Goal: Book appointment/travel/reservation

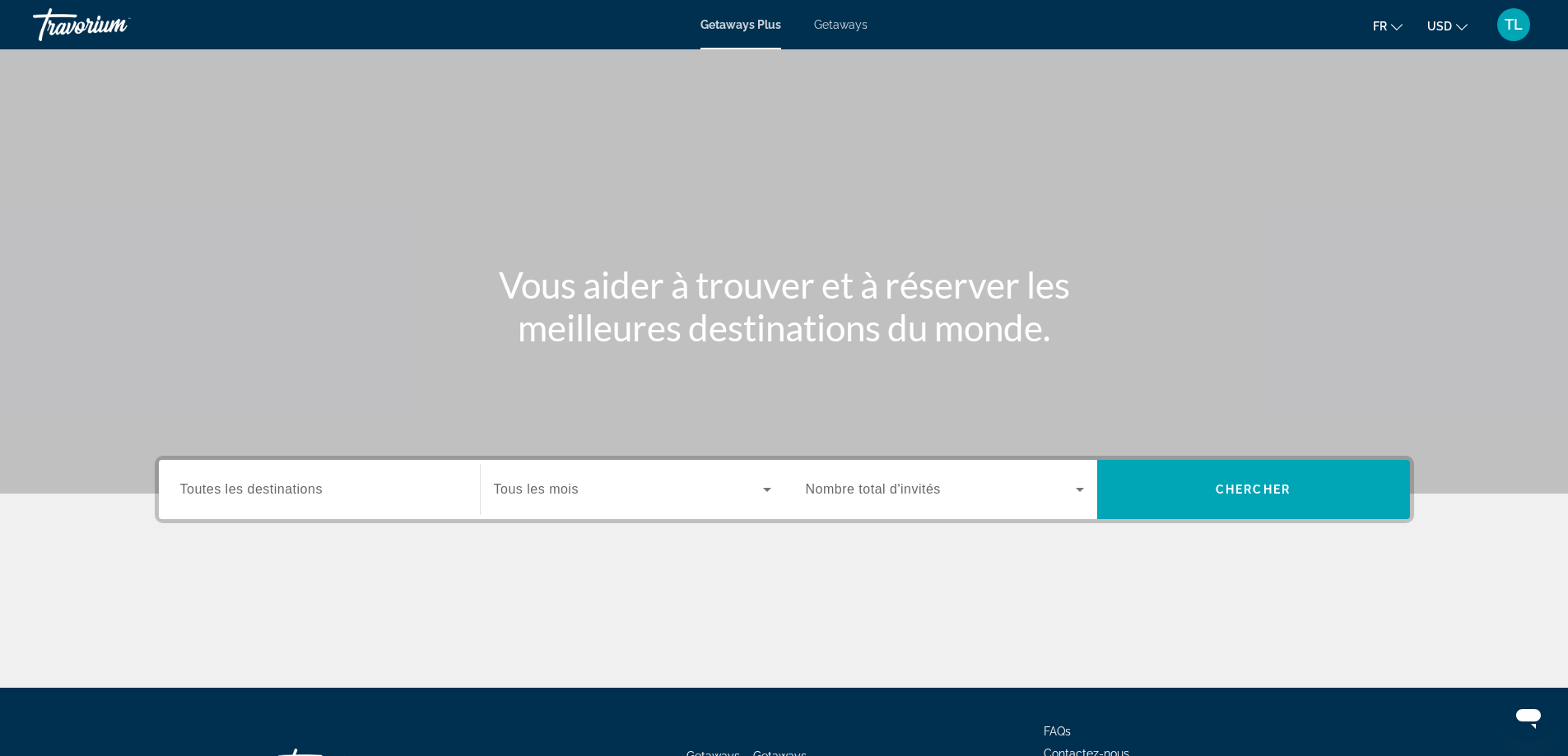
click at [277, 483] on span "Toutes les destinations" at bounding box center [252, 489] width 142 height 14
click at [277, 483] on input "Destination Toutes les destinations" at bounding box center [319, 490] width 279 height 20
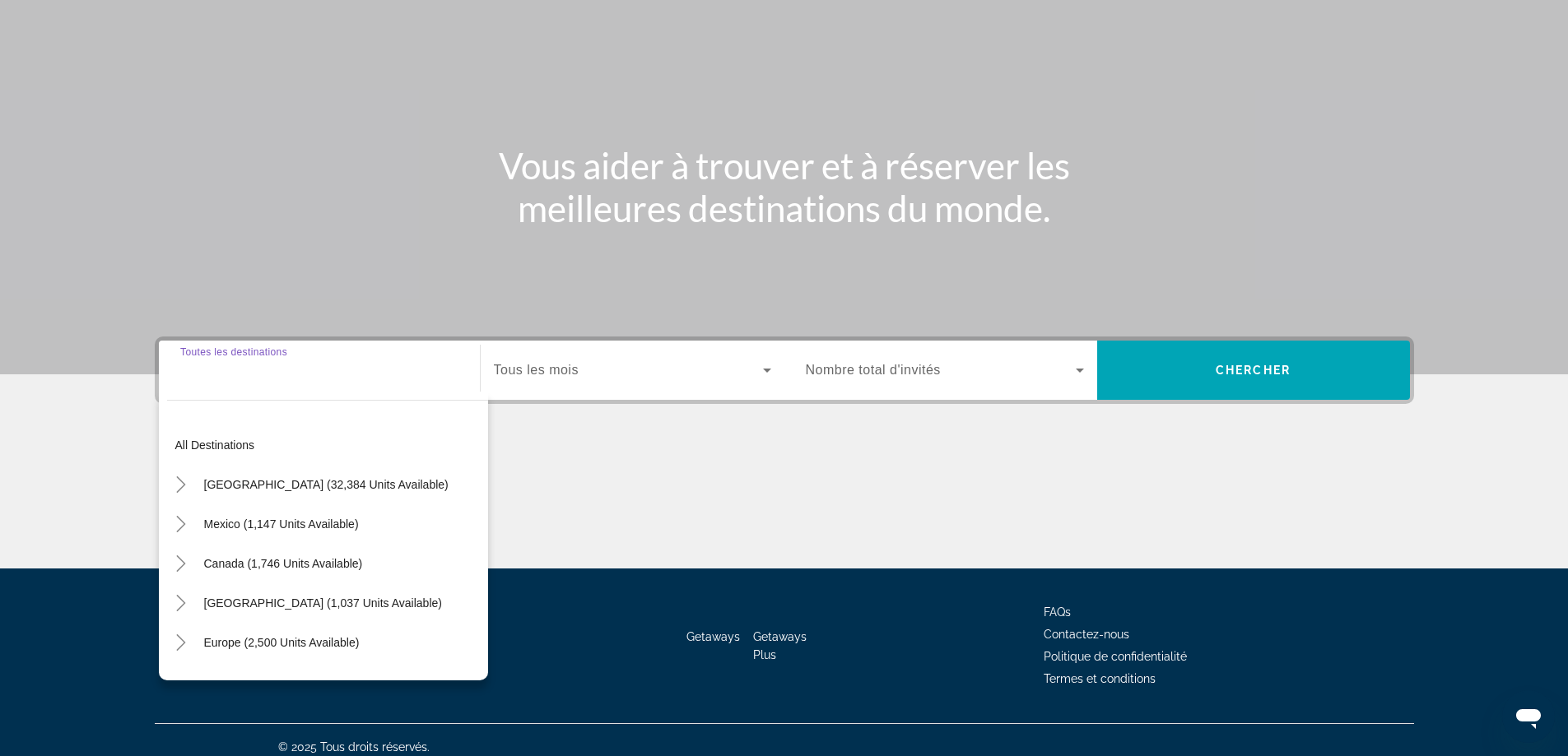
scroll to position [133, 0]
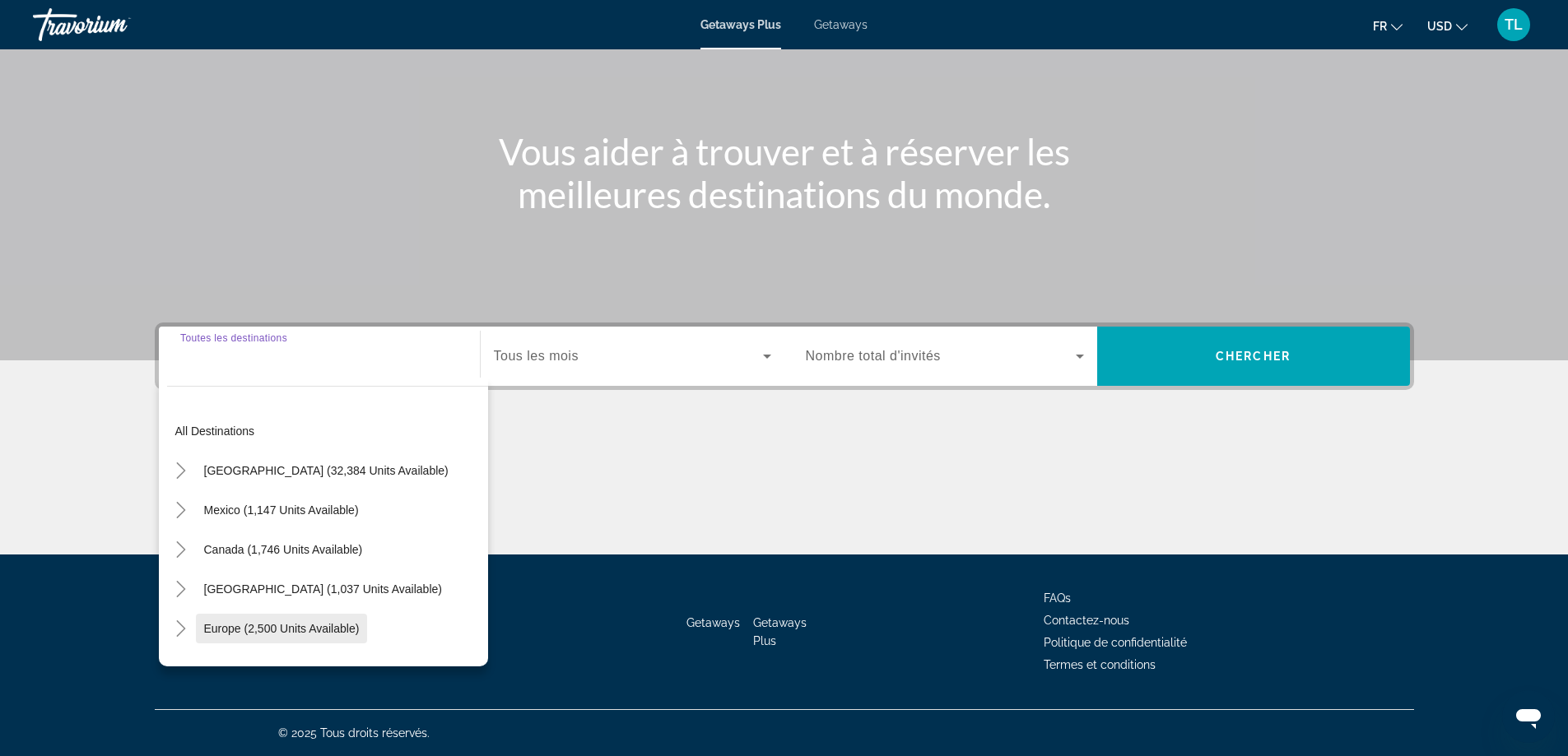
click at [297, 625] on span "Europe (2,500 units available)" at bounding box center [281, 628] width 156 height 13
type input "**********"
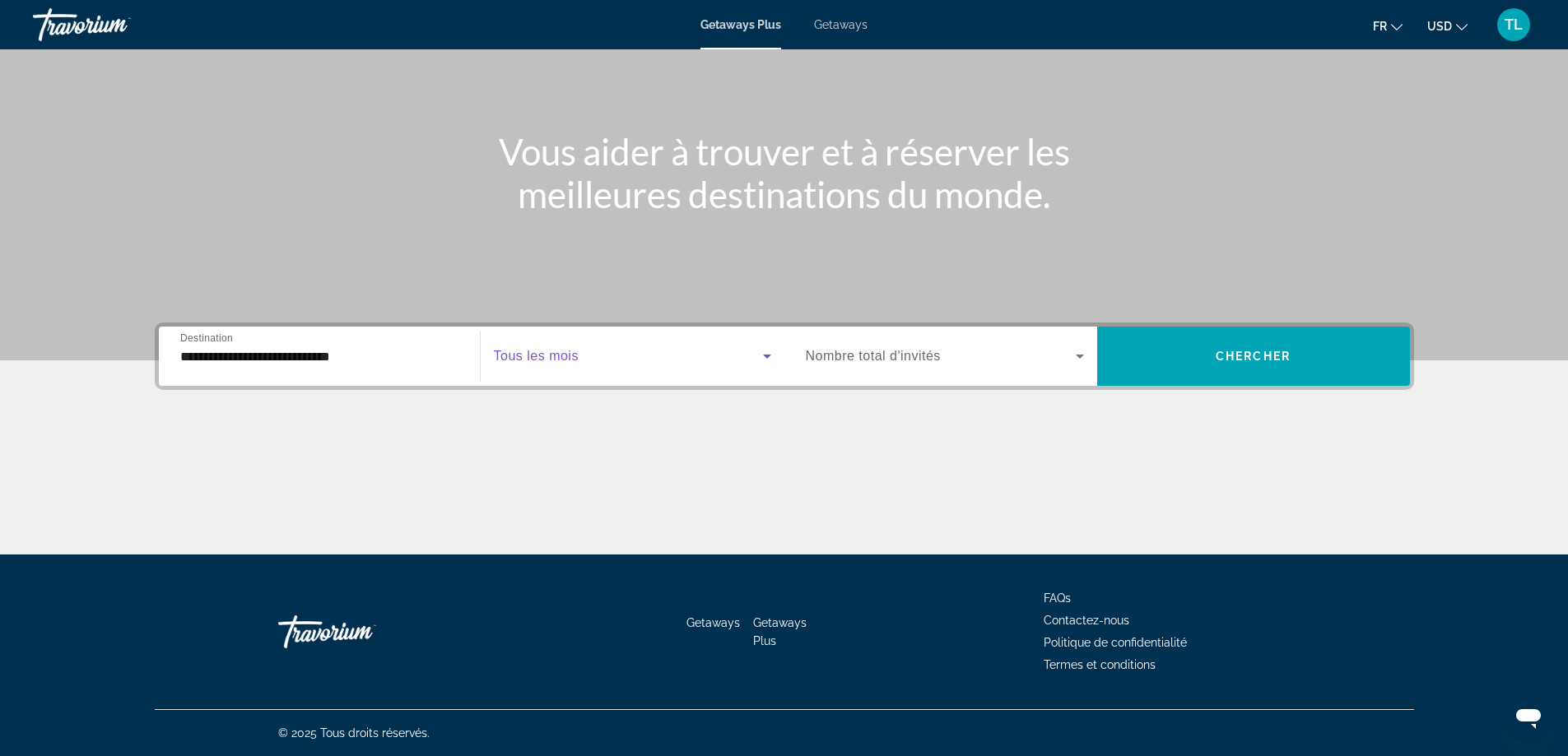
click at [689, 347] on span "Search widget" at bounding box center [628, 356] width 269 height 20
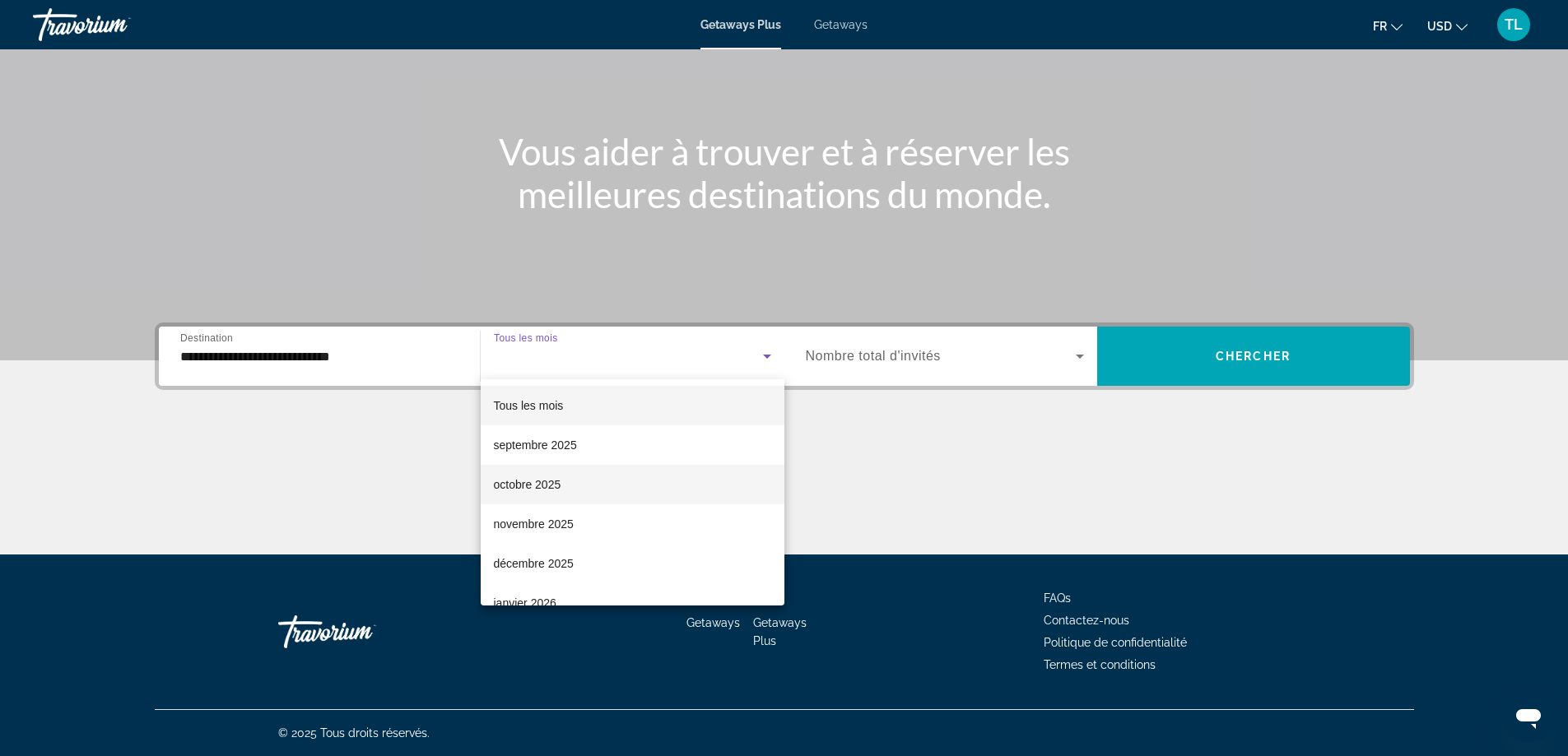
click at [546, 475] on span "octobre 2025" at bounding box center [528, 485] width 68 height 20
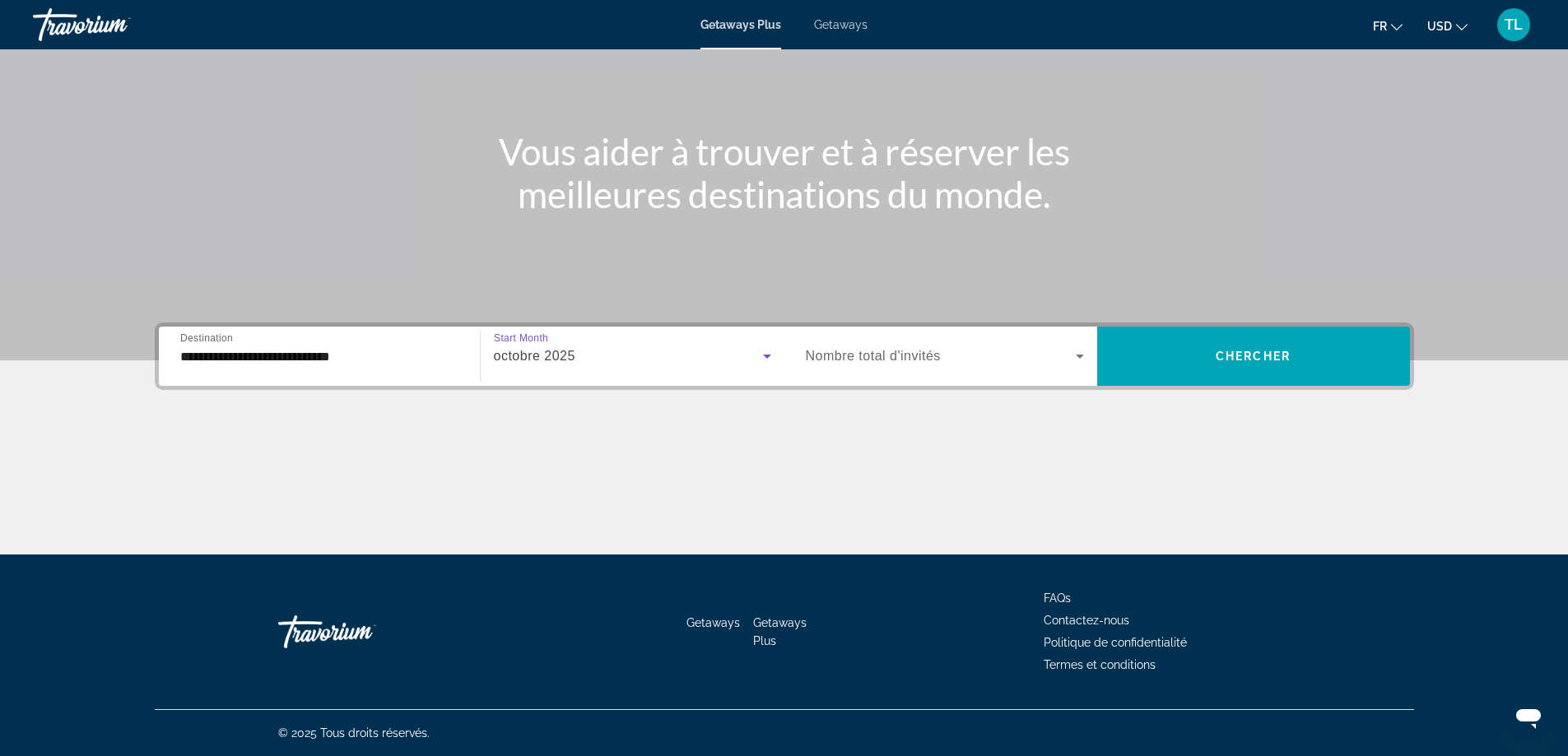
click at [870, 340] on div "Search widget" at bounding box center [945, 357] width 279 height 46
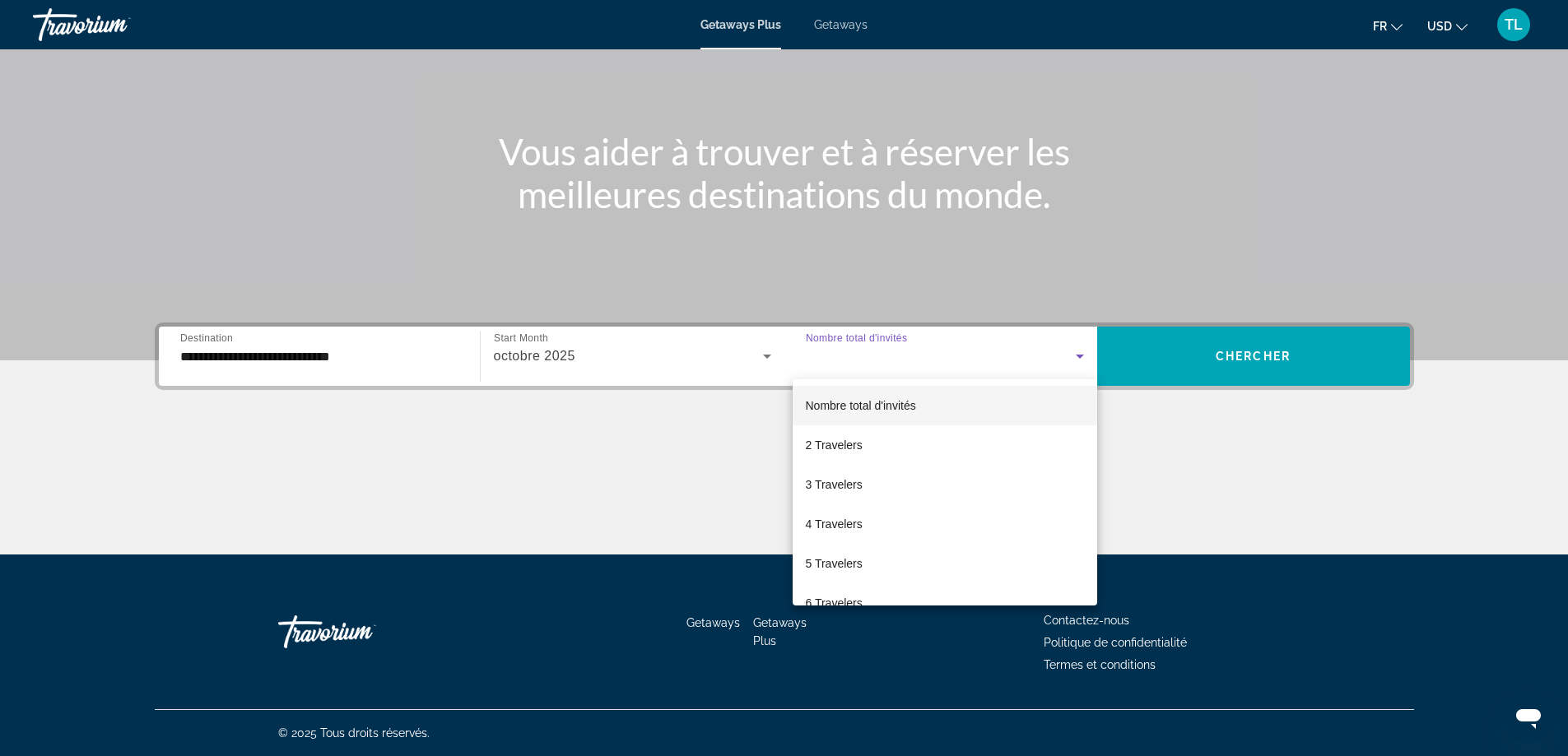
click at [1036, 339] on div at bounding box center [784, 378] width 1568 height 756
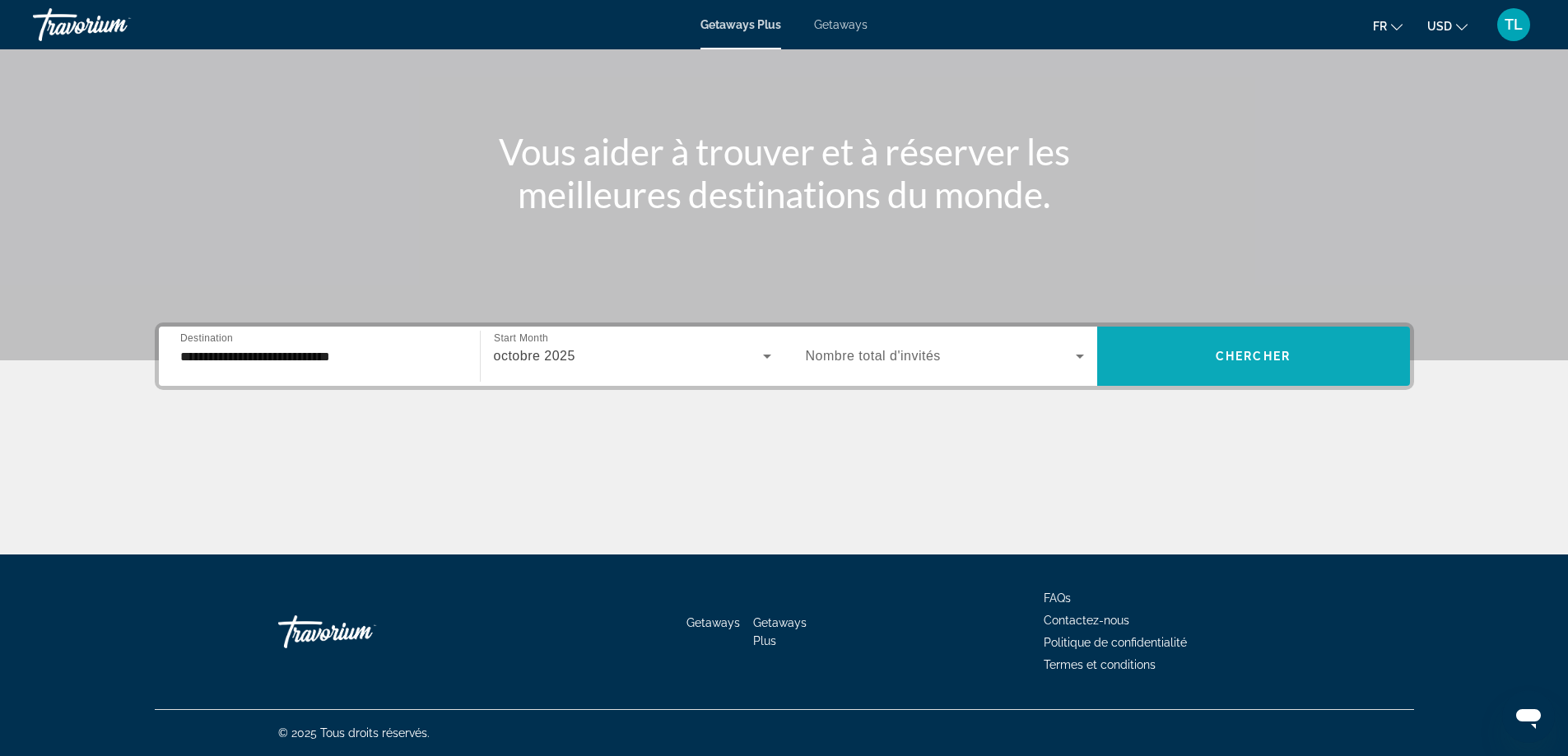
click at [1195, 338] on span "Search widget" at bounding box center [1254, 356] width 313 height 39
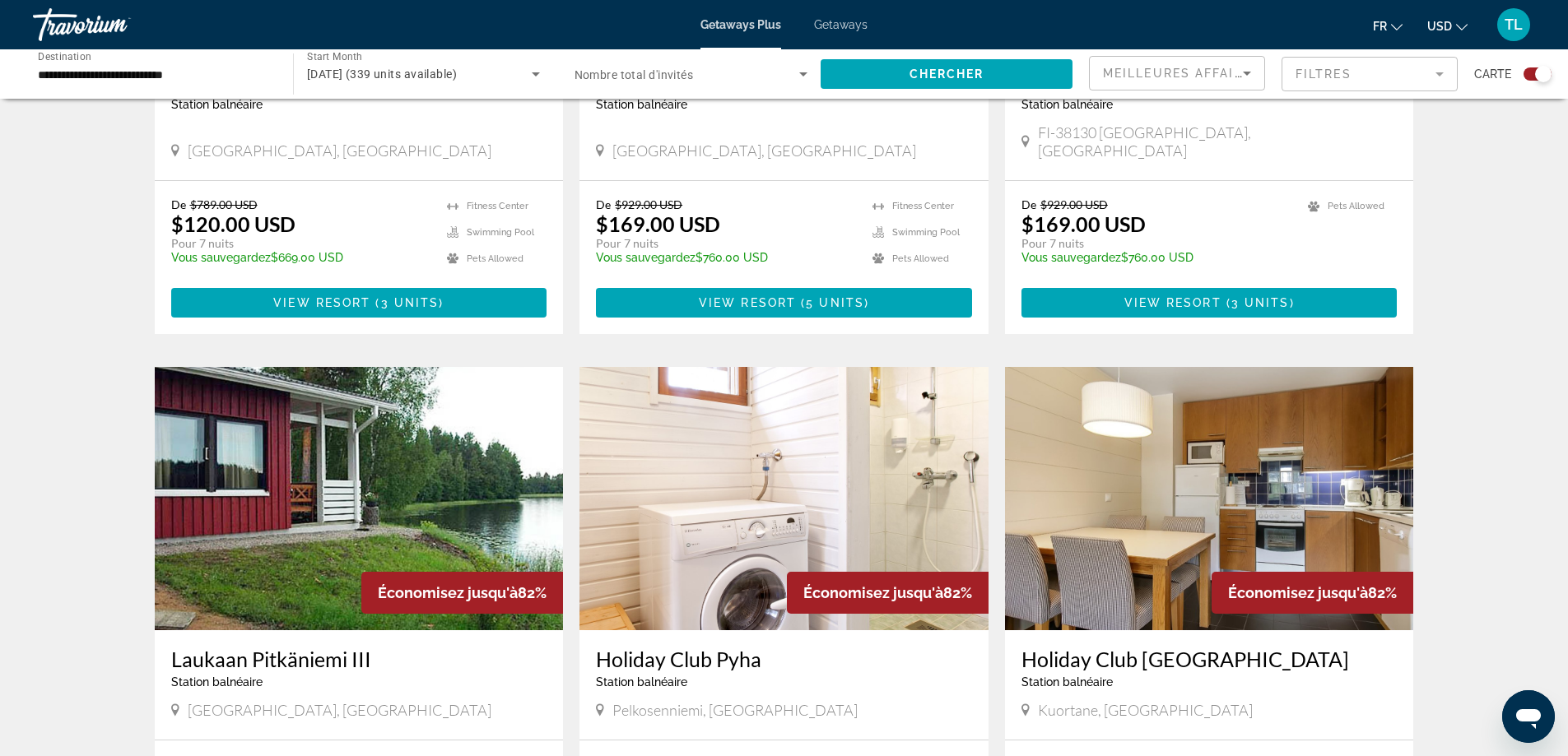
scroll to position [905, 0]
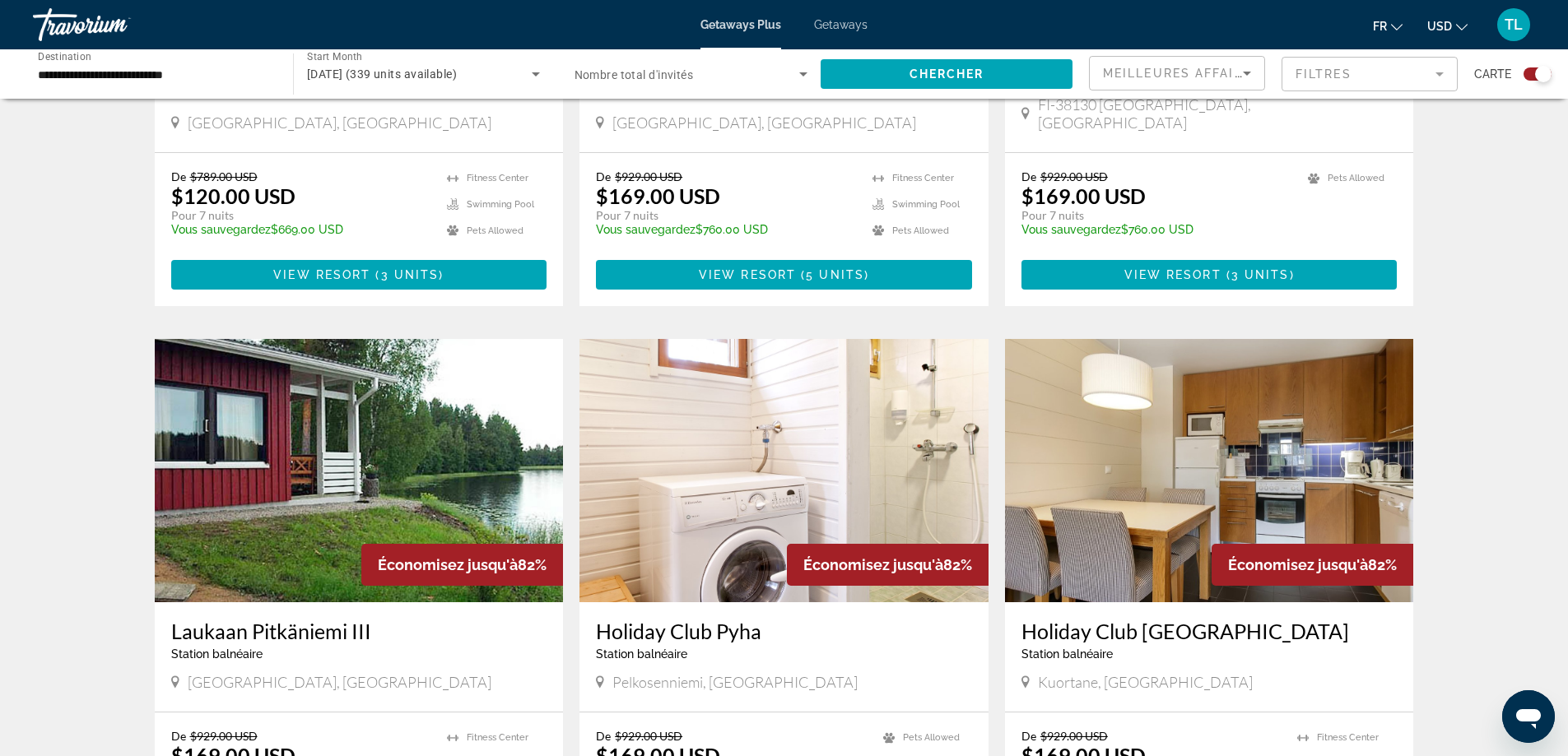
click at [837, 28] on span "Getaways" at bounding box center [841, 24] width 53 height 13
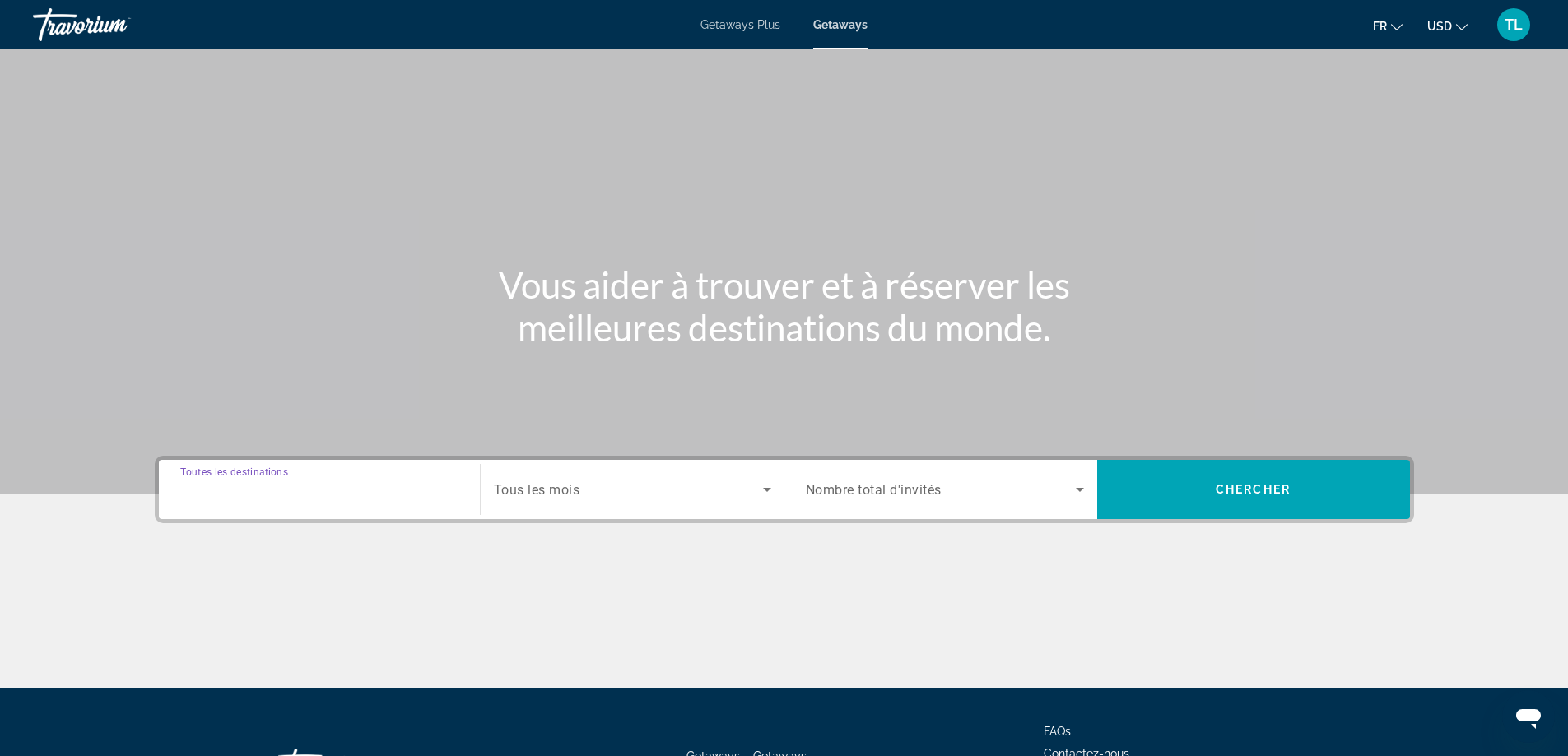
click at [337, 495] on input "Destination Toutes les destinations" at bounding box center [319, 490] width 279 height 20
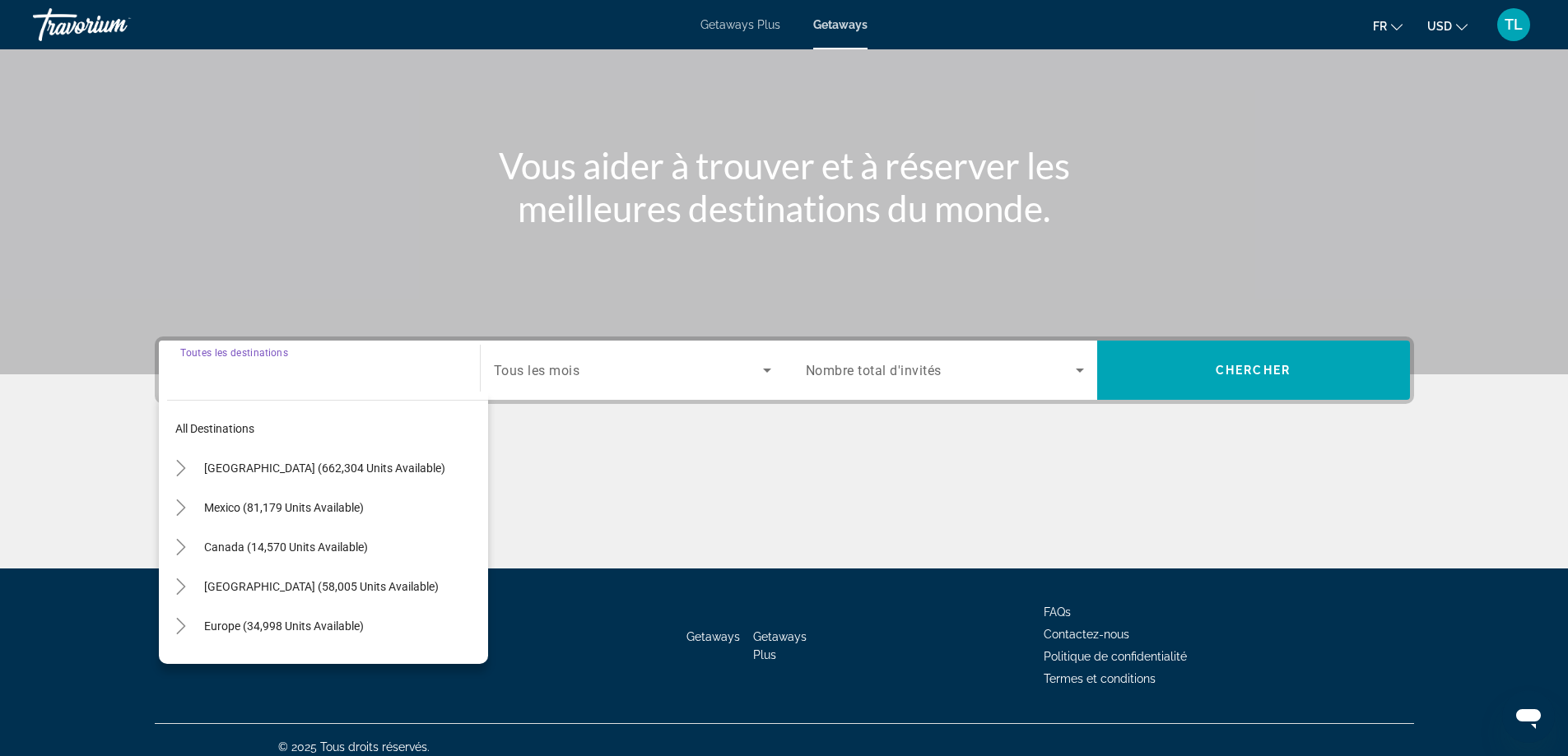
scroll to position [133, 0]
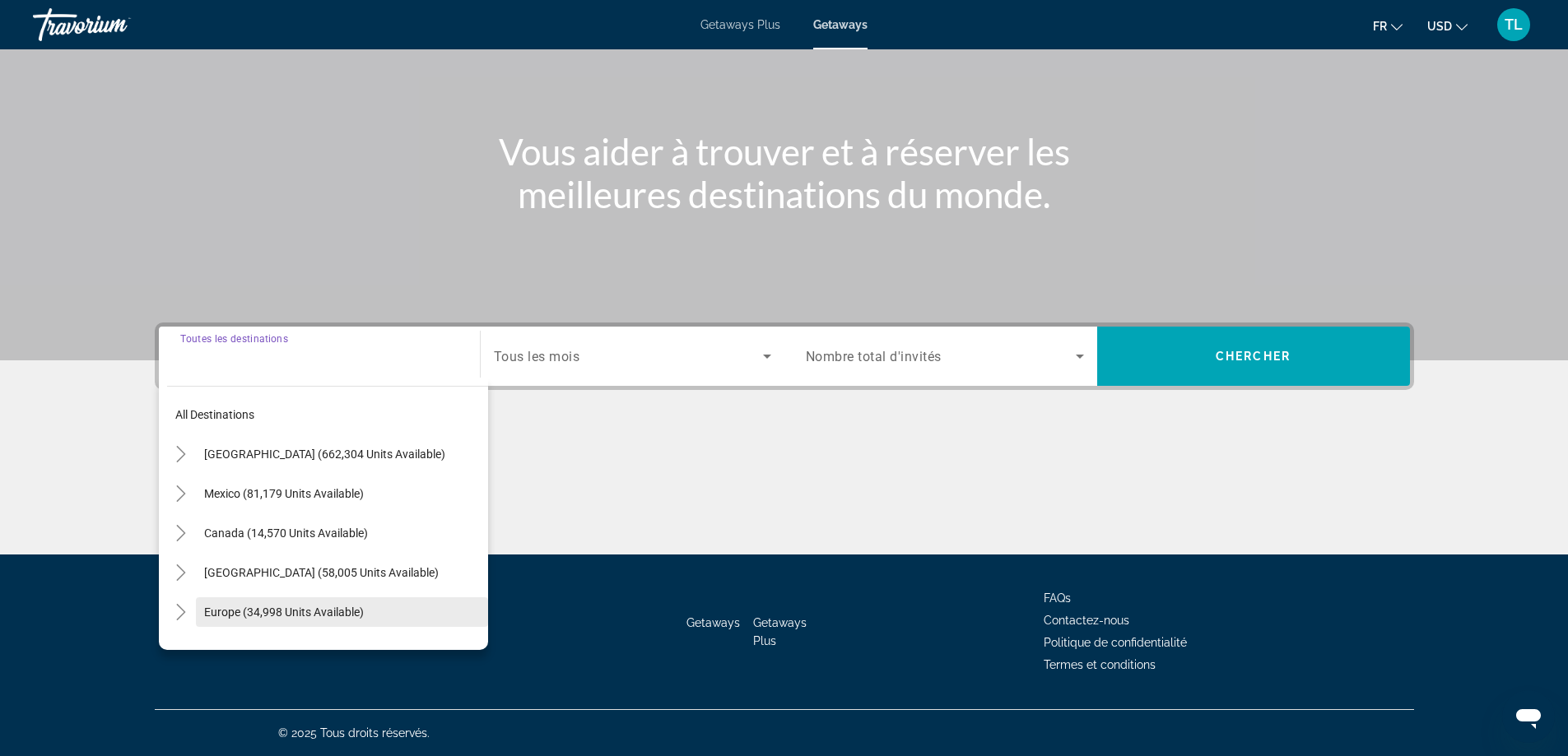
click at [306, 599] on span "Search widget" at bounding box center [342, 612] width 292 height 39
type input "**********"
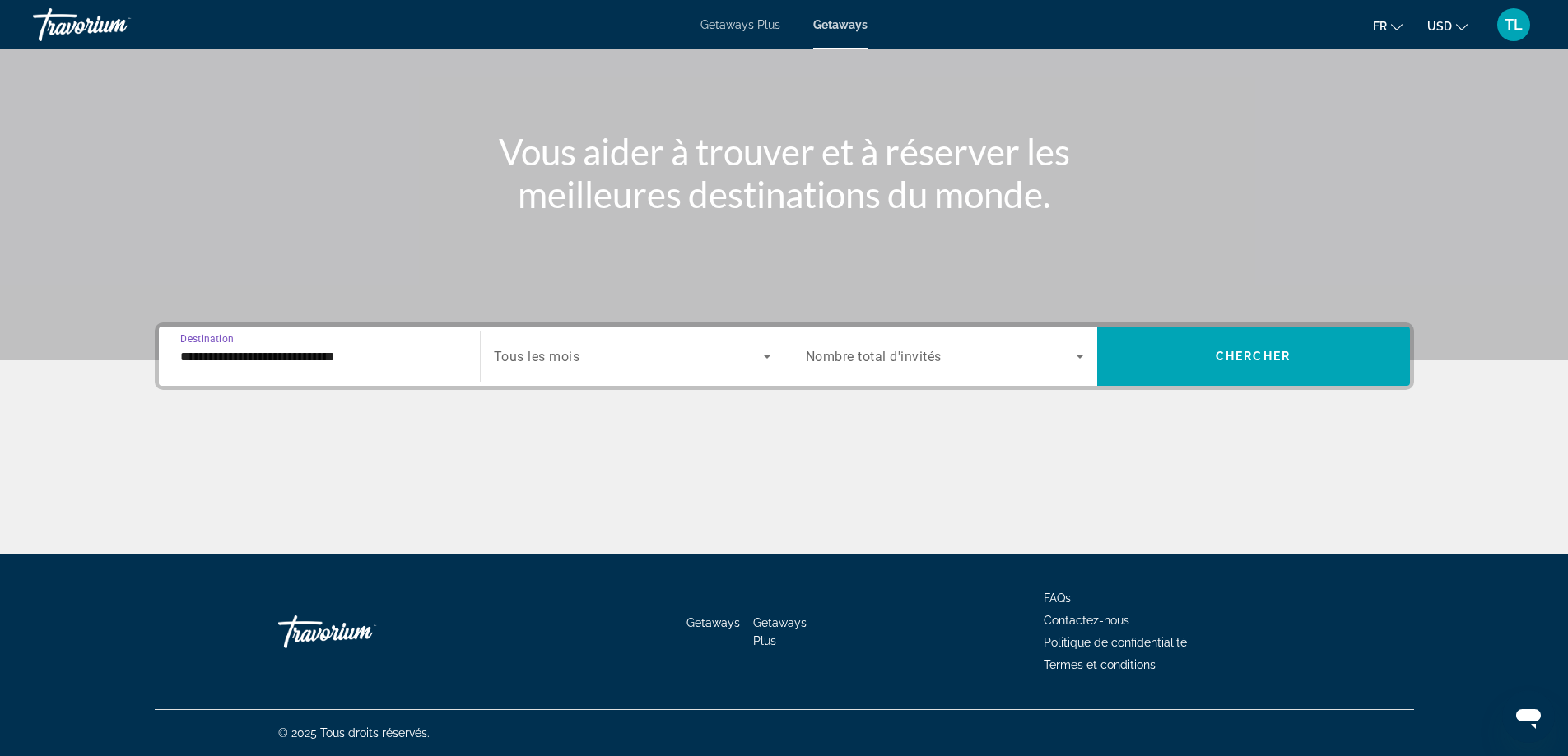
click at [585, 353] on span "Search widget" at bounding box center [628, 356] width 269 height 20
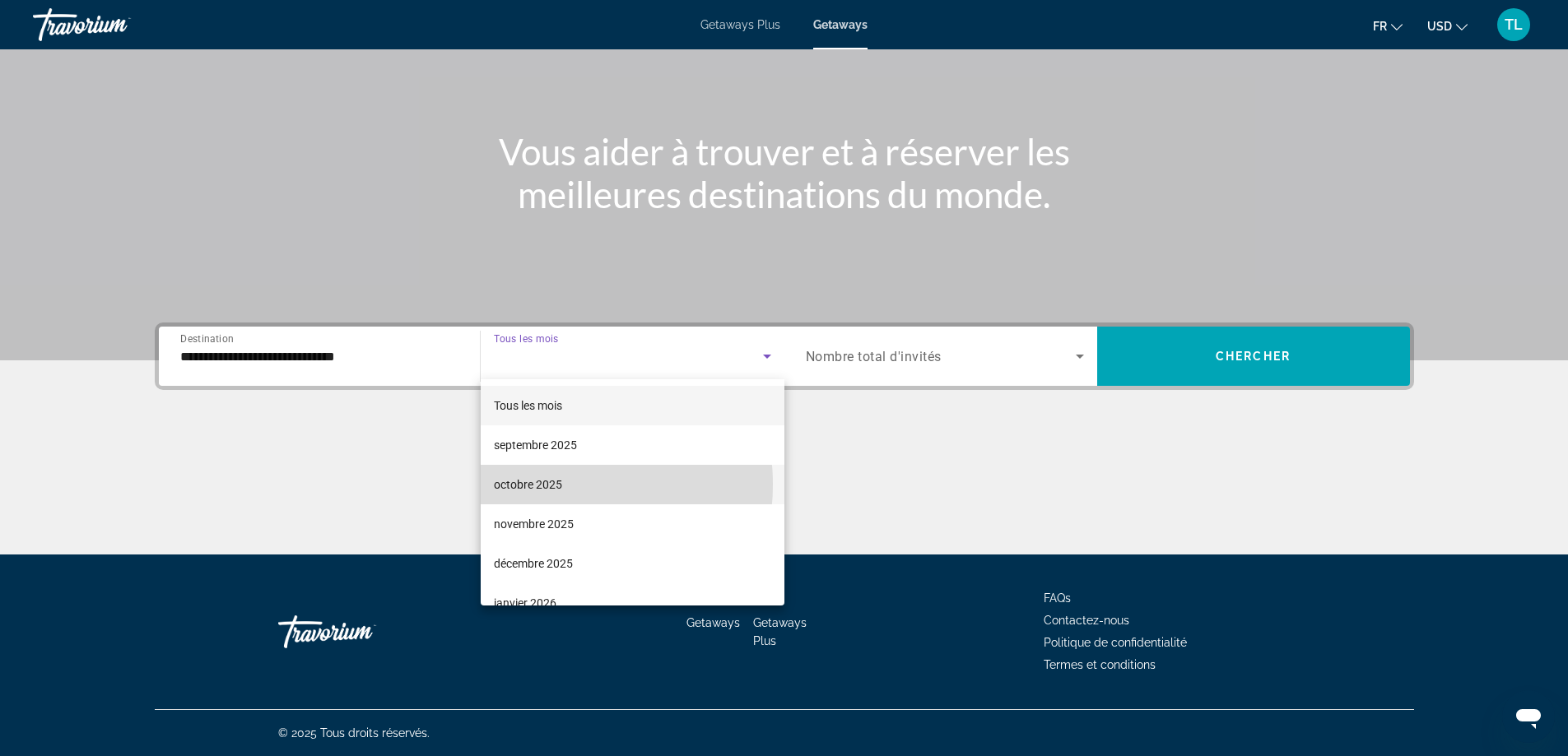
click at [553, 485] on span "octobre 2025" at bounding box center [528, 485] width 69 height 20
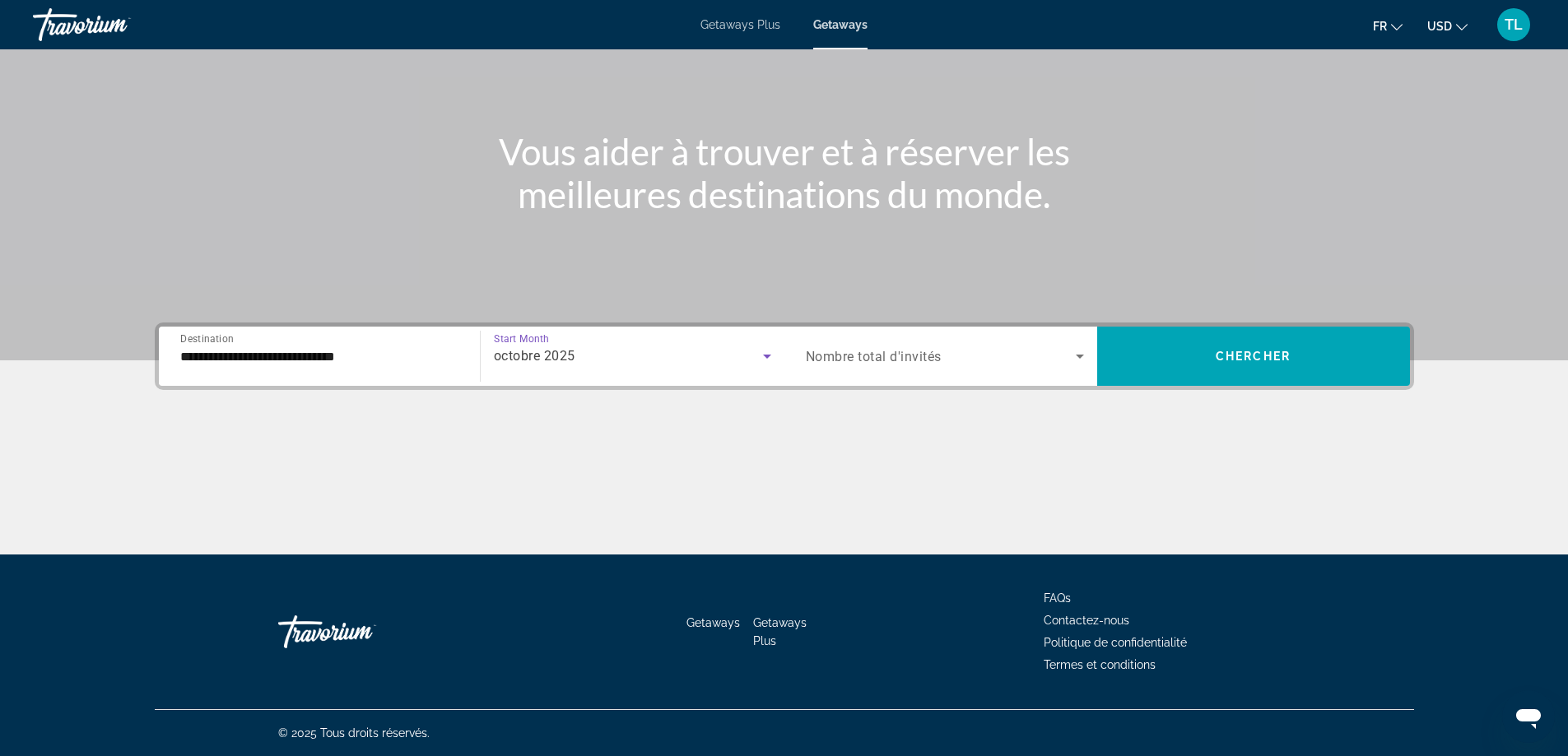
click at [1235, 323] on div "**********" at bounding box center [784, 357] width 1259 height 68
click at [1236, 347] on span "Search widget" at bounding box center [1254, 356] width 313 height 39
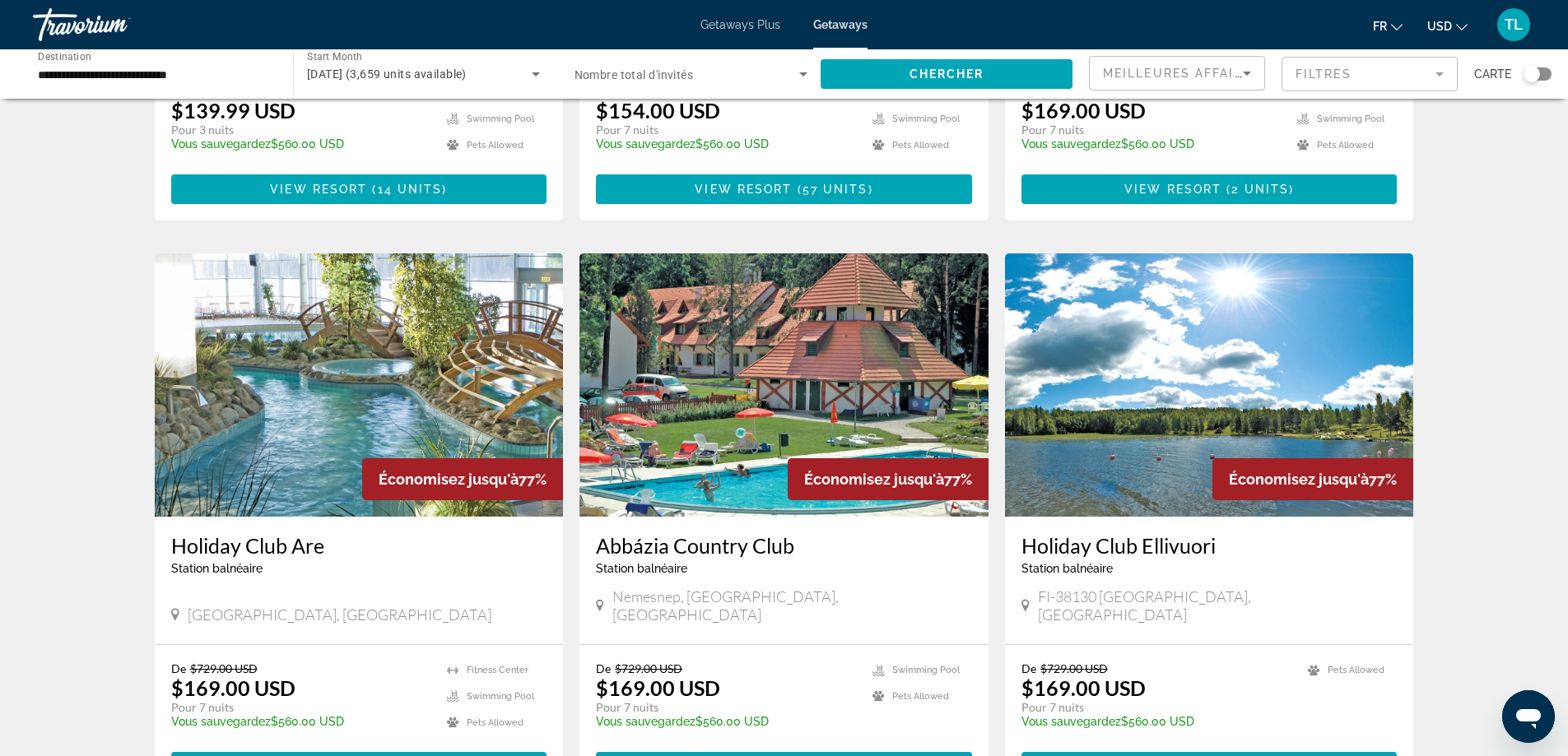
scroll to position [1645, 0]
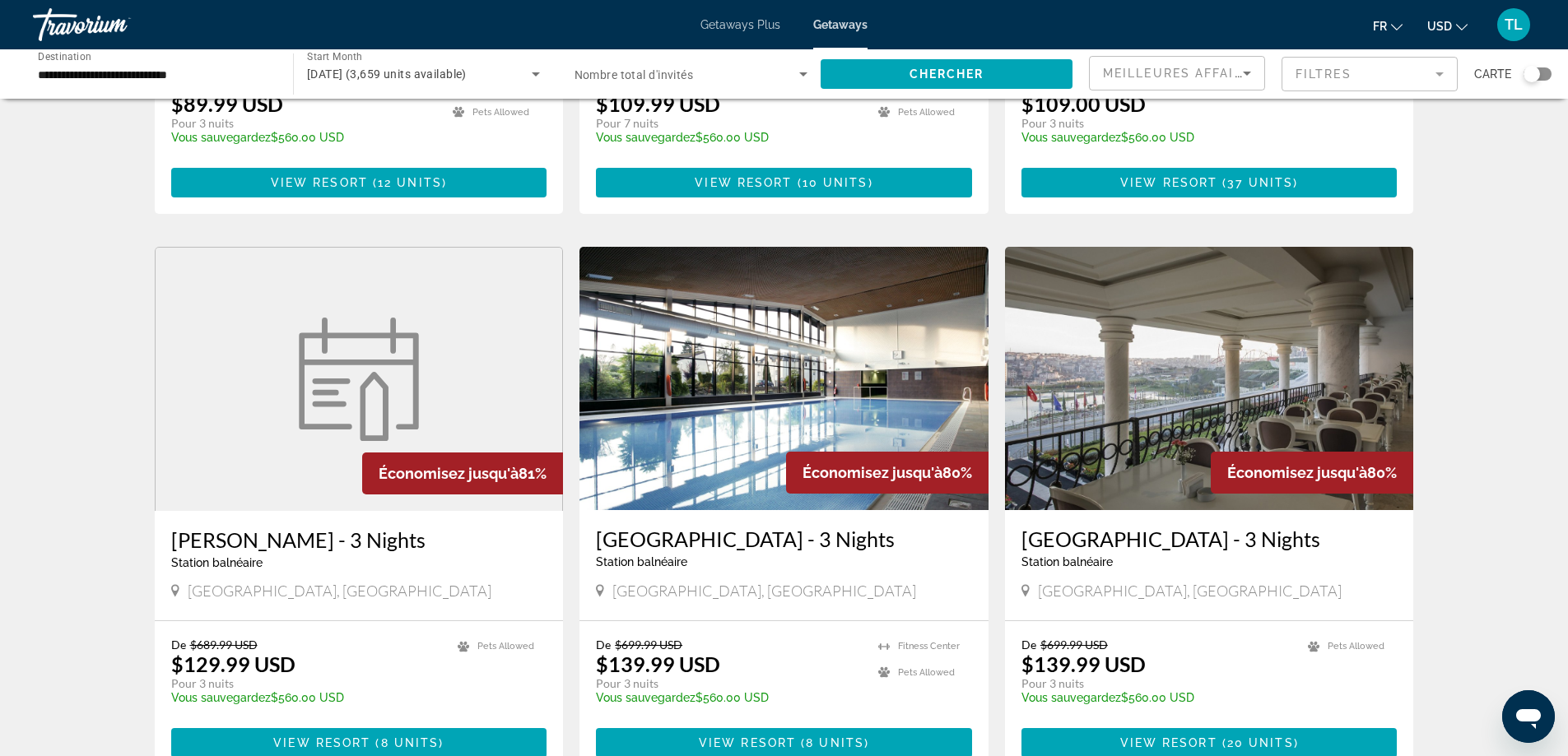
click at [1536, 73] on div "Search widget" at bounding box center [1532, 74] width 17 height 17
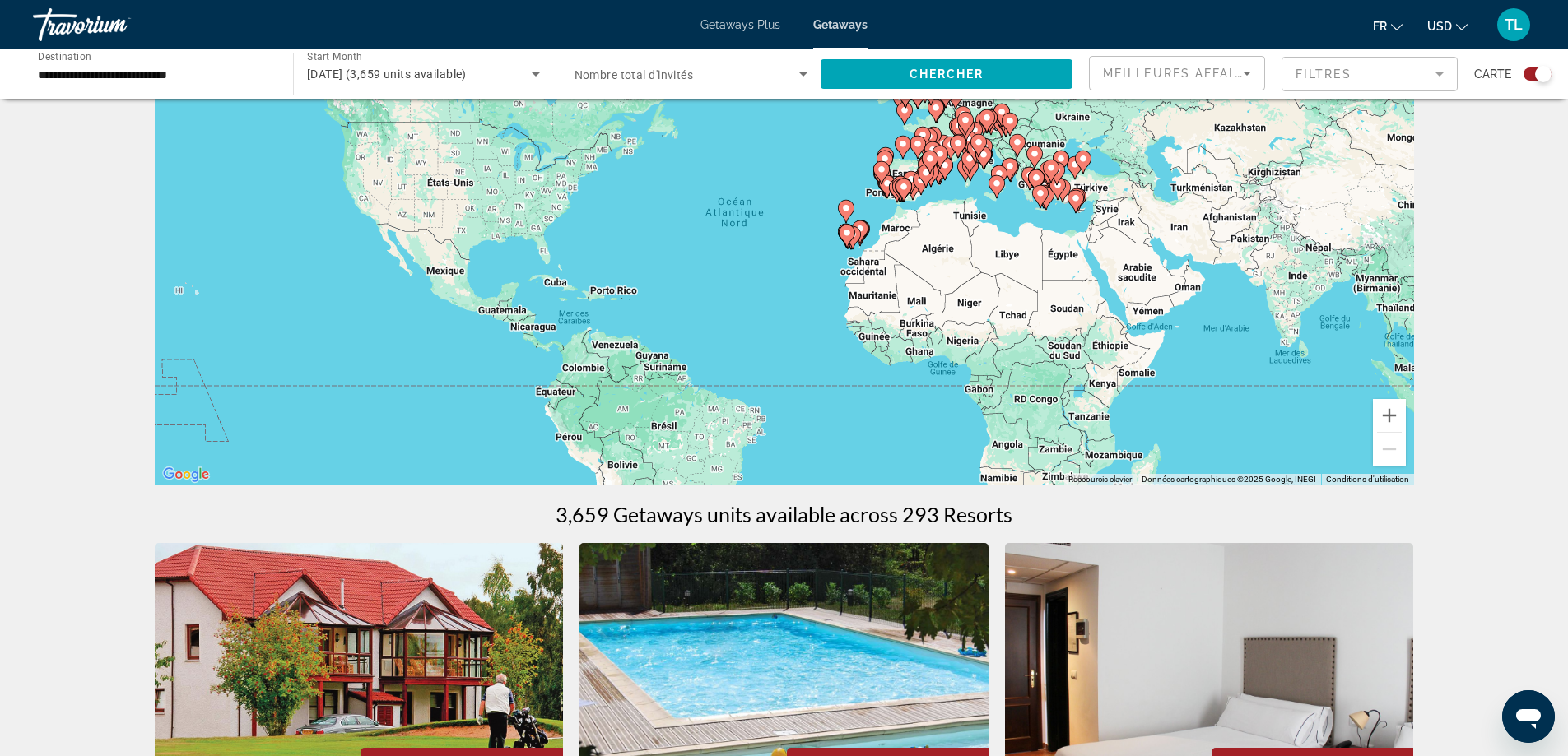
scroll to position [0, 0]
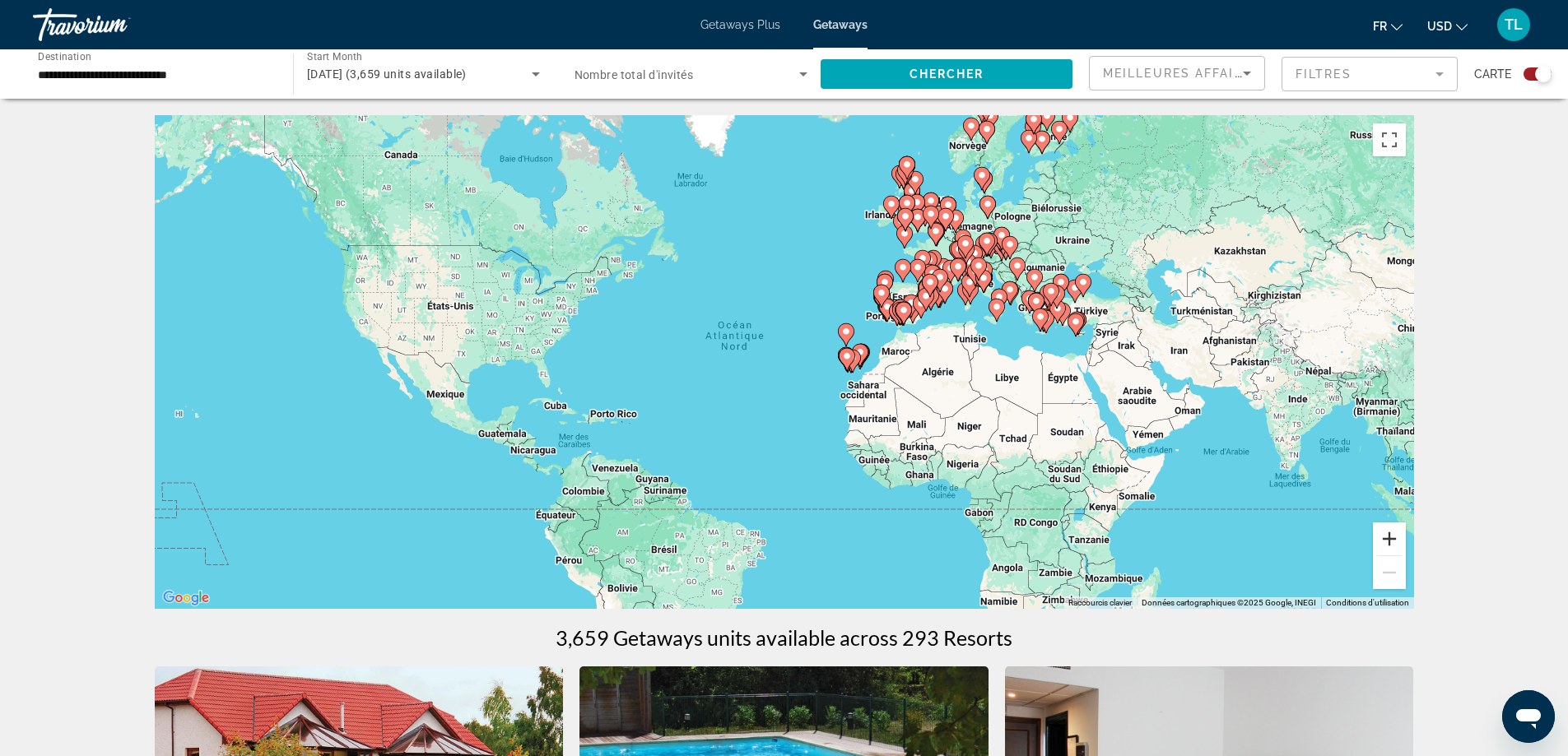
click at [1398, 543] on button "Zoom avant" at bounding box center [1389, 538] width 33 height 33
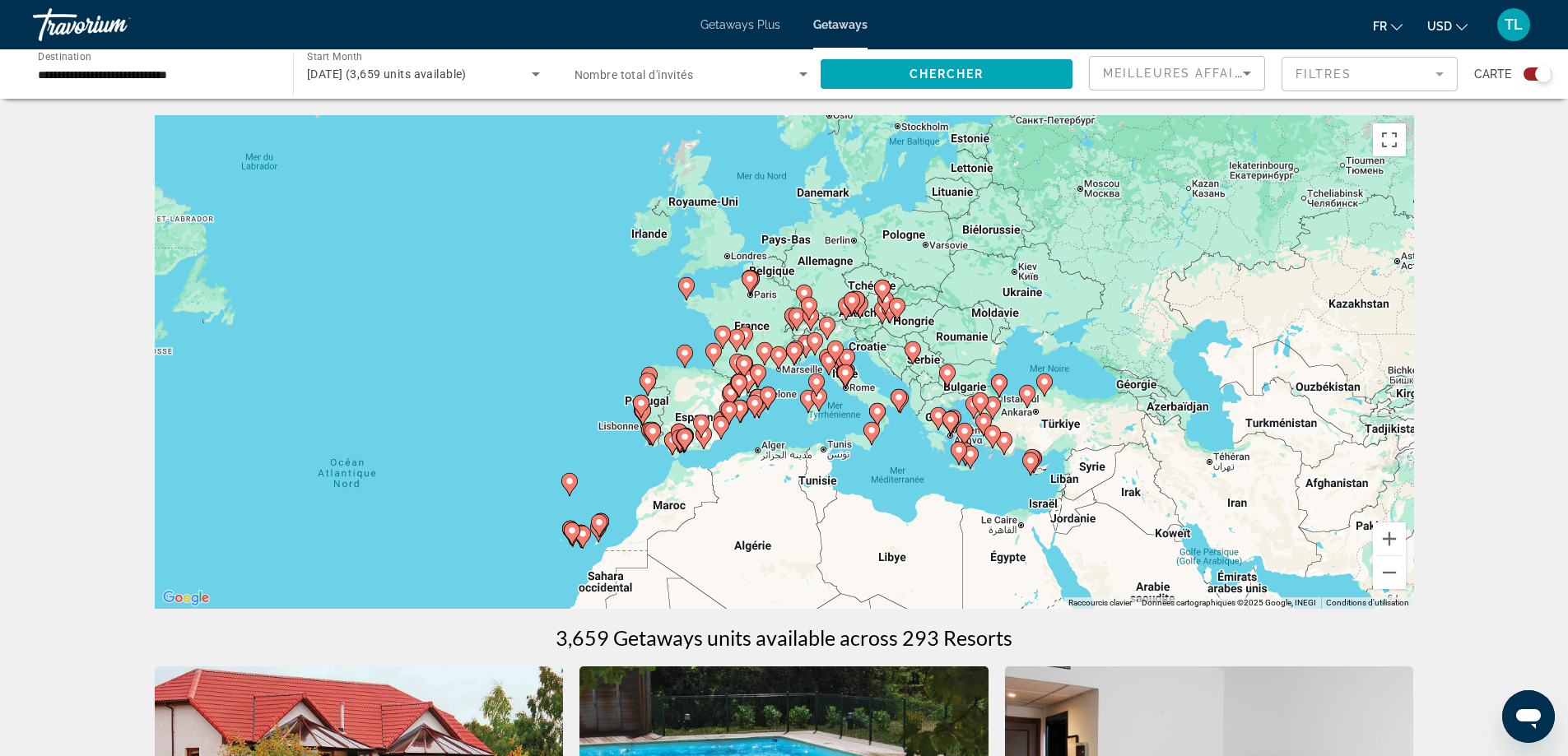
drag, startPoint x: 1277, startPoint y: 354, endPoint x: 938, endPoint y: 519, distance: 377.0
click at [938, 519] on div "Pour activer le glissement avec le clavier, appuyez sur Alt+Entrée. Une fois ce…" at bounding box center [784, 362] width 1259 height 494
click at [807, 318] on gmp-advanced-marker "Main content" at bounding box center [809, 309] width 17 height 25
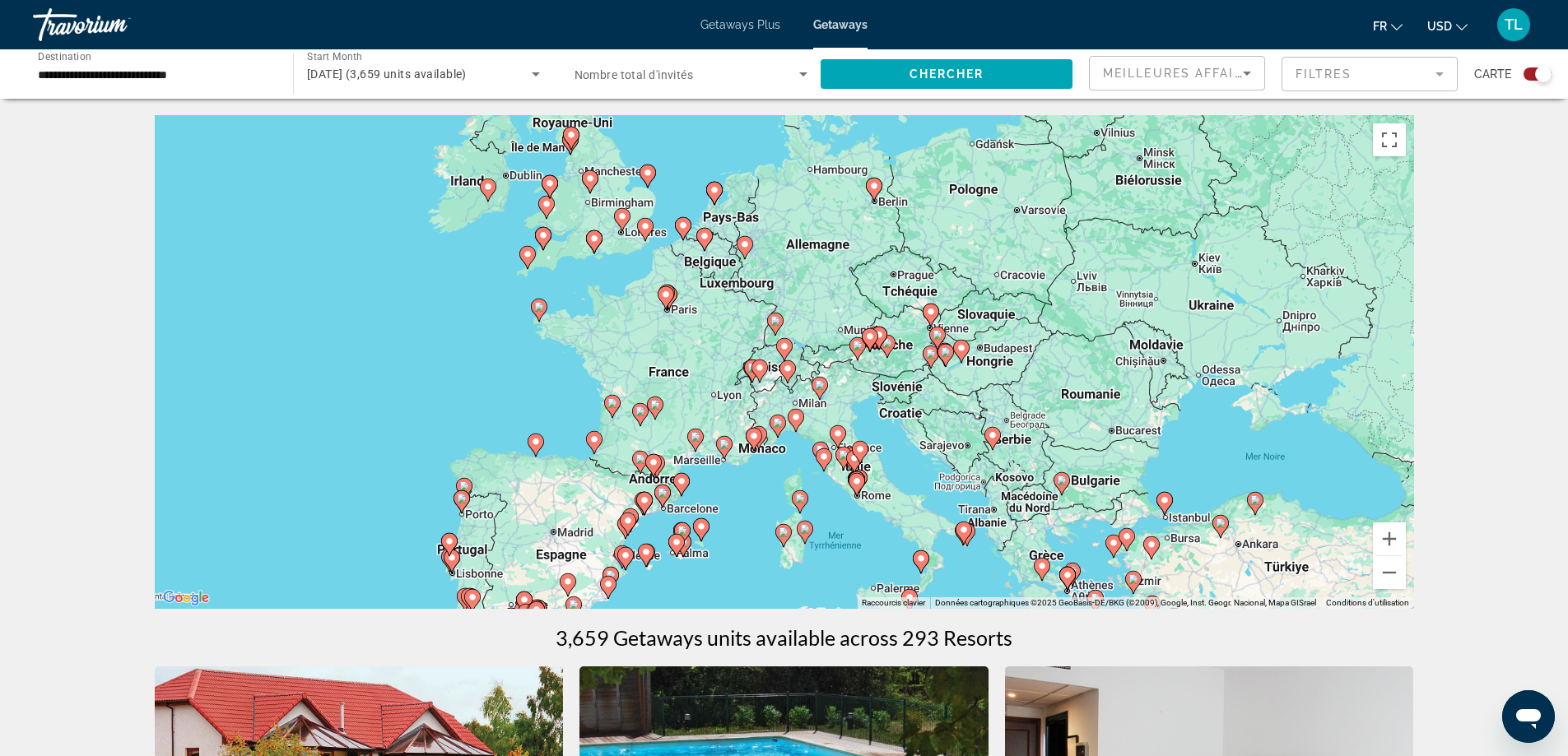
click at [757, 372] on image "Main content" at bounding box center [759, 367] width 10 height 10
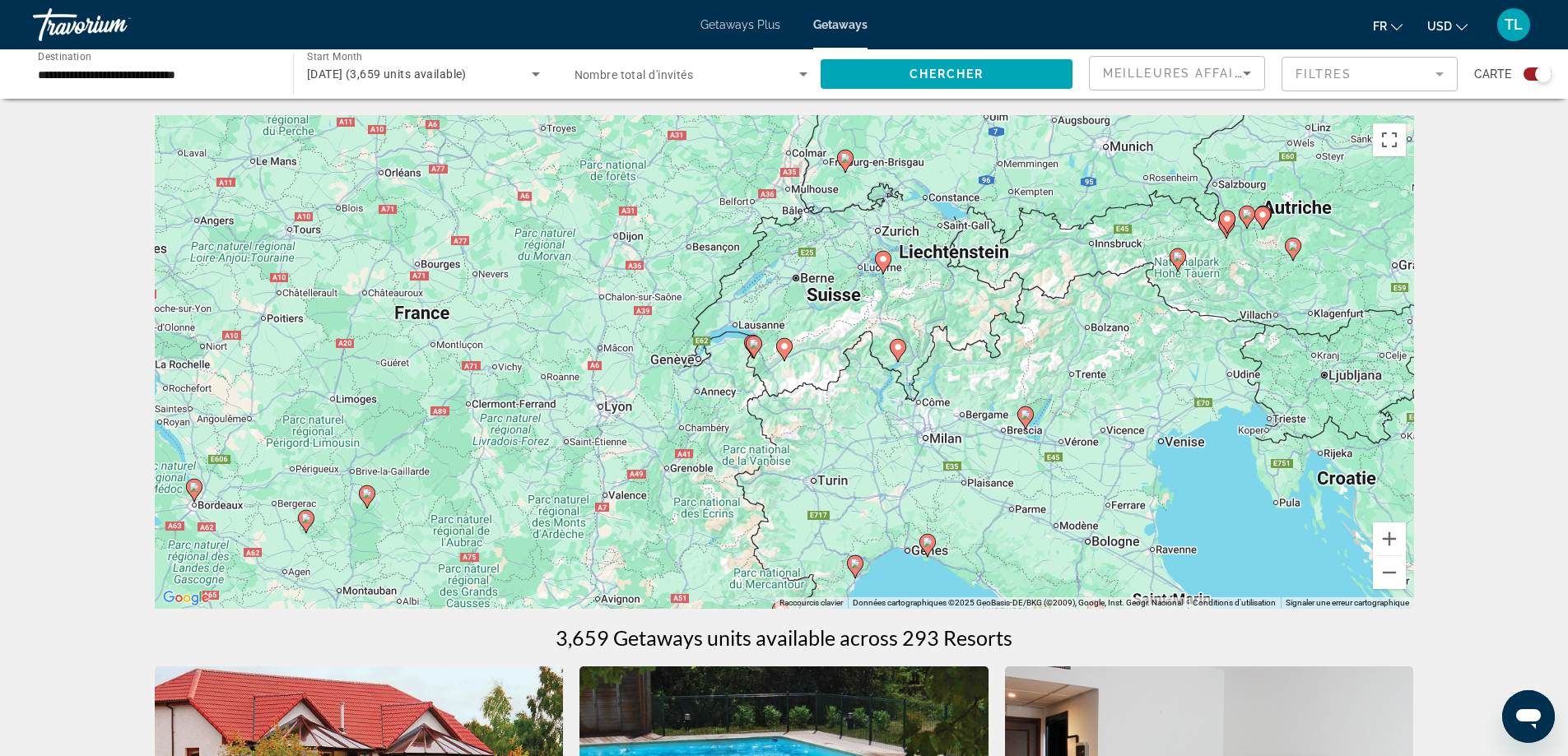
click at [750, 348] on image "Main content" at bounding box center [754, 343] width 10 height 10
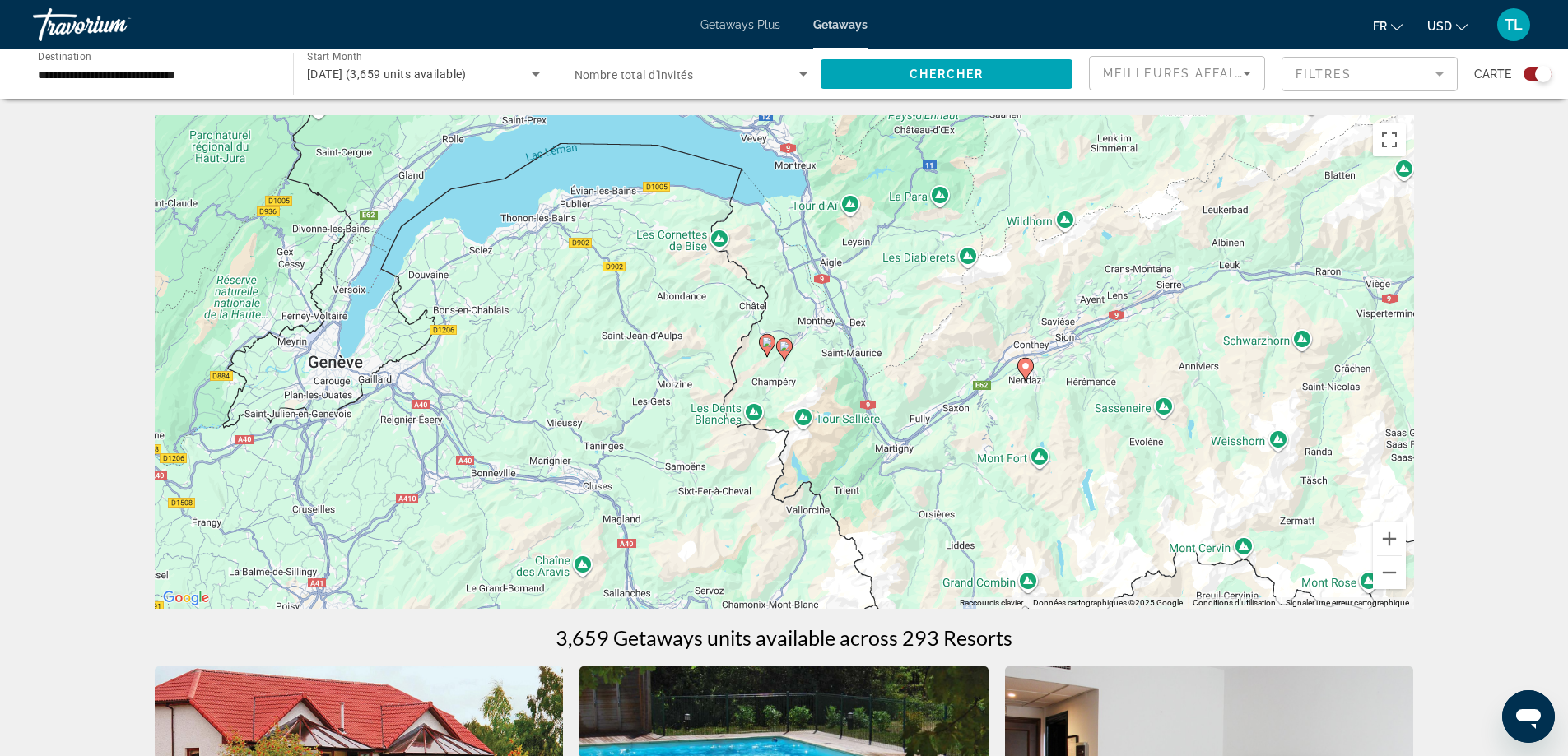
click at [765, 345] on image "Main content" at bounding box center [767, 342] width 10 height 10
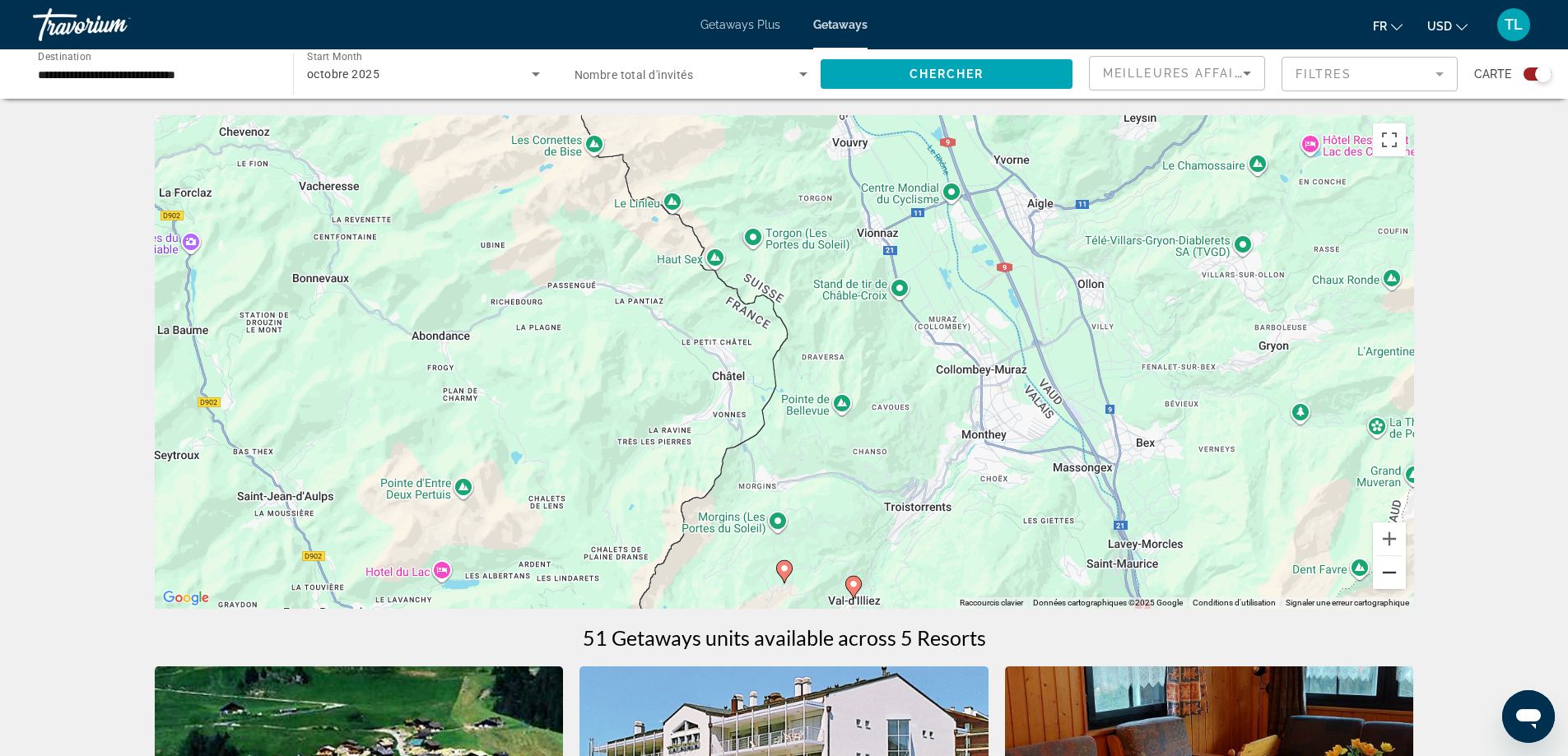
click at [1394, 566] on button "Zoom arrière" at bounding box center [1389, 572] width 33 height 33
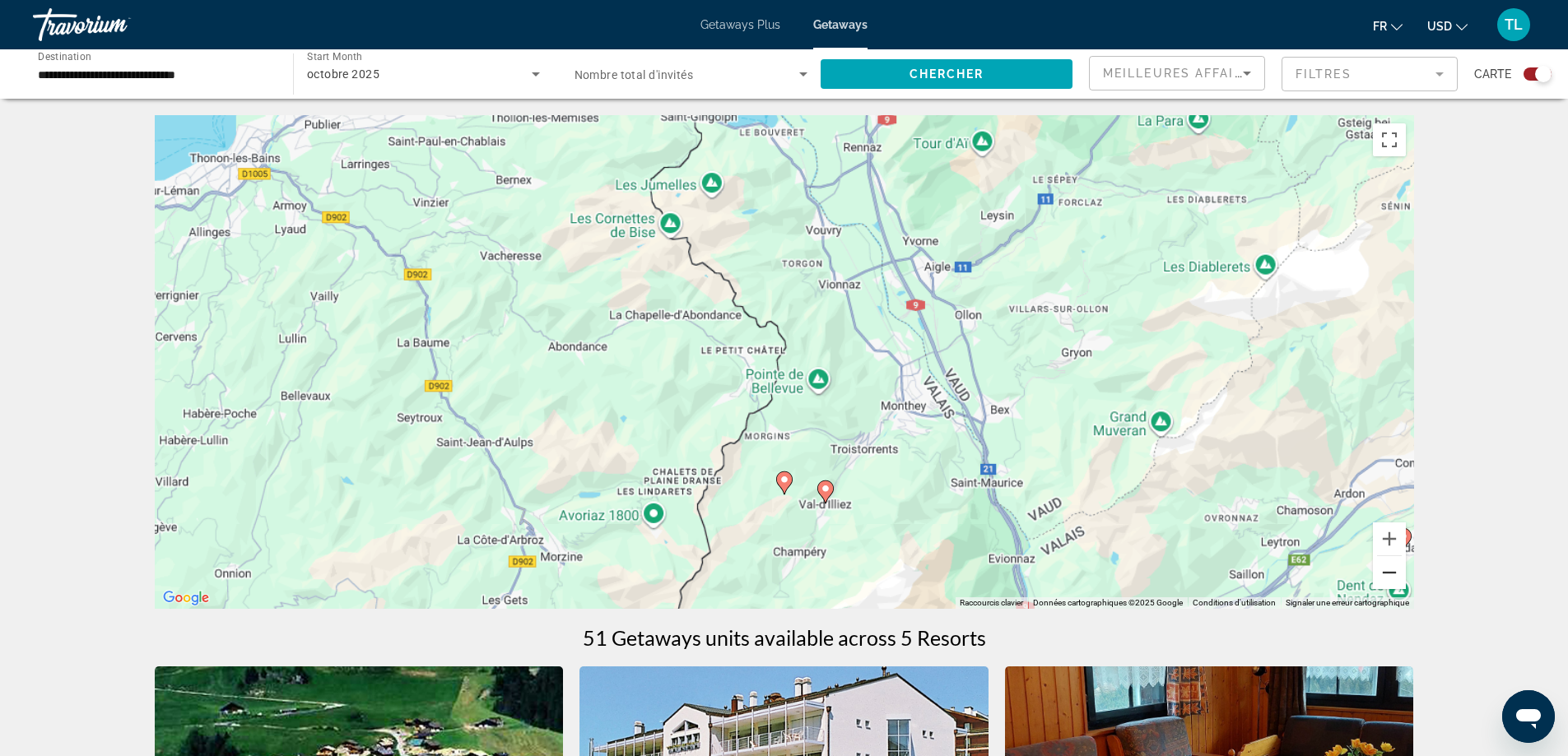
click at [1395, 566] on button "Zoom arrière" at bounding box center [1389, 572] width 33 height 33
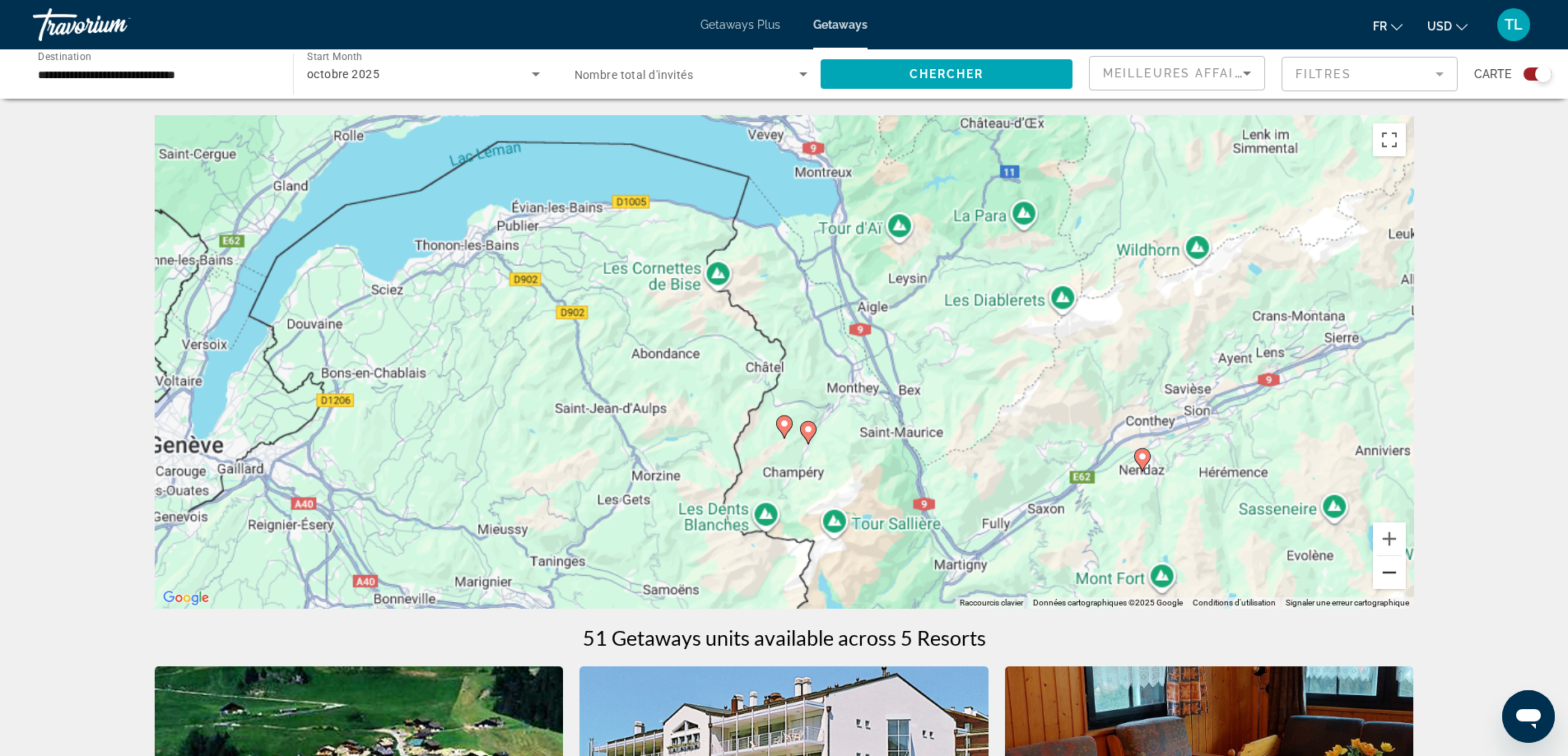
click at [1395, 566] on button "Zoom arrière" at bounding box center [1389, 572] width 33 height 33
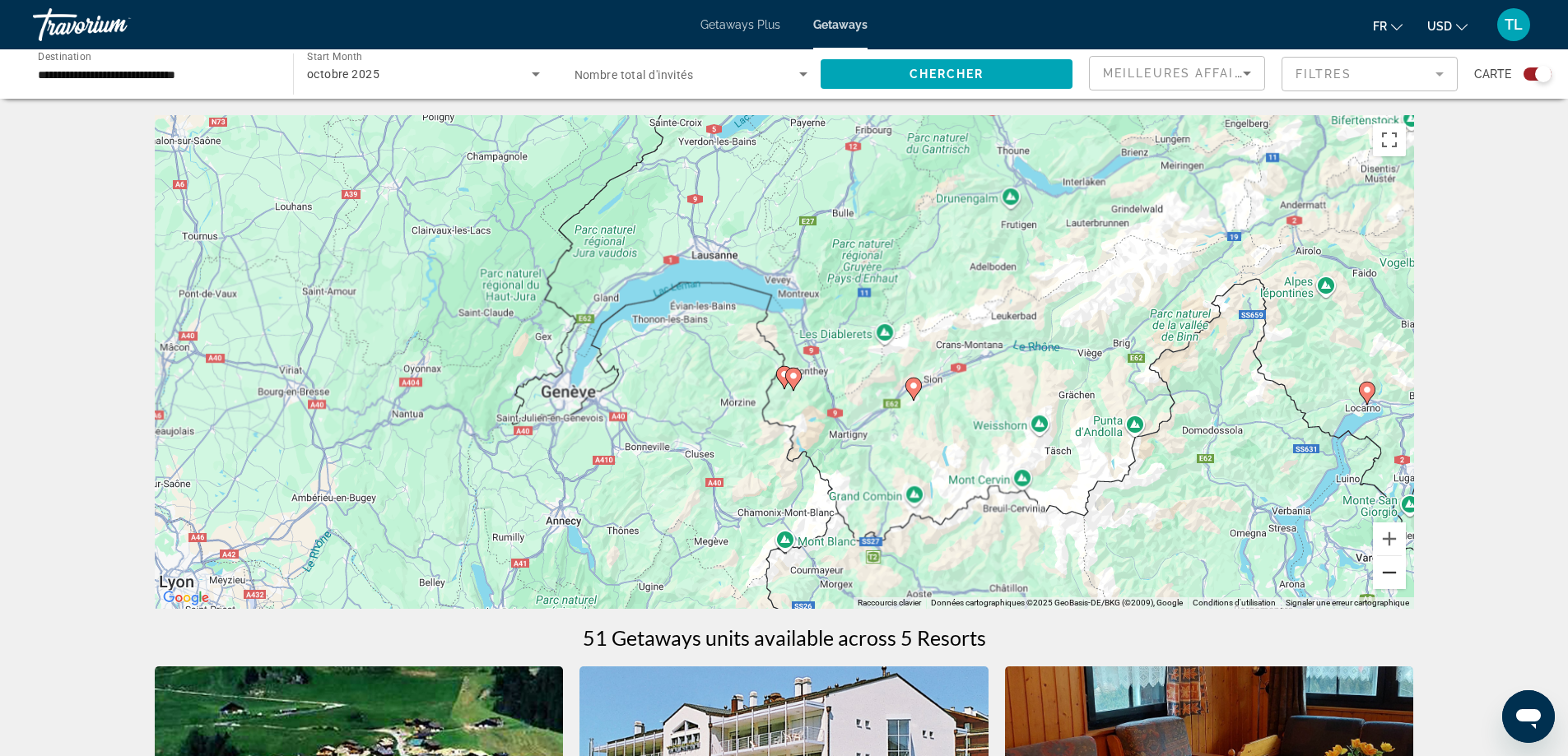
click at [1395, 566] on button "Zoom arrière" at bounding box center [1389, 572] width 33 height 33
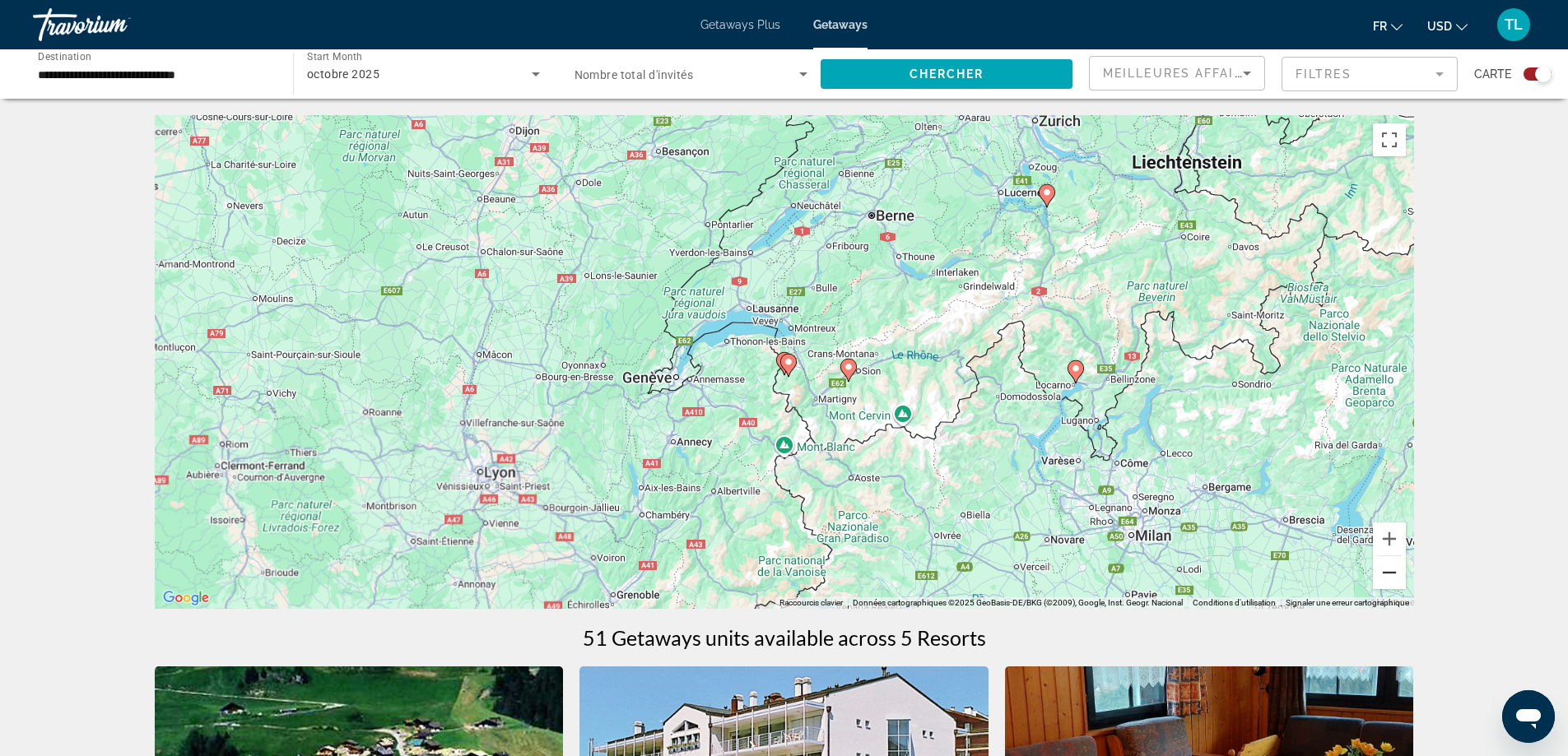
click at [1395, 566] on button "Zoom arrière" at bounding box center [1389, 572] width 33 height 33
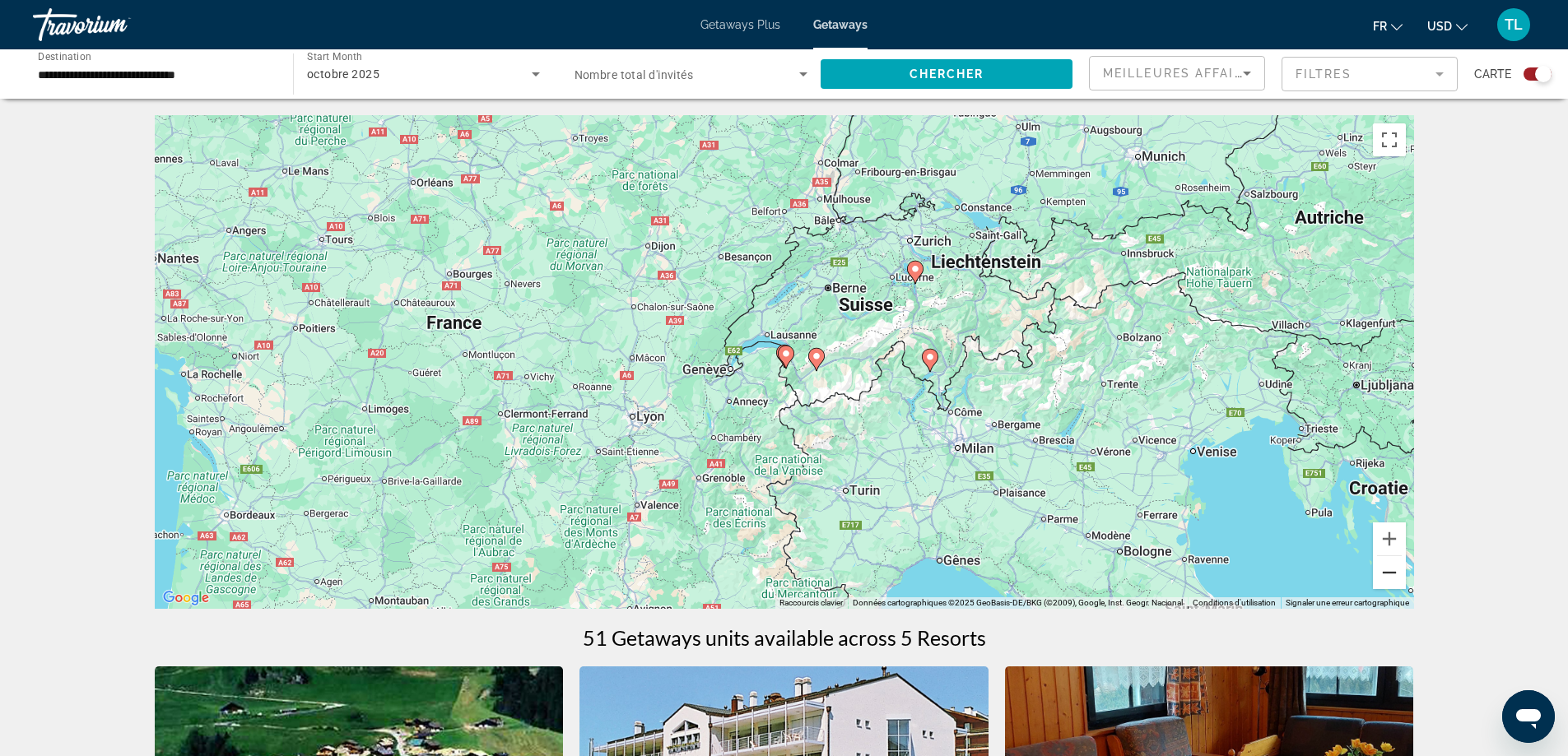
click at [1395, 566] on button "Zoom arrière" at bounding box center [1389, 572] width 33 height 33
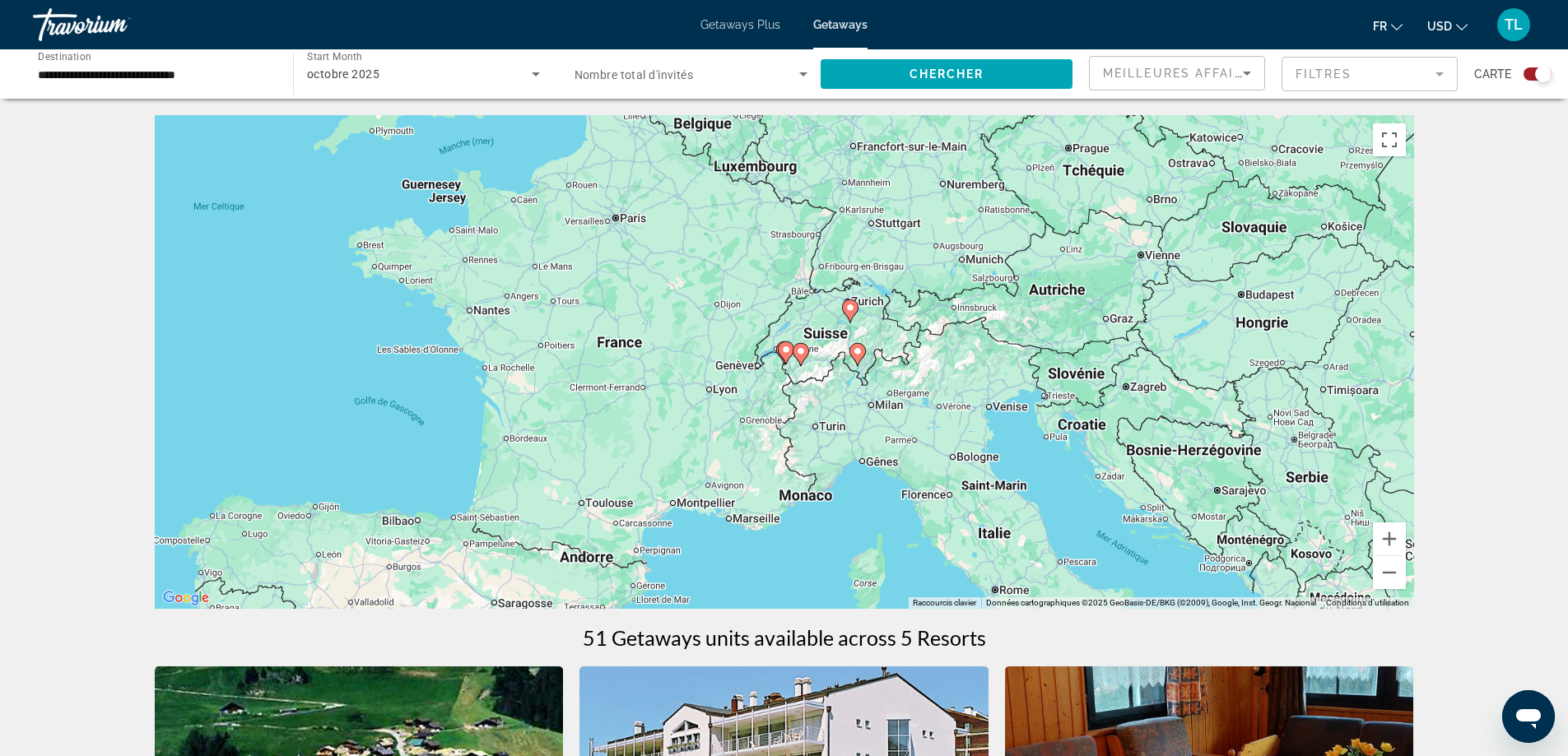
click at [851, 431] on div "Pour activer le glissement avec le clavier, appuyez sur Alt+Entrée. Une fois ce…" at bounding box center [784, 362] width 1259 height 494
click at [1003, 539] on div "Pour activer le glissement avec le clavier, appuyez sur Alt+Entrée. Une fois ce…" at bounding box center [784, 362] width 1259 height 494
click at [862, 440] on div "Pour activer le glissement avec le clavier, appuyez sur Alt+Entrée. Une fois ce…" at bounding box center [784, 362] width 1259 height 494
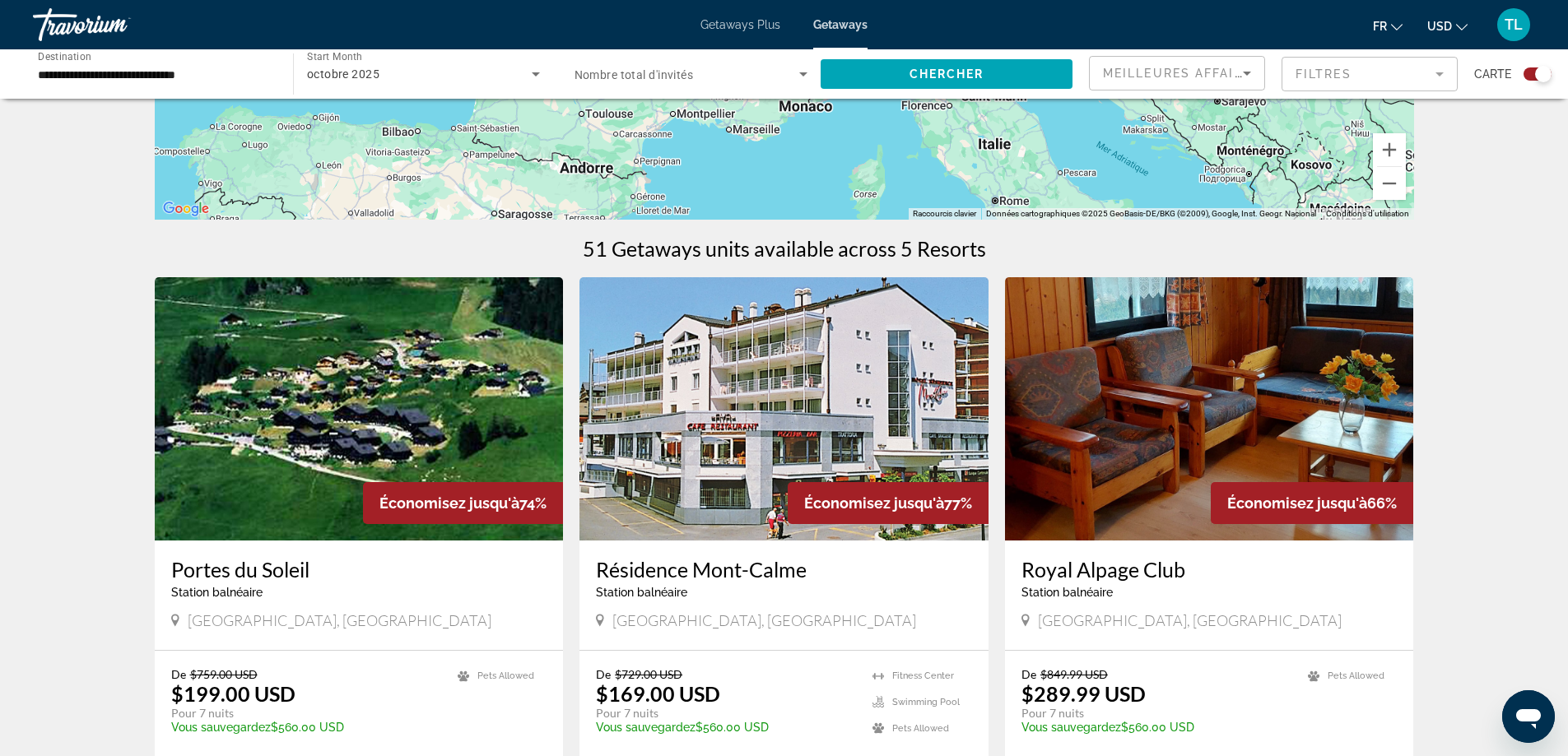
scroll to position [494, 0]
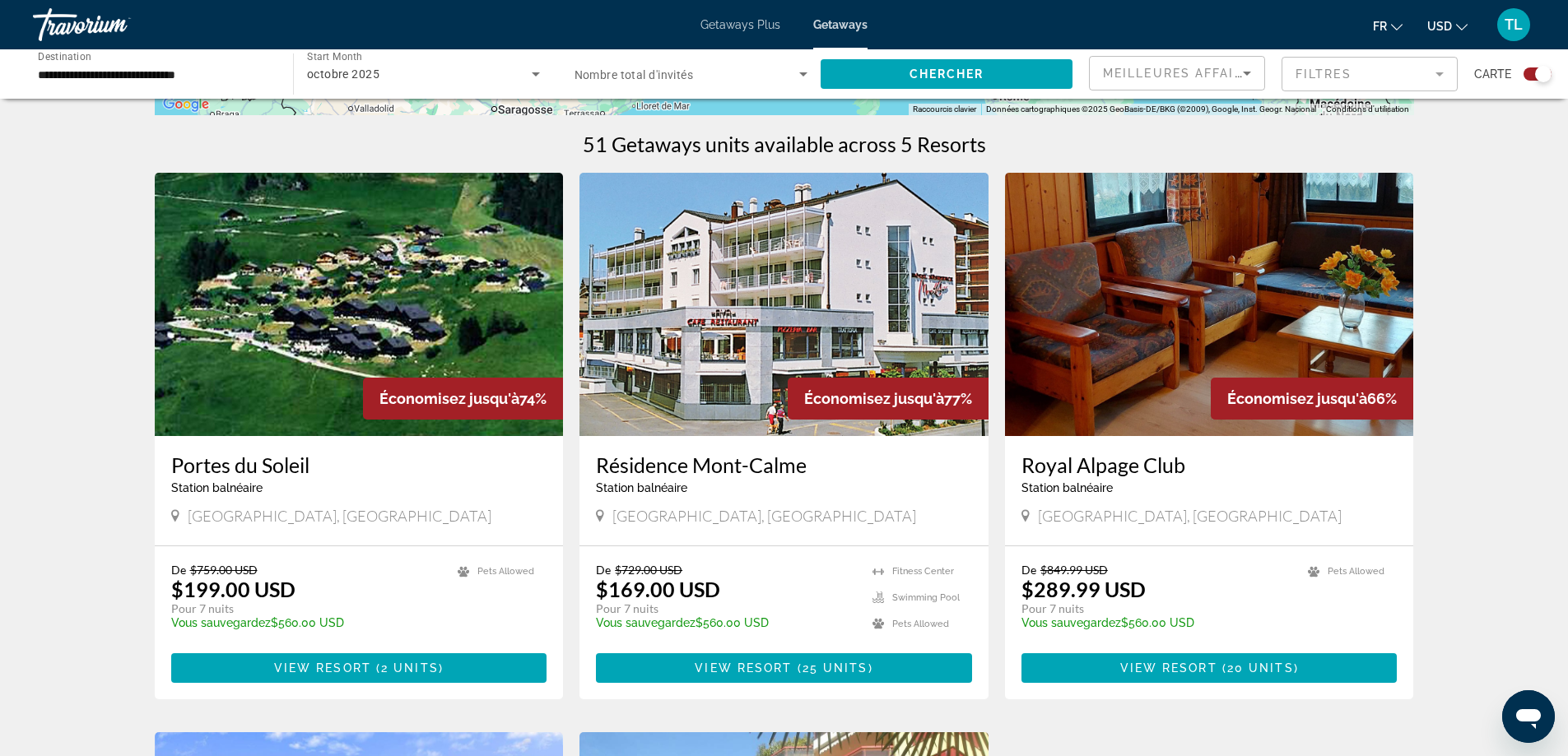
click at [1532, 74] on div "Search widget" at bounding box center [1537, 74] width 28 height 13
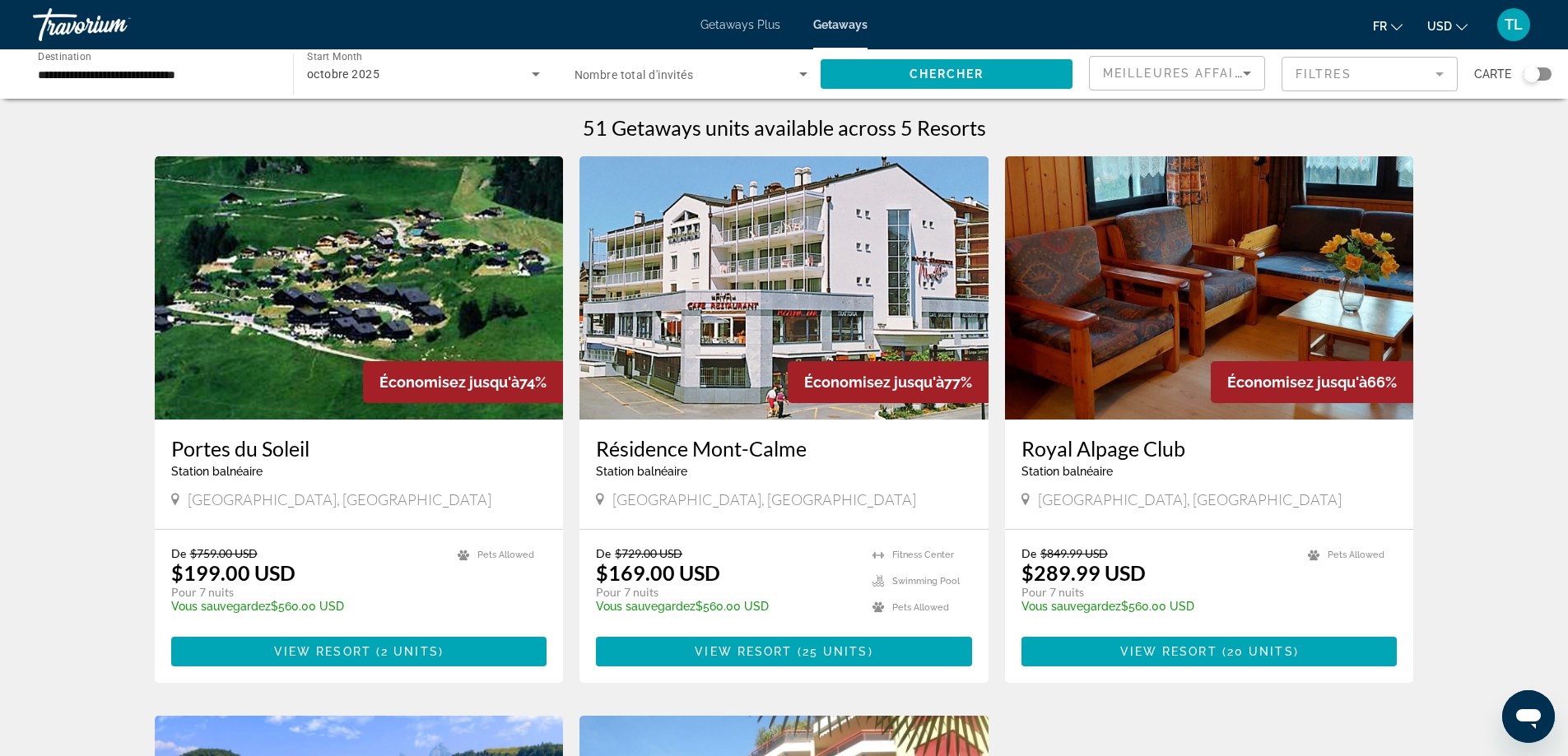
click at [135, 72] on input "**********" at bounding box center [155, 75] width 234 height 20
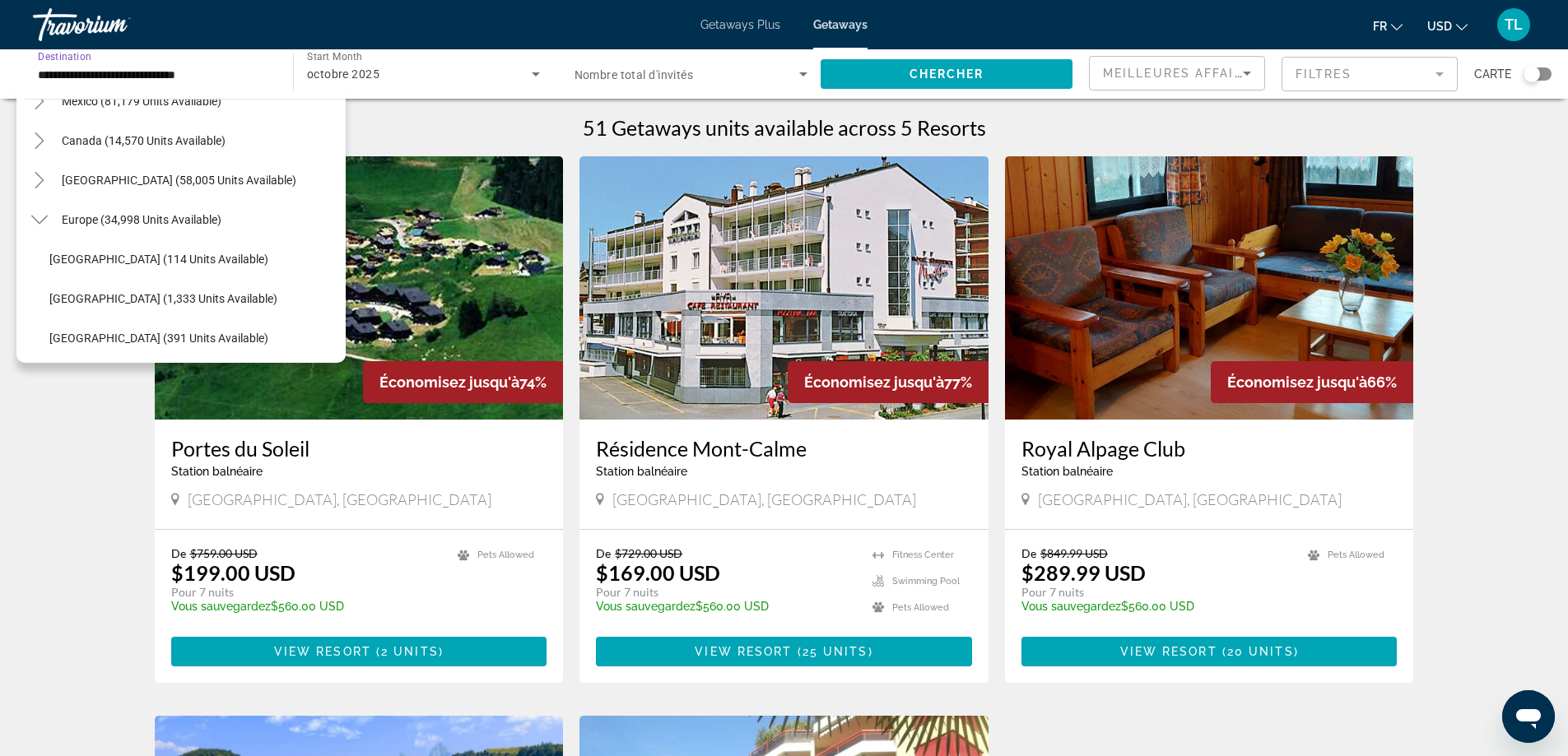
scroll to position [104, 0]
click at [162, 221] on span "Europe (34,998 units available)" at bounding box center [141, 221] width 159 height 13
type input "**********"
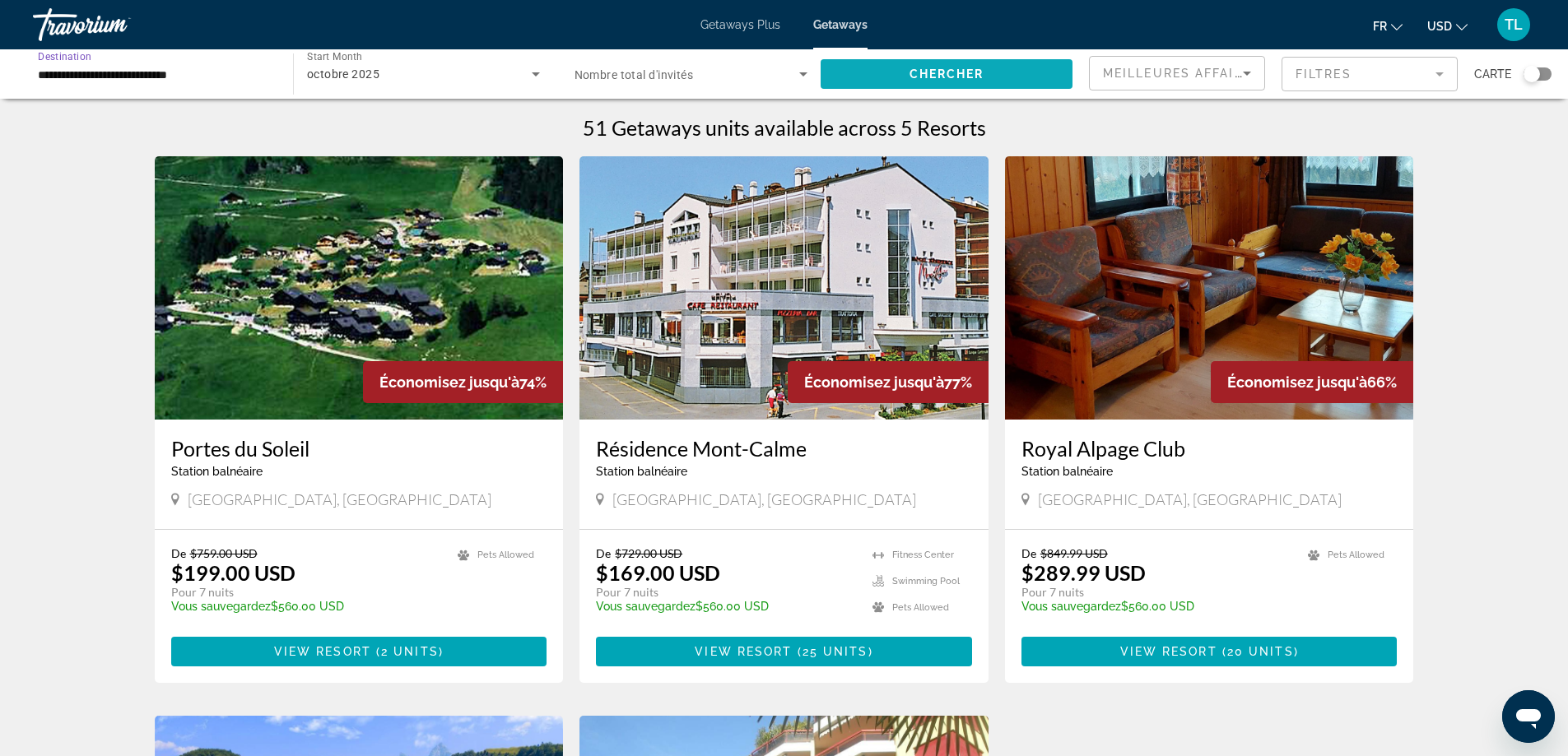
click at [926, 67] on span "Search widget" at bounding box center [946, 74] width 252 height 39
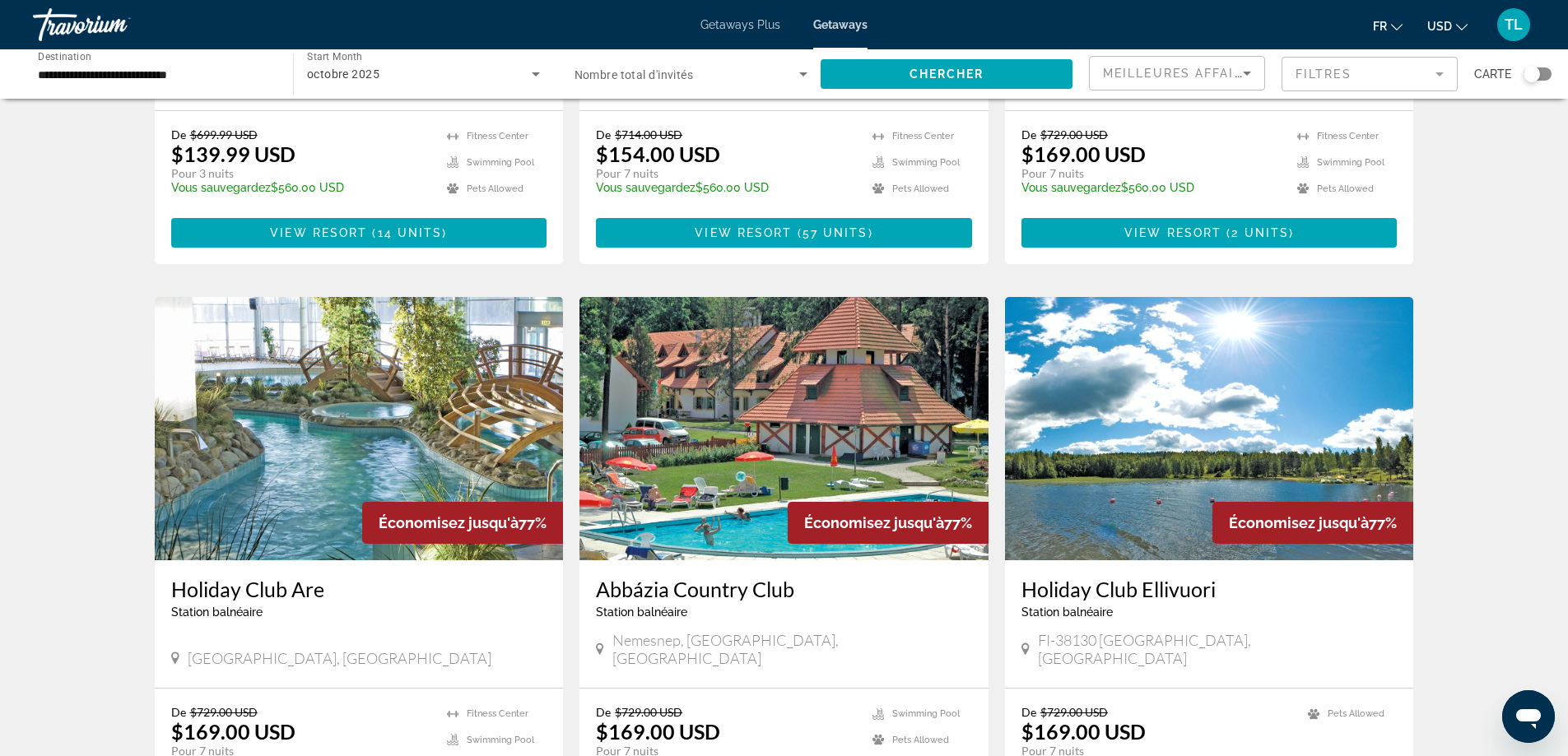
scroll to position [1645, 0]
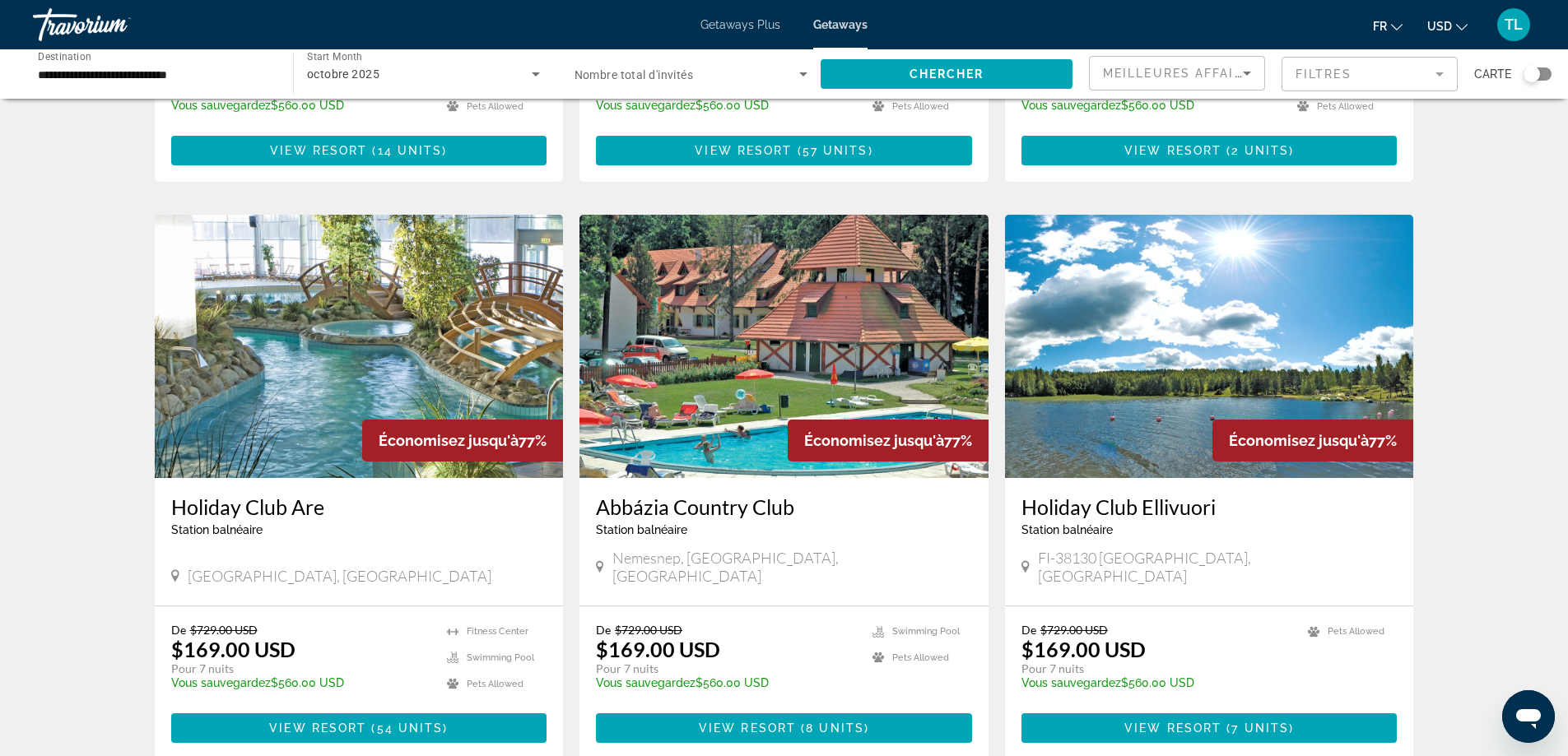
click at [511, 324] on img "Main content" at bounding box center [360, 346] width 409 height 263
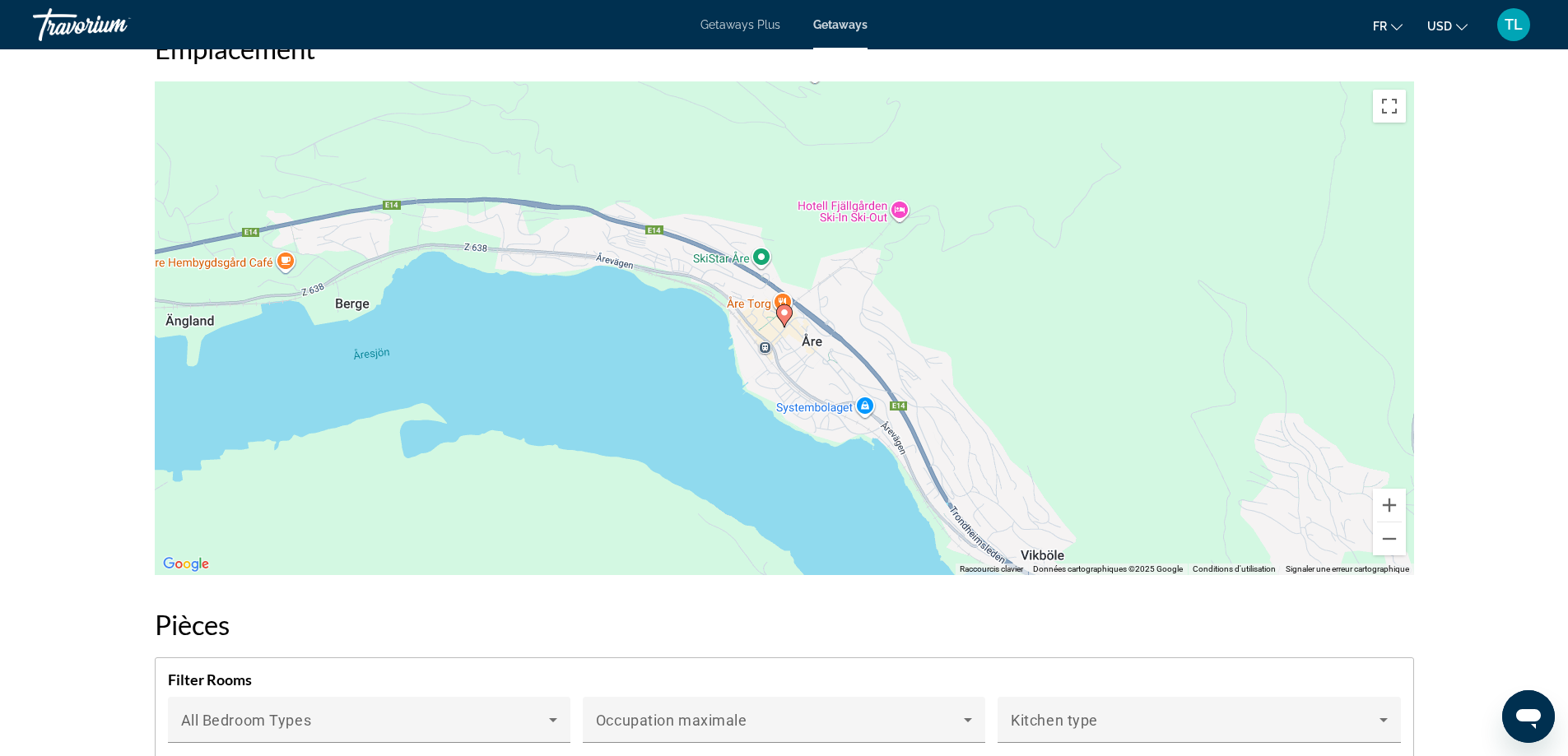
scroll to position [2139, 0]
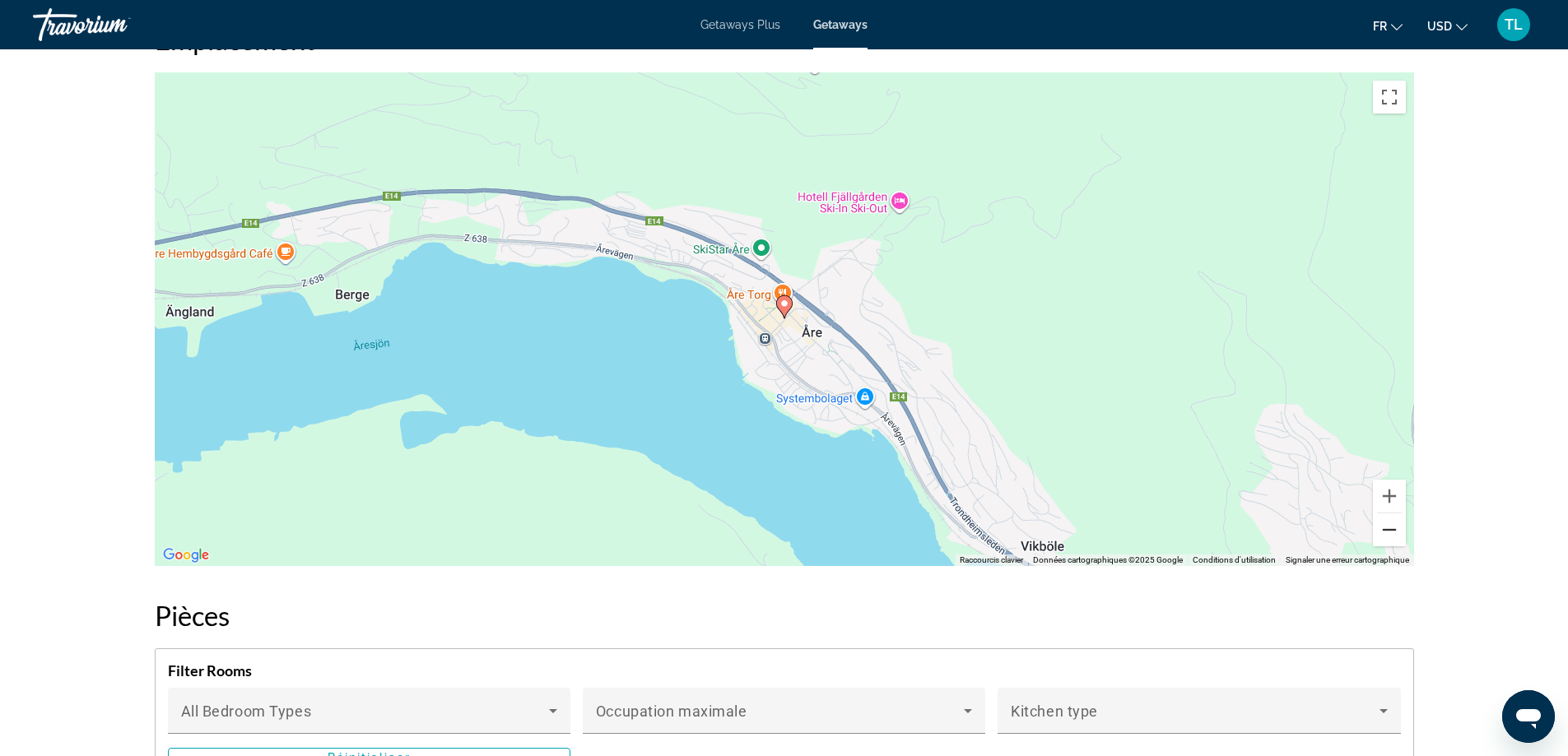
click at [1378, 515] on button "Zoom arrière" at bounding box center [1389, 529] width 33 height 33
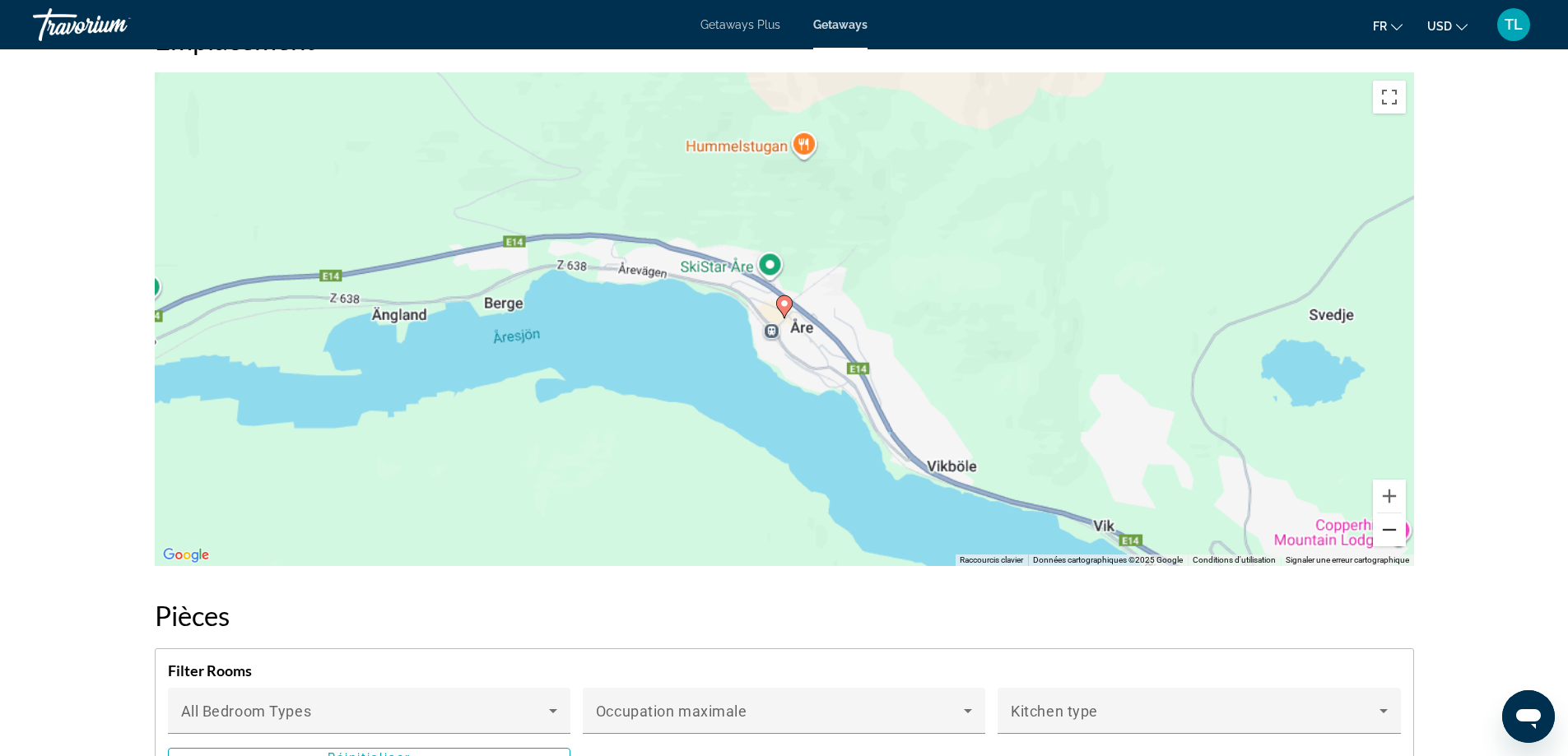
click at [1378, 515] on button "Zoom arrière" at bounding box center [1389, 529] width 33 height 33
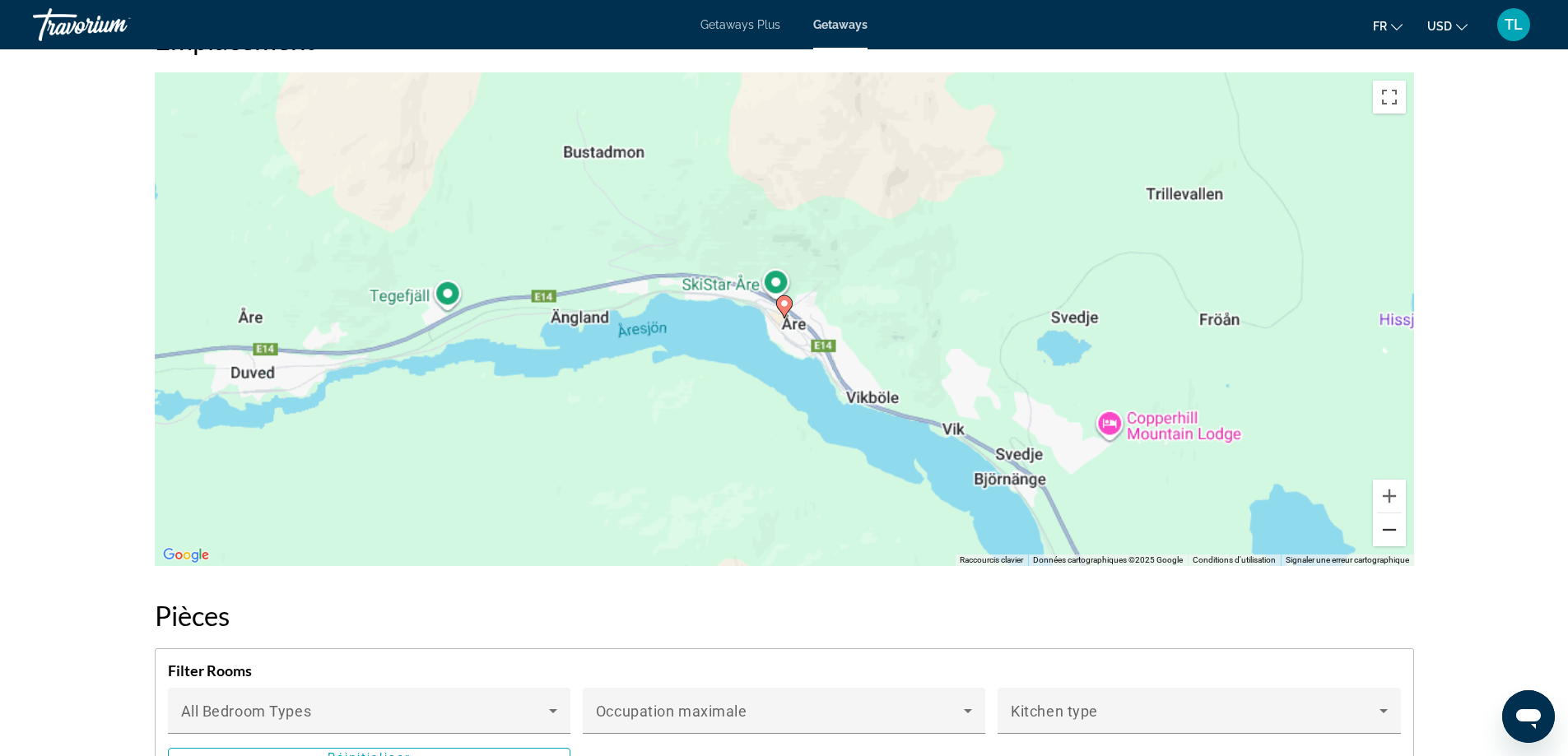
click at [1378, 515] on button "Zoom arrière" at bounding box center [1389, 529] width 33 height 33
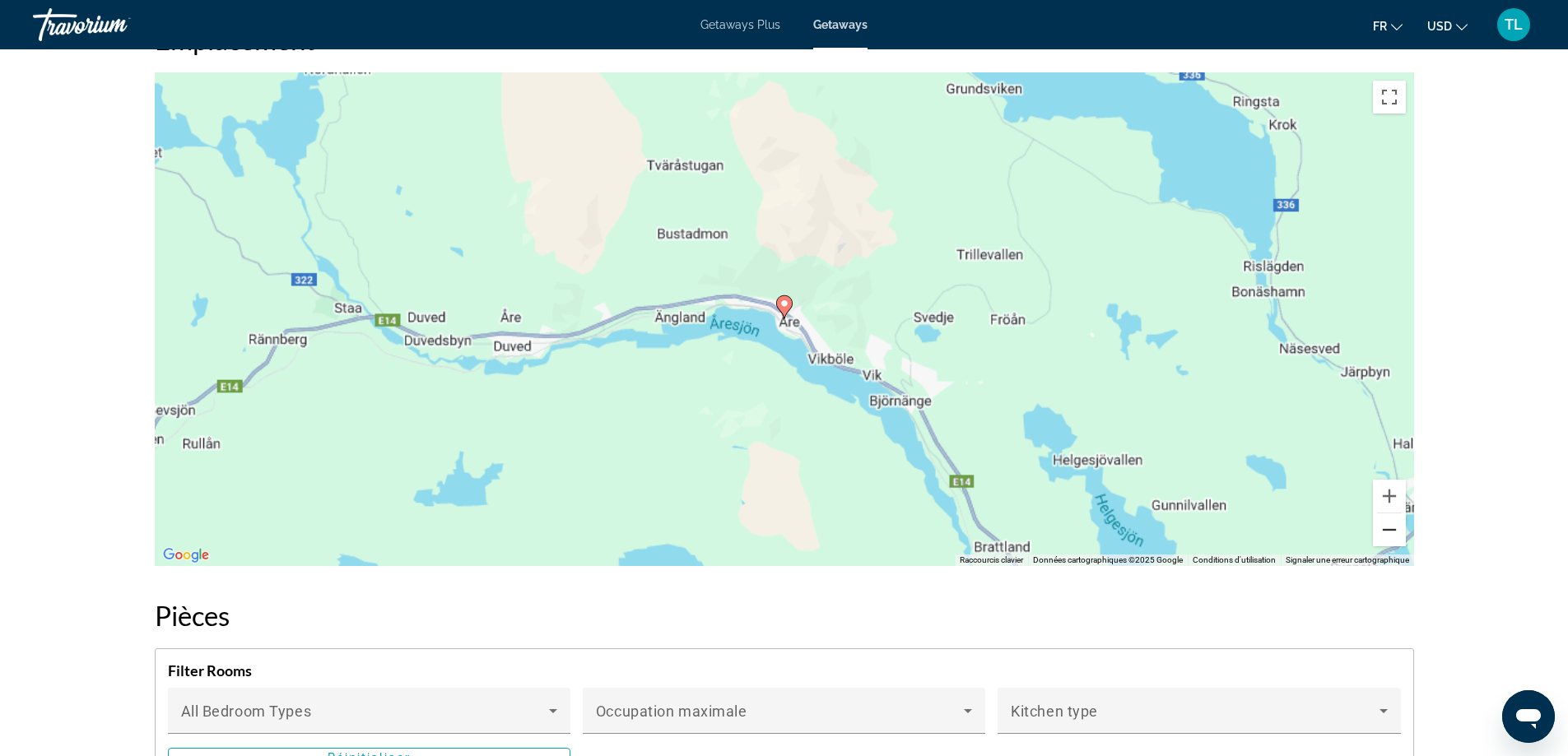
click at [1378, 515] on button "Zoom arrière" at bounding box center [1389, 529] width 33 height 33
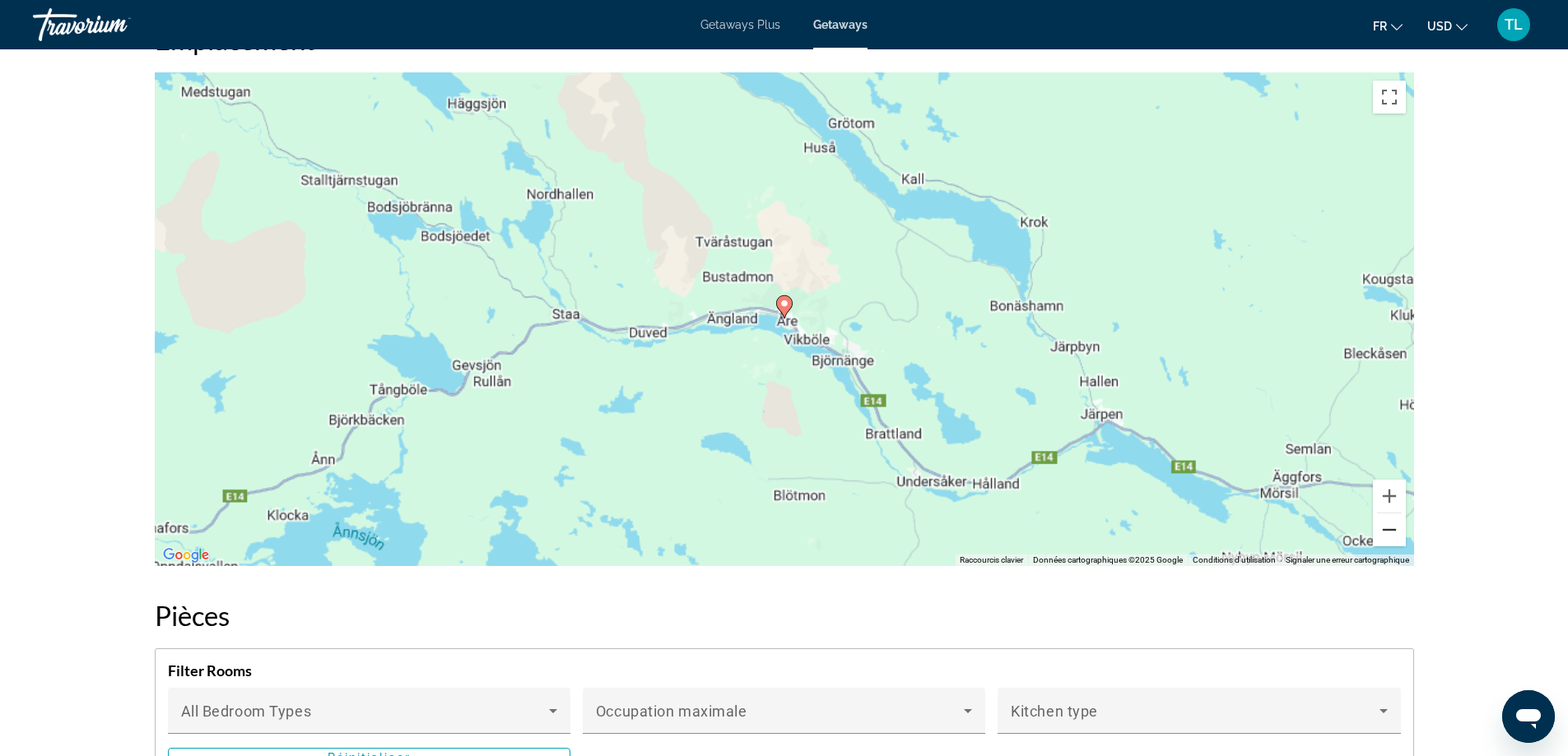
click at [1378, 515] on button "Zoom arrière" at bounding box center [1389, 529] width 33 height 33
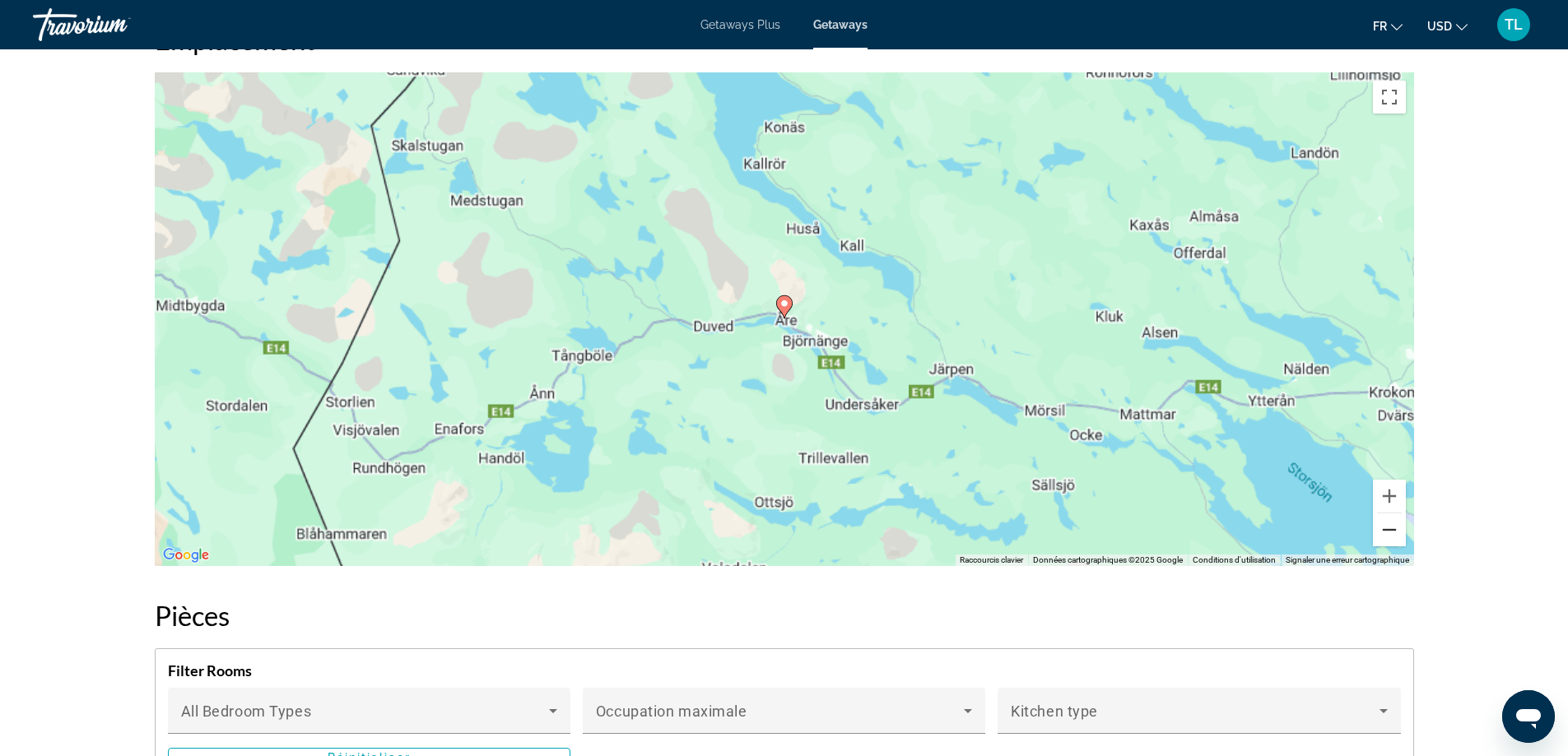
click at [1378, 515] on button "Zoom arrière" at bounding box center [1389, 529] width 33 height 33
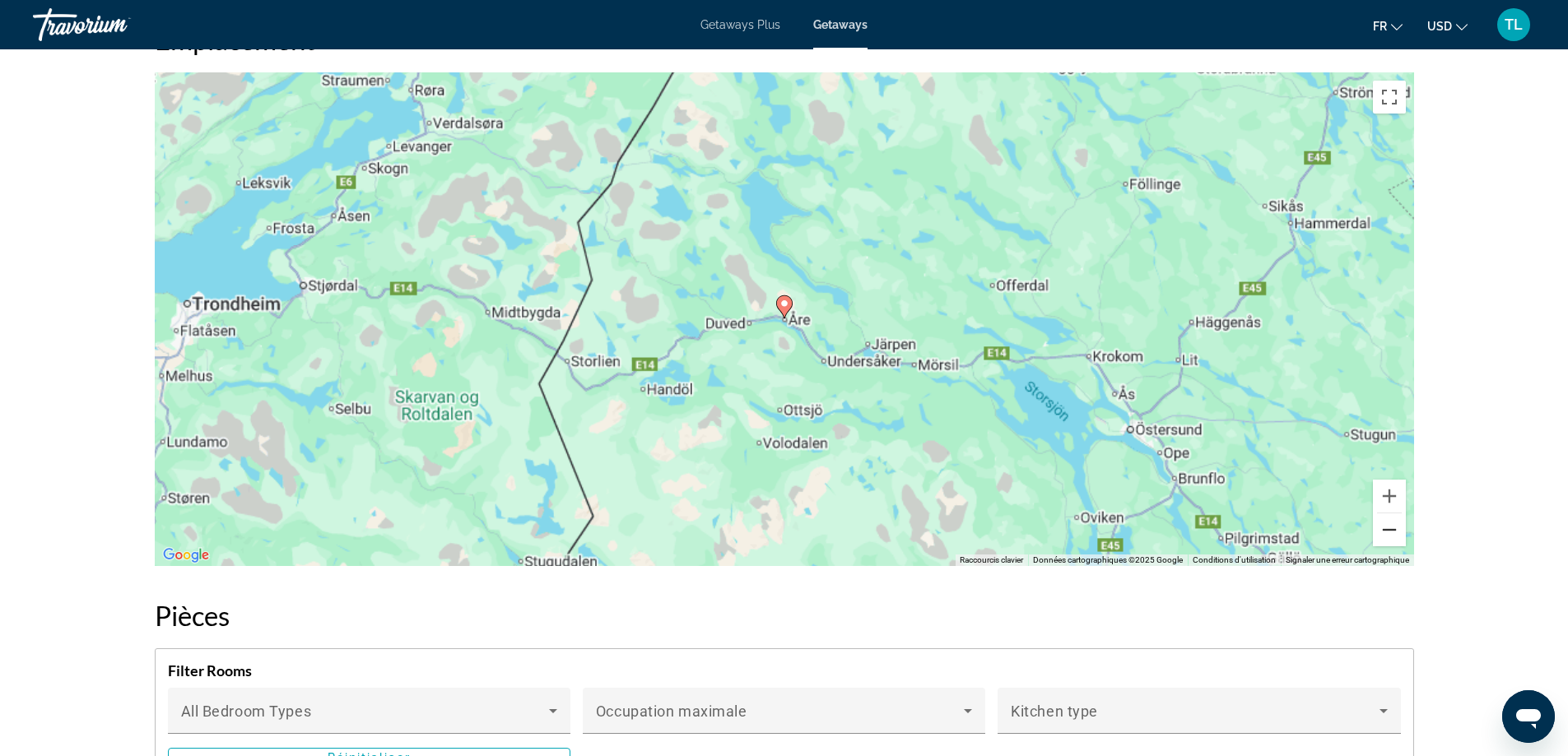
click at [1378, 514] on button "Zoom arrière" at bounding box center [1389, 529] width 33 height 33
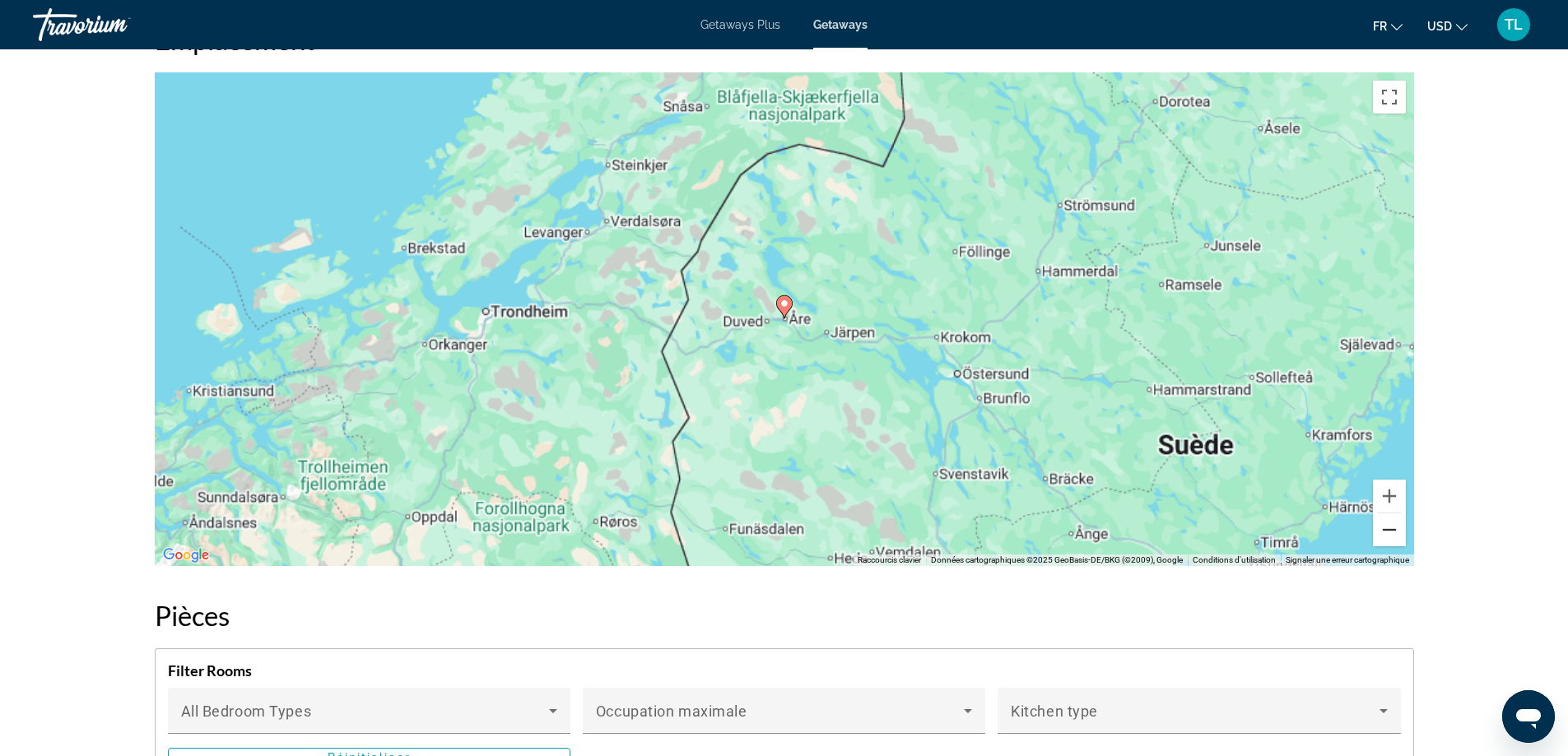
click at [1378, 514] on button "Zoom arrière" at bounding box center [1389, 529] width 33 height 33
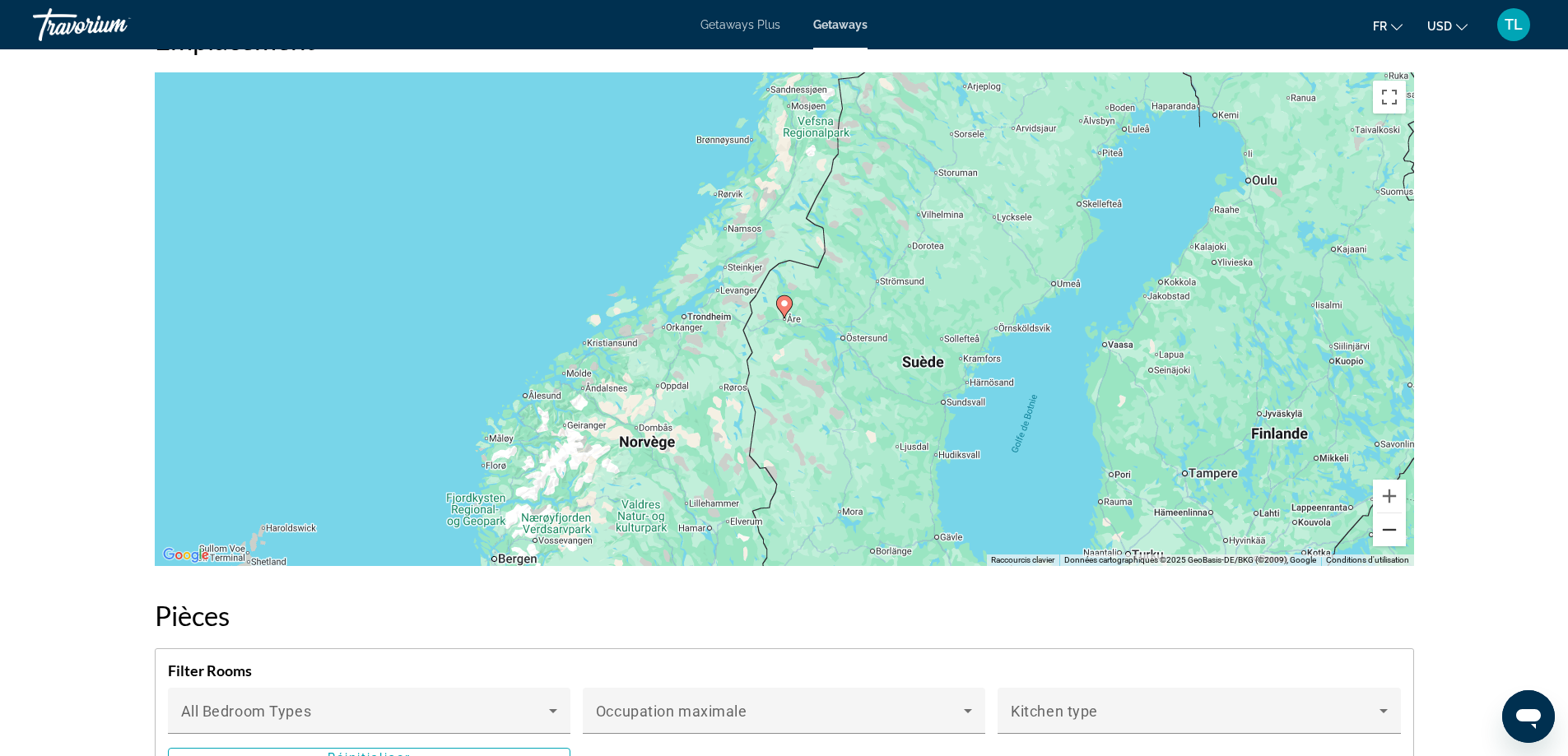
click at [1378, 514] on button "Zoom arrière" at bounding box center [1389, 529] width 33 height 33
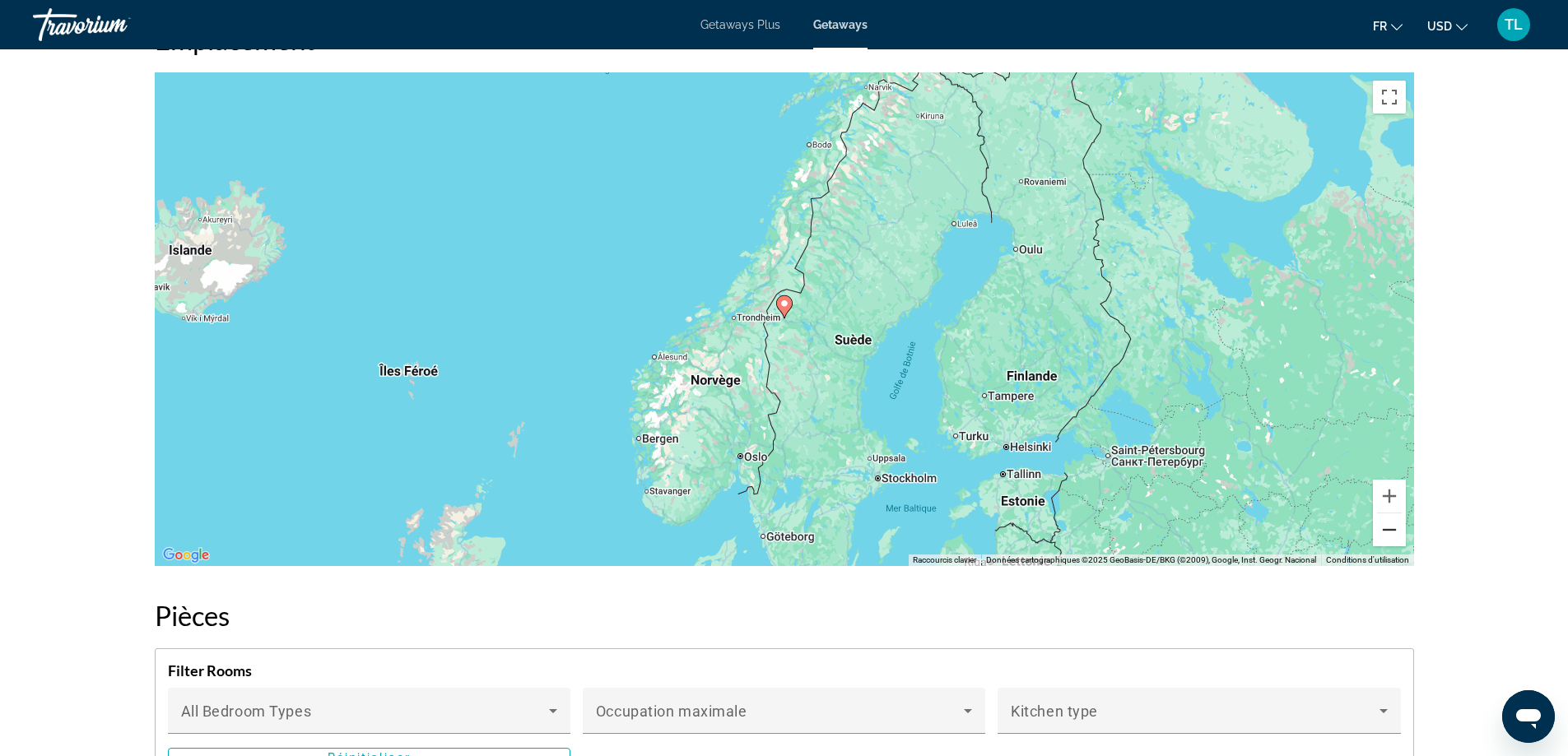
click at [1378, 514] on button "Zoom arrière" at bounding box center [1389, 529] width 33 height 33
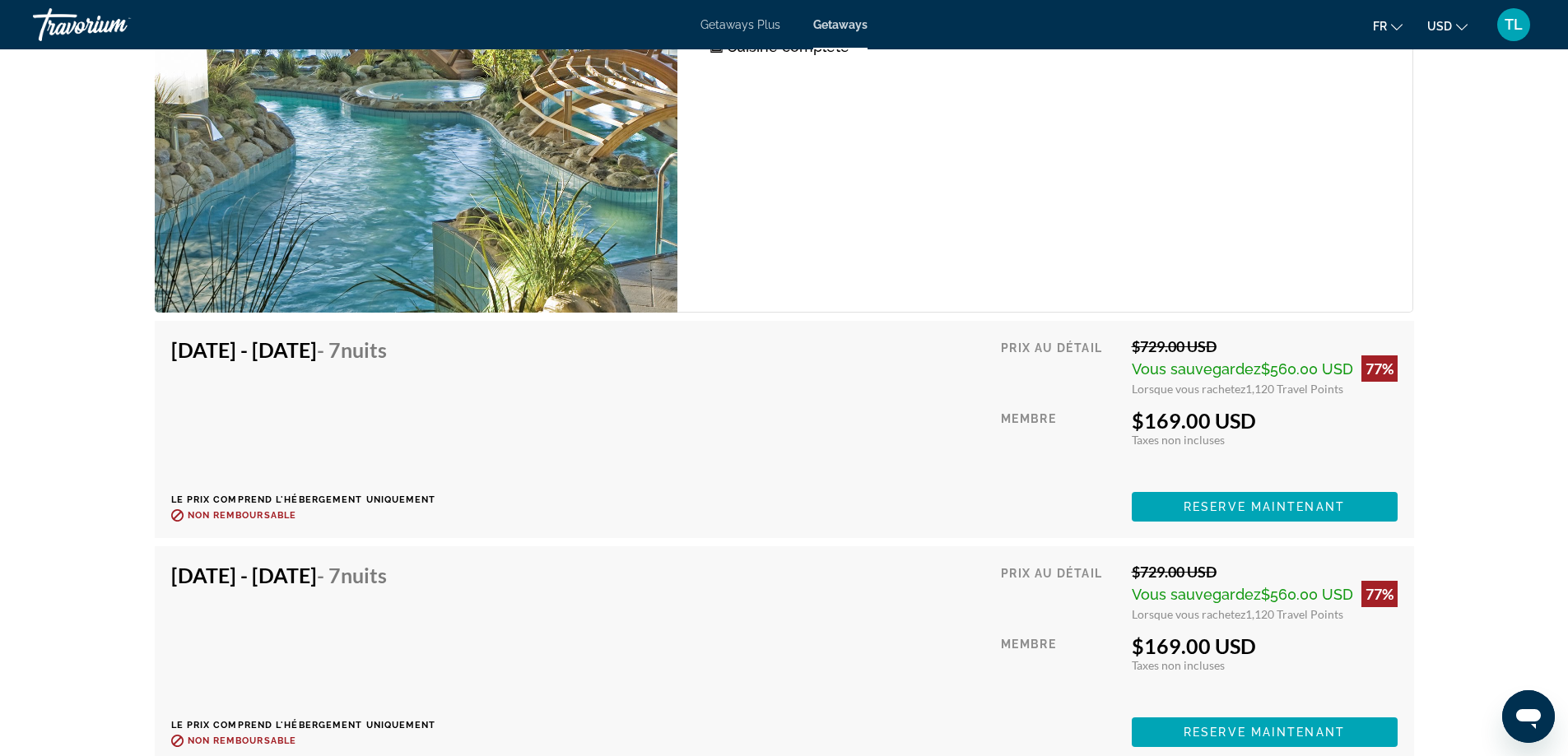
scroll to position [6911, 0]
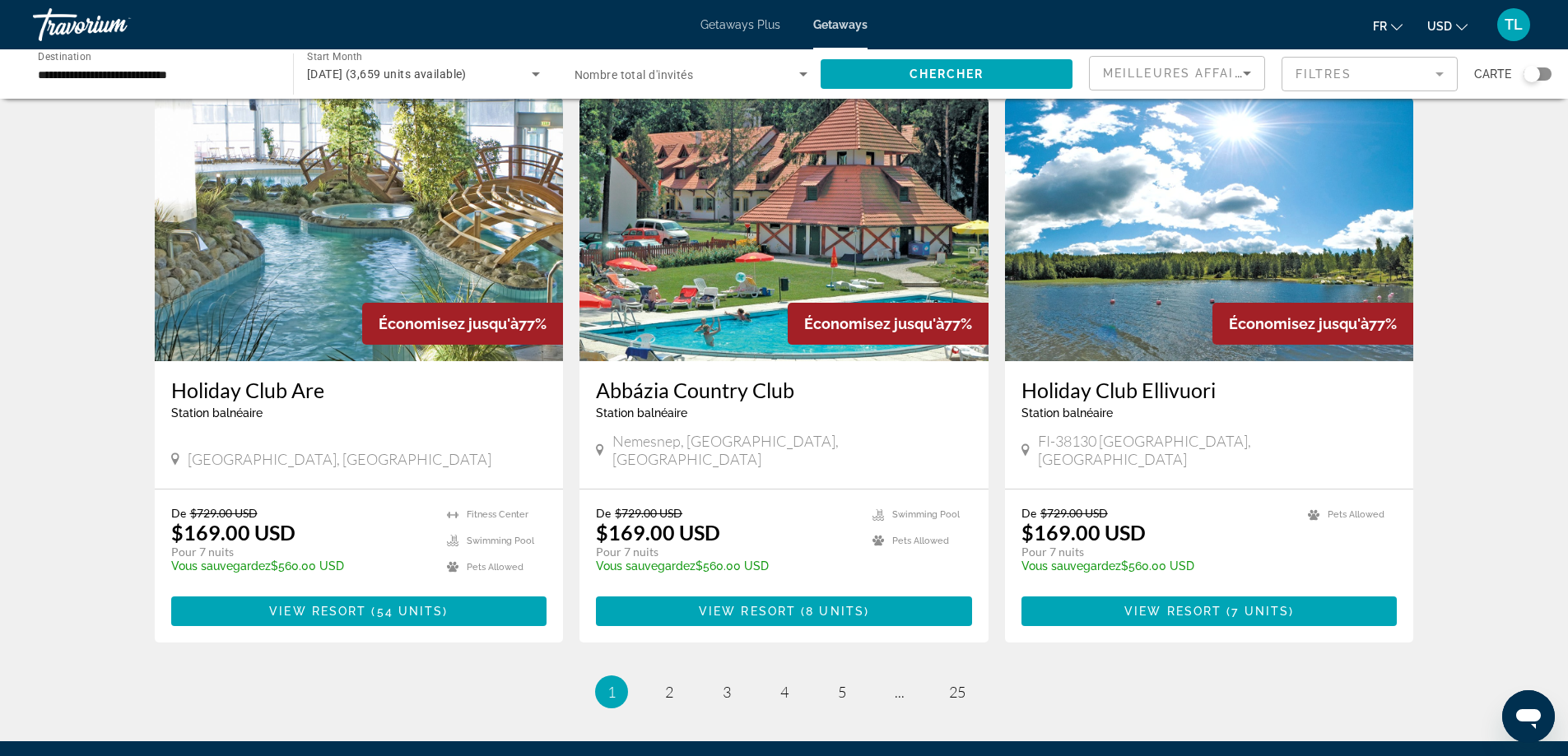
scroll to position [1810, 0]
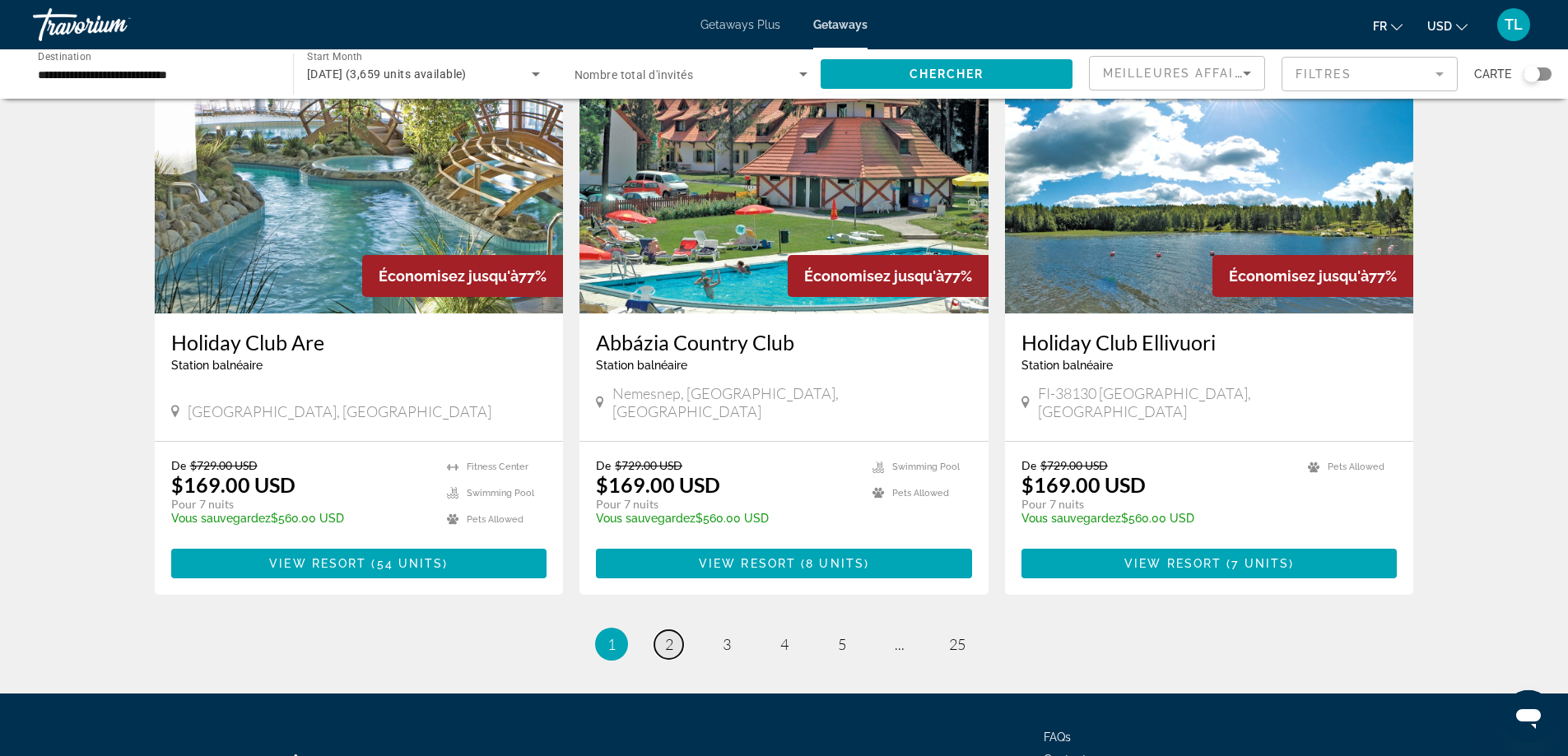
click at [660, 631] on link "page 2" at bounding box center [668, 645] width 28 height 28
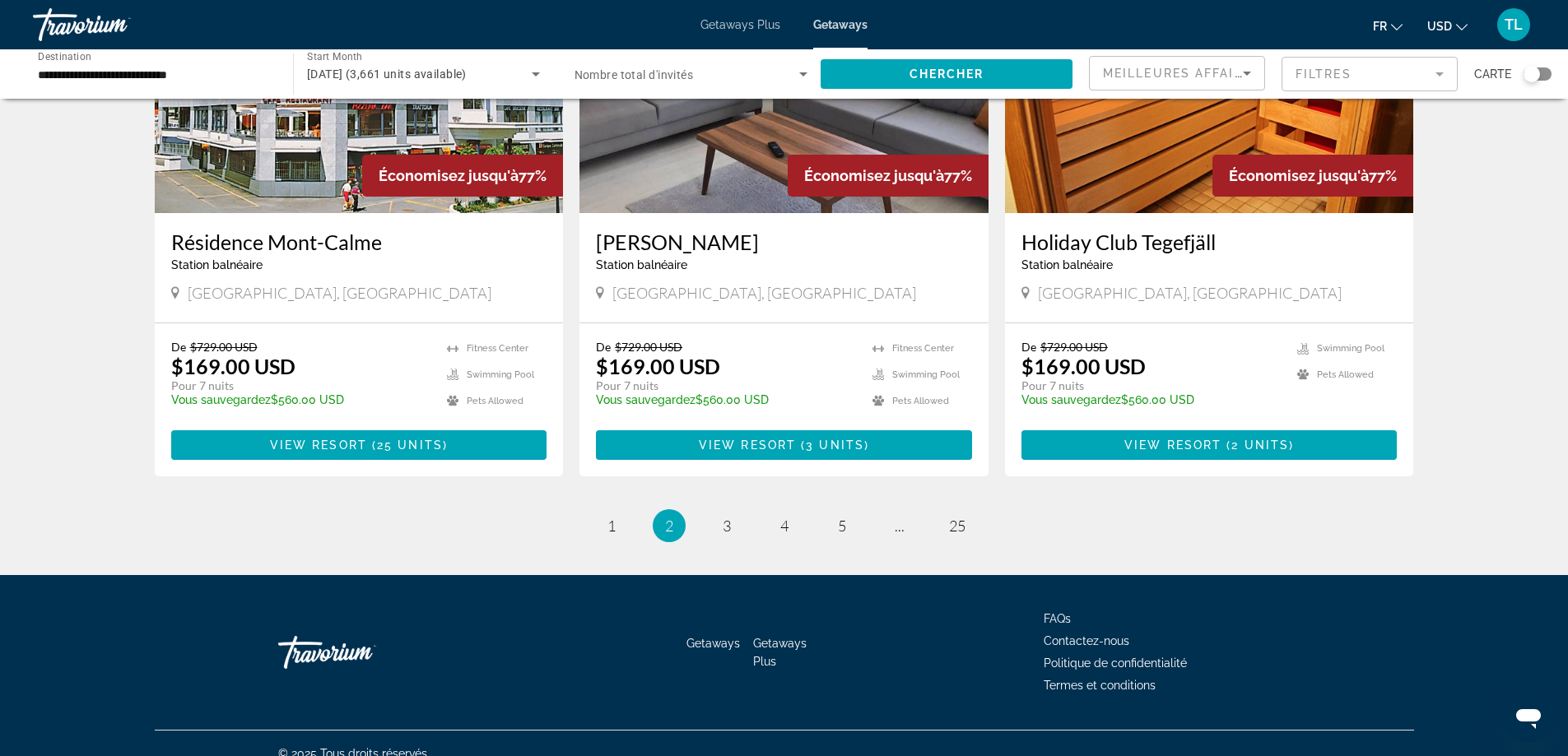
scroll to position [1905, 0]
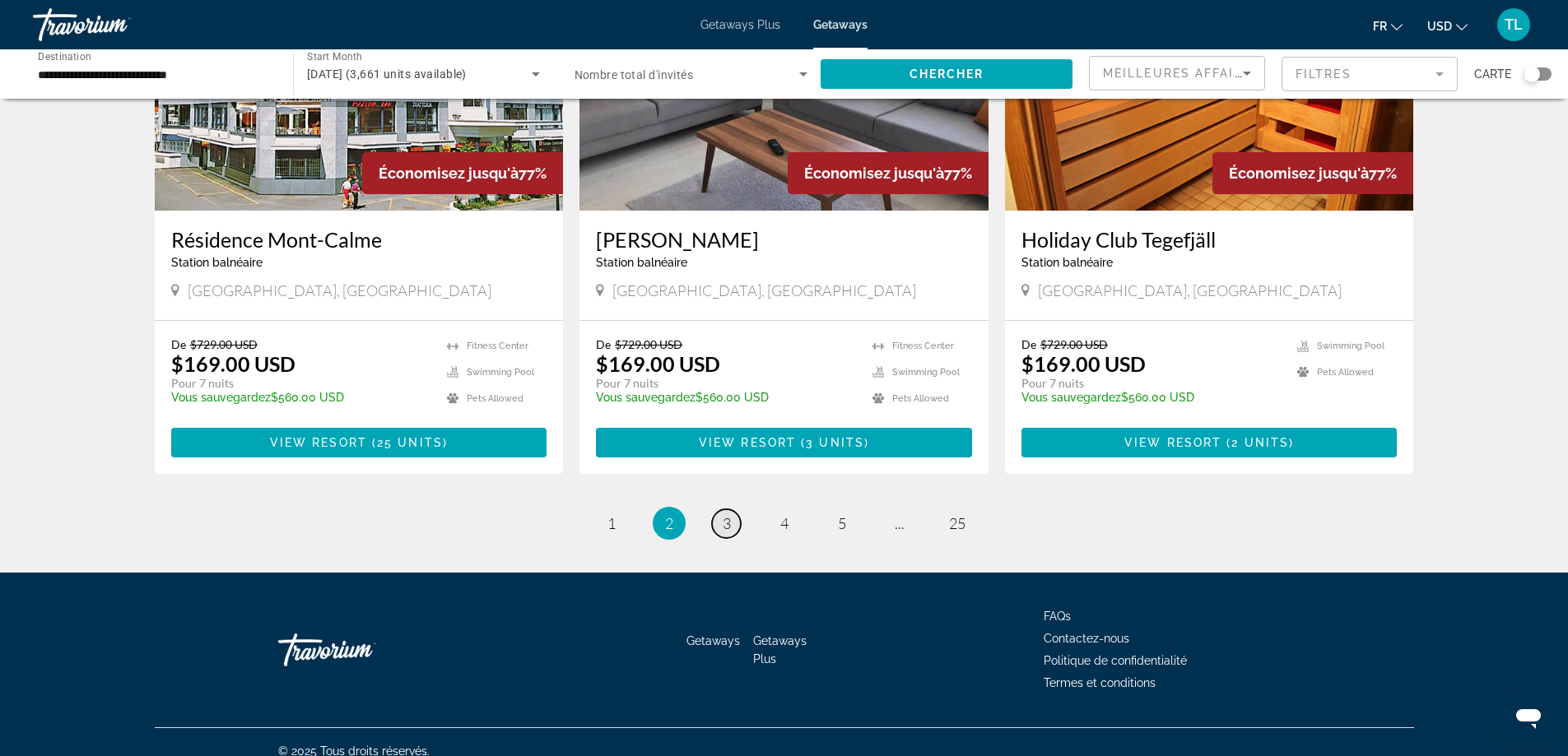
click at [735, 510] on link "page 3" at bounding box center [726, 524] width 28 height 28
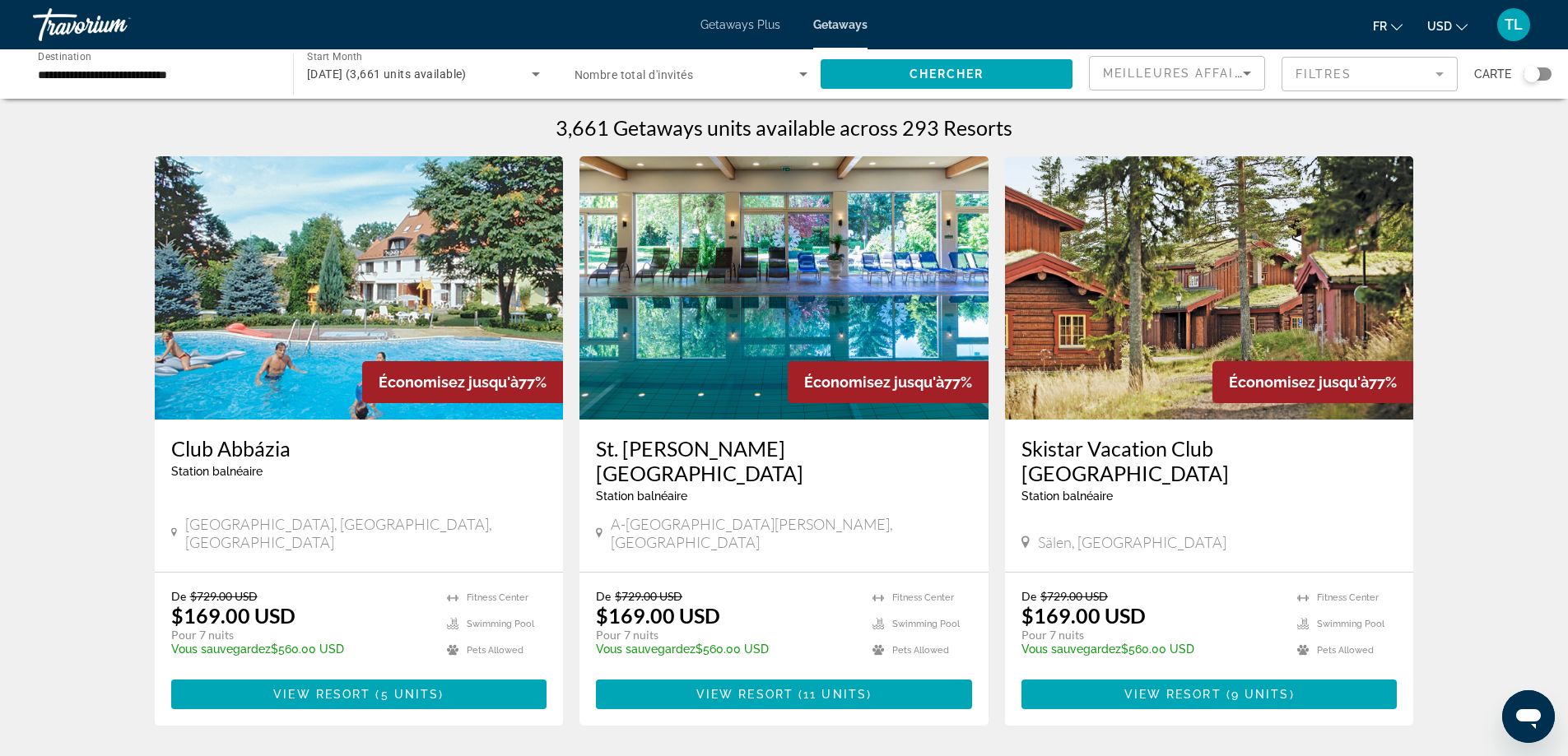
click at [737, 332] on img "Main content" at bounding box center [784, 288] width 409 height 263
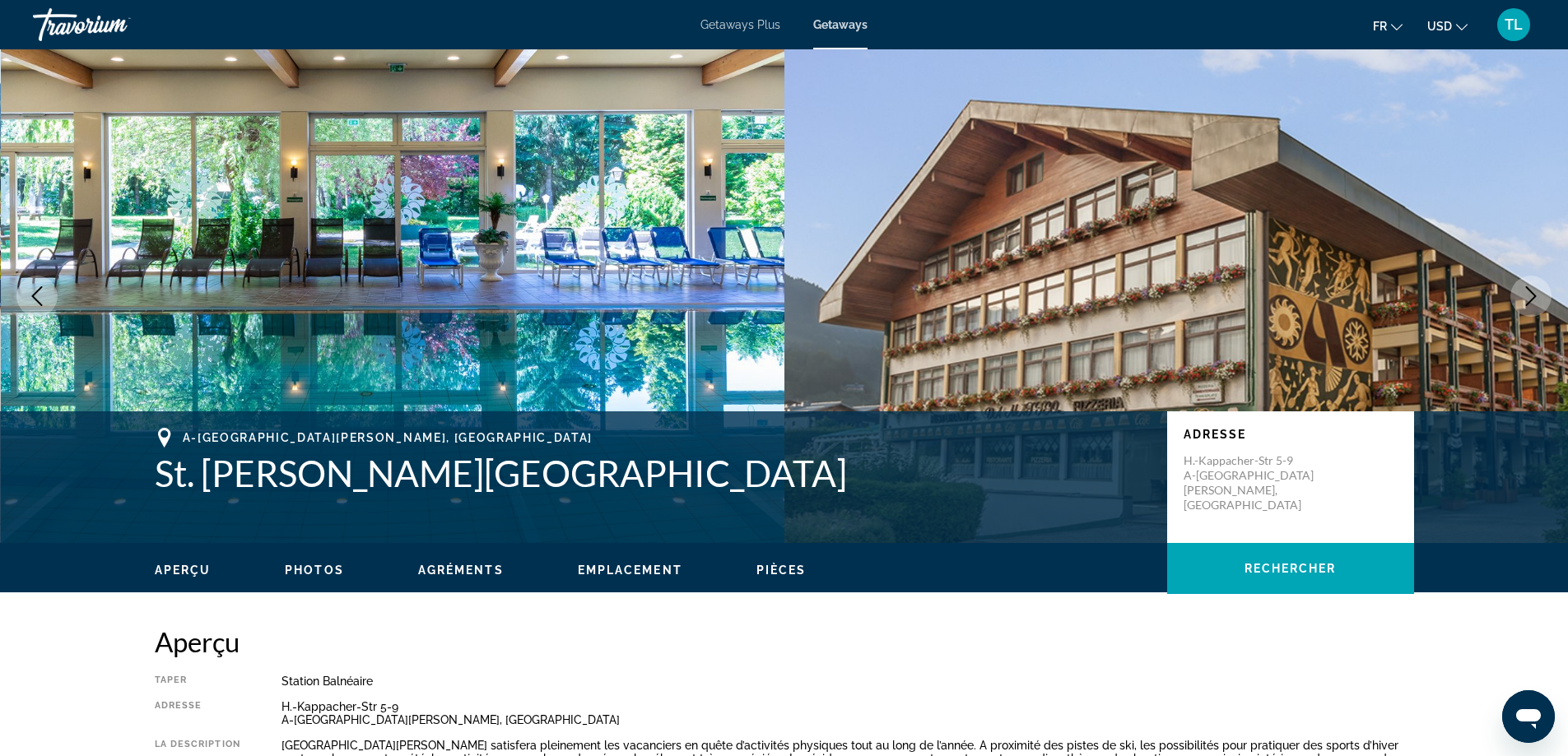
click at [1545, 282] on button "Next image" at bounding box center [1531, 296] width 41 height 41
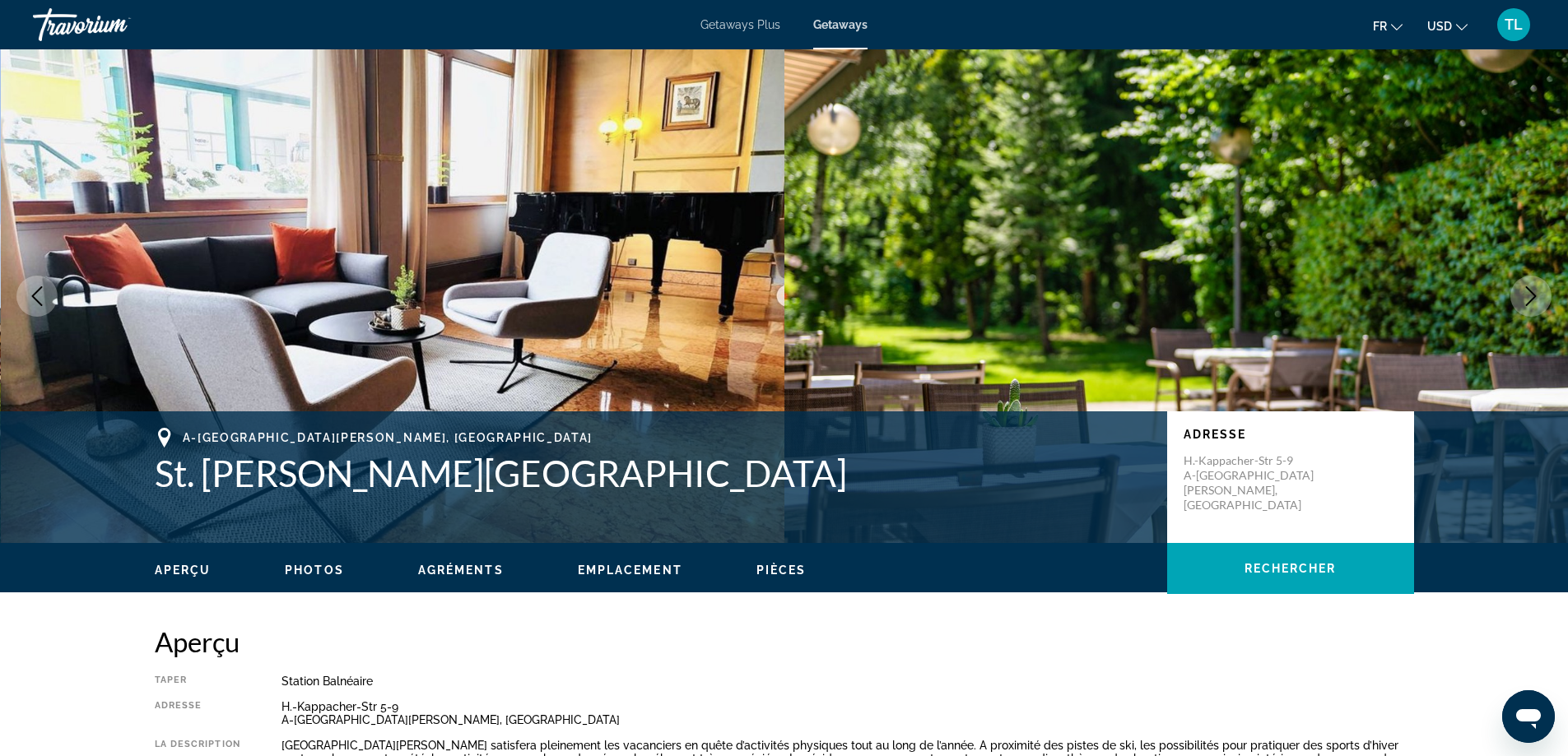
click at [1545, 282] on button "Next image" at bounding box center [1531, 296] width 41 height 41
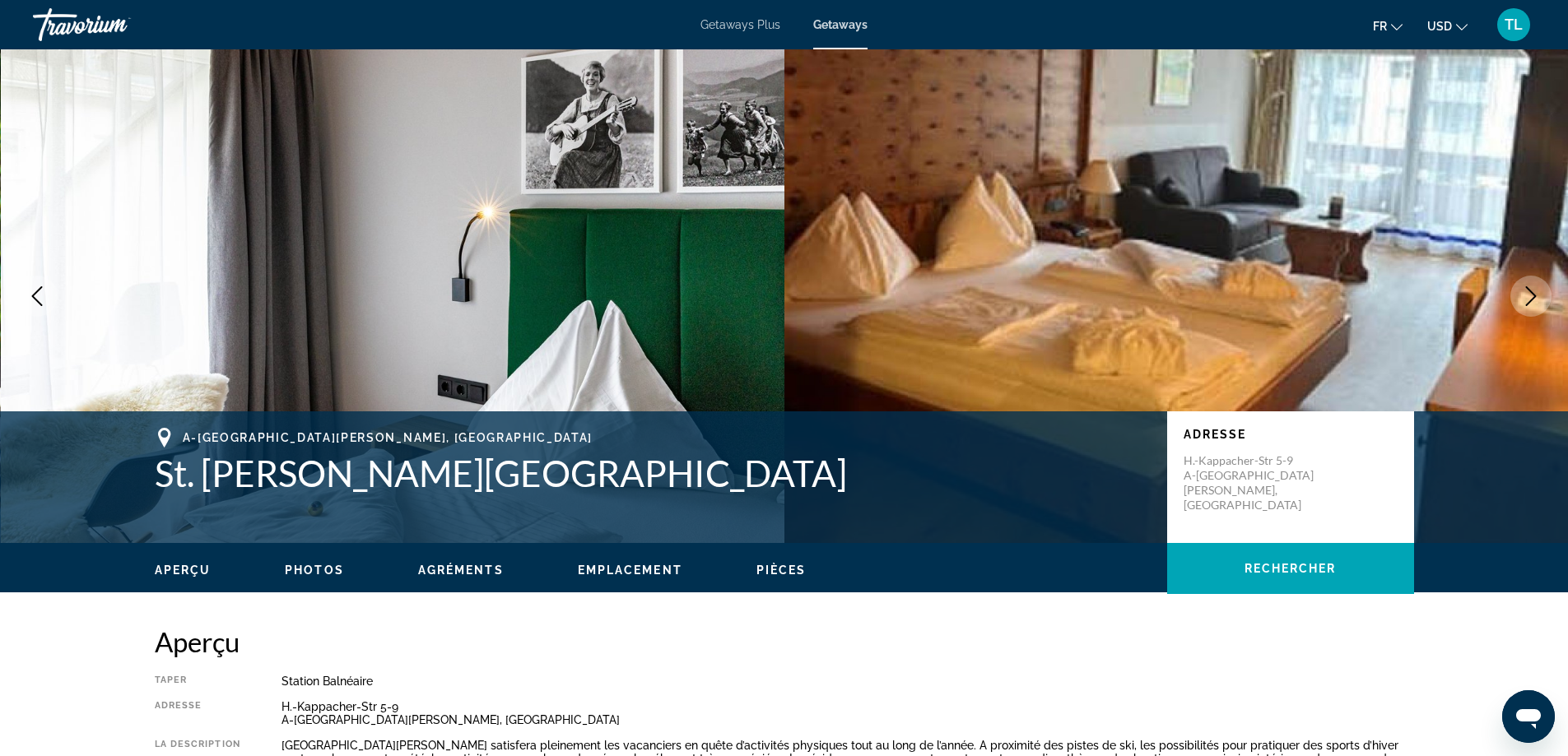
click at [1545, 282] on button "Next image" at bounding box center [1531, 296] width 41 height 41
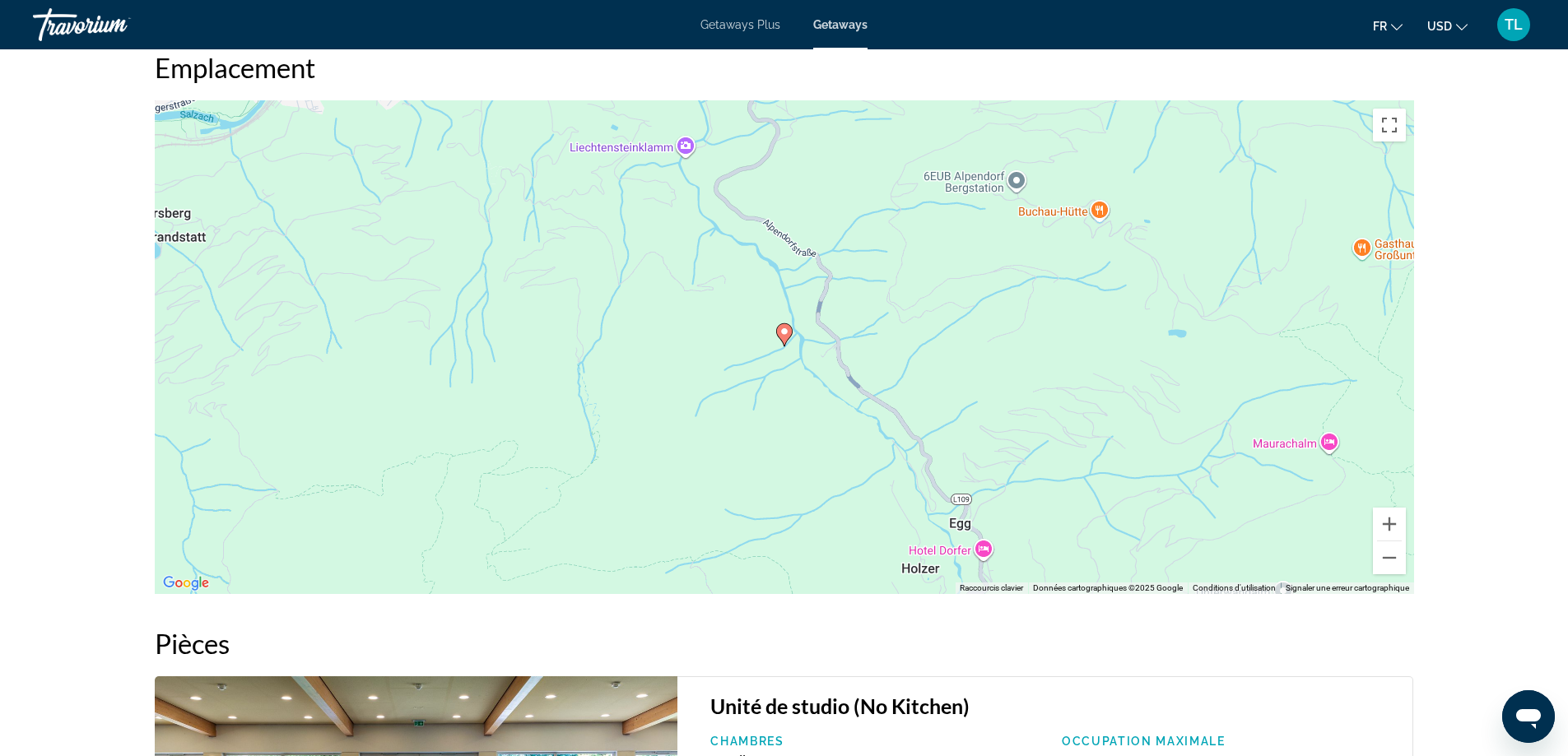
scroll to position [2386, 0]
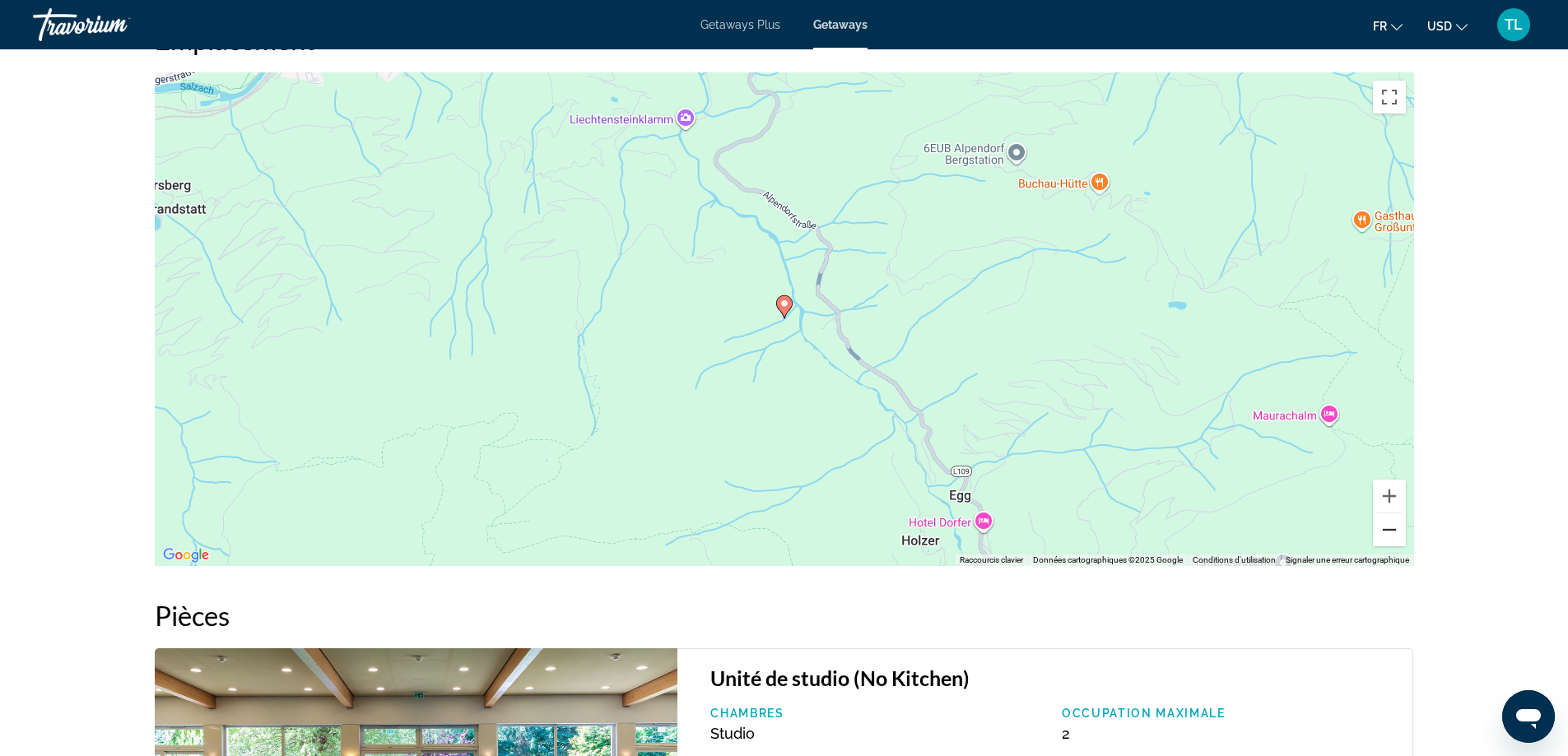
click at [1383, 521] on button "Zoom arrière" at bounding box center [1389, 529] width 33 height 33
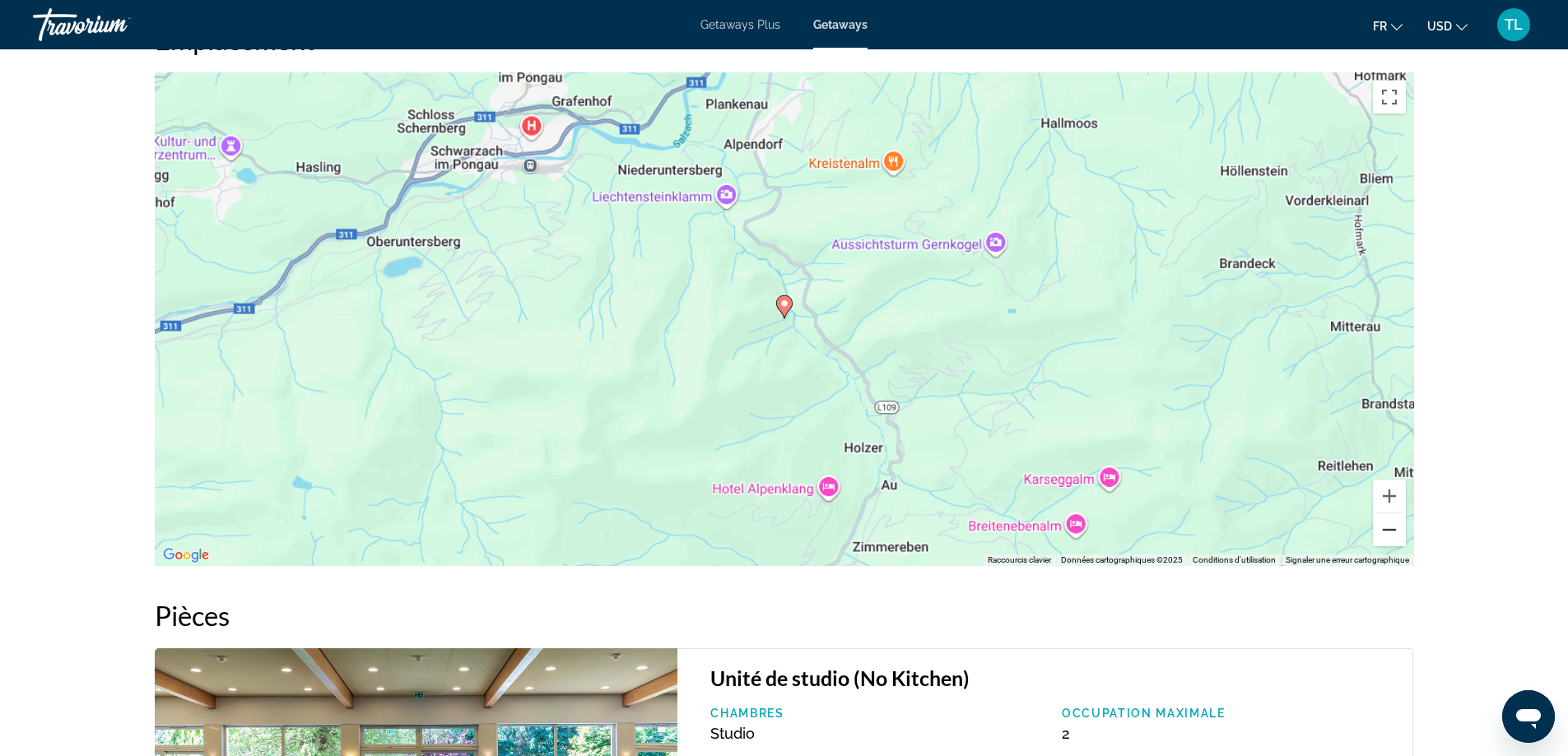
click at [1383, 521] on button "Zoom arrière" at bounding box center [1389, 529] width 33 height 33
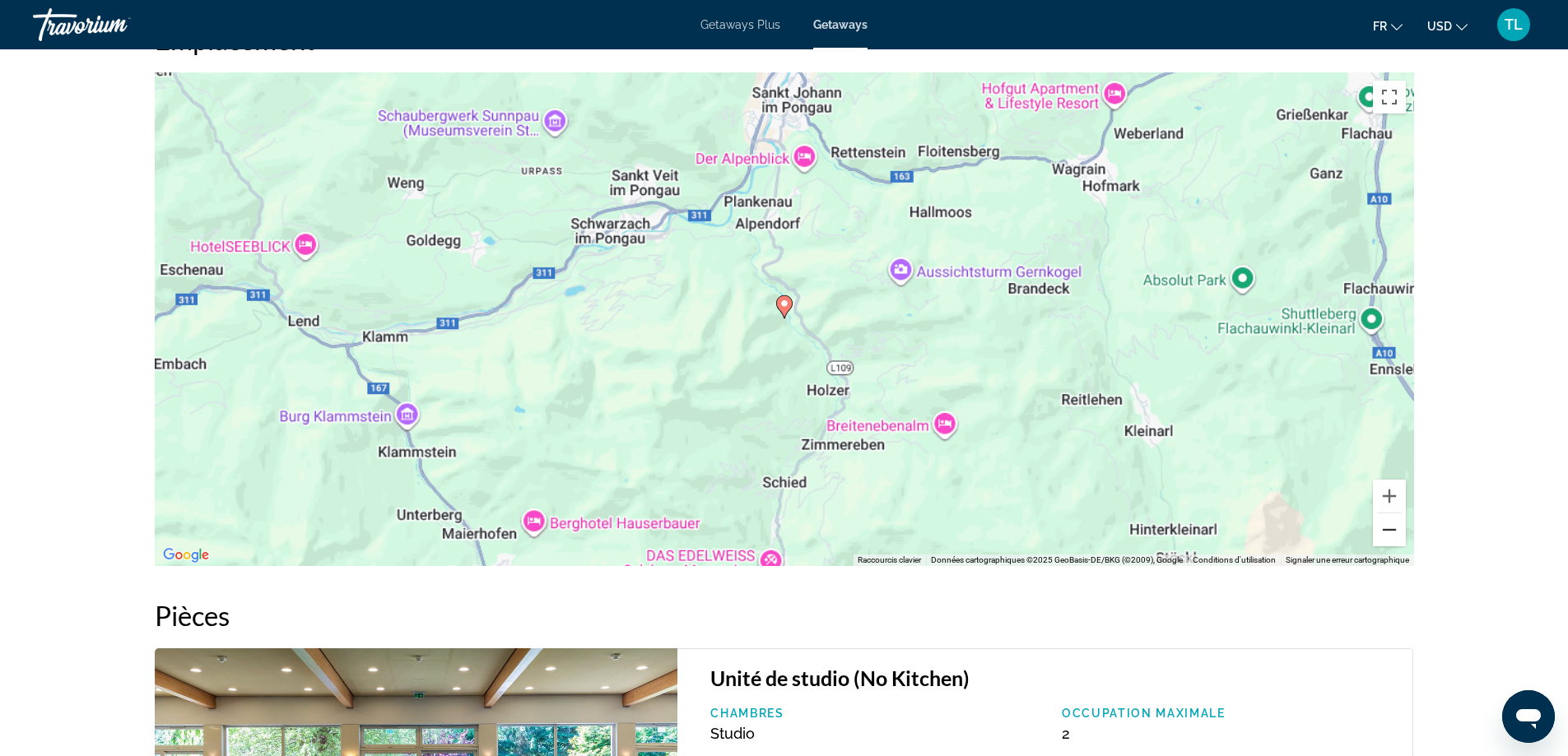
click at [1383, 521] on button "Zoom arrière" at bounding box center [1389, 529] width 33 height 33
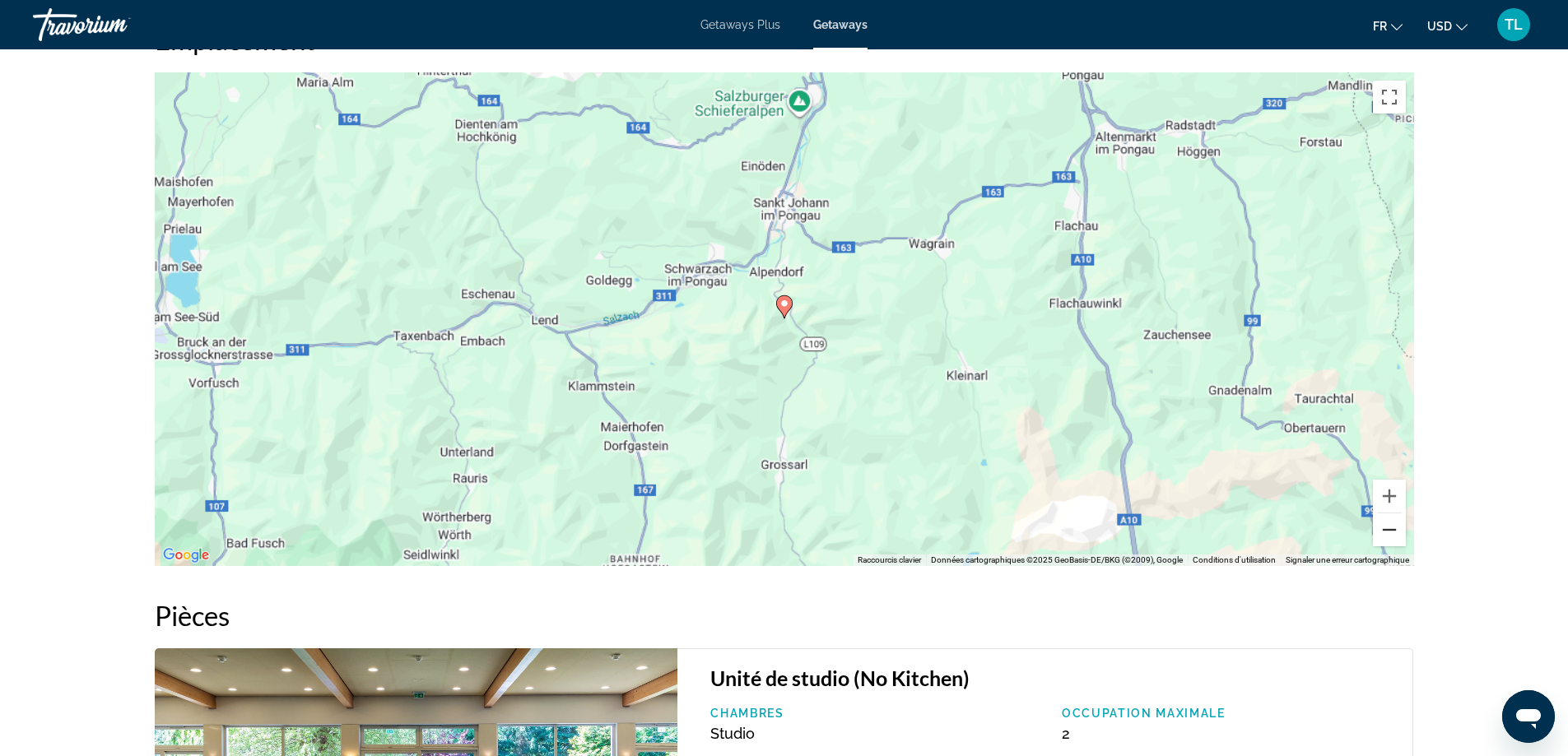
click at [1383, 521] on button "Zoom arrière" at bounding box center [1389, 529] width 33 height 33
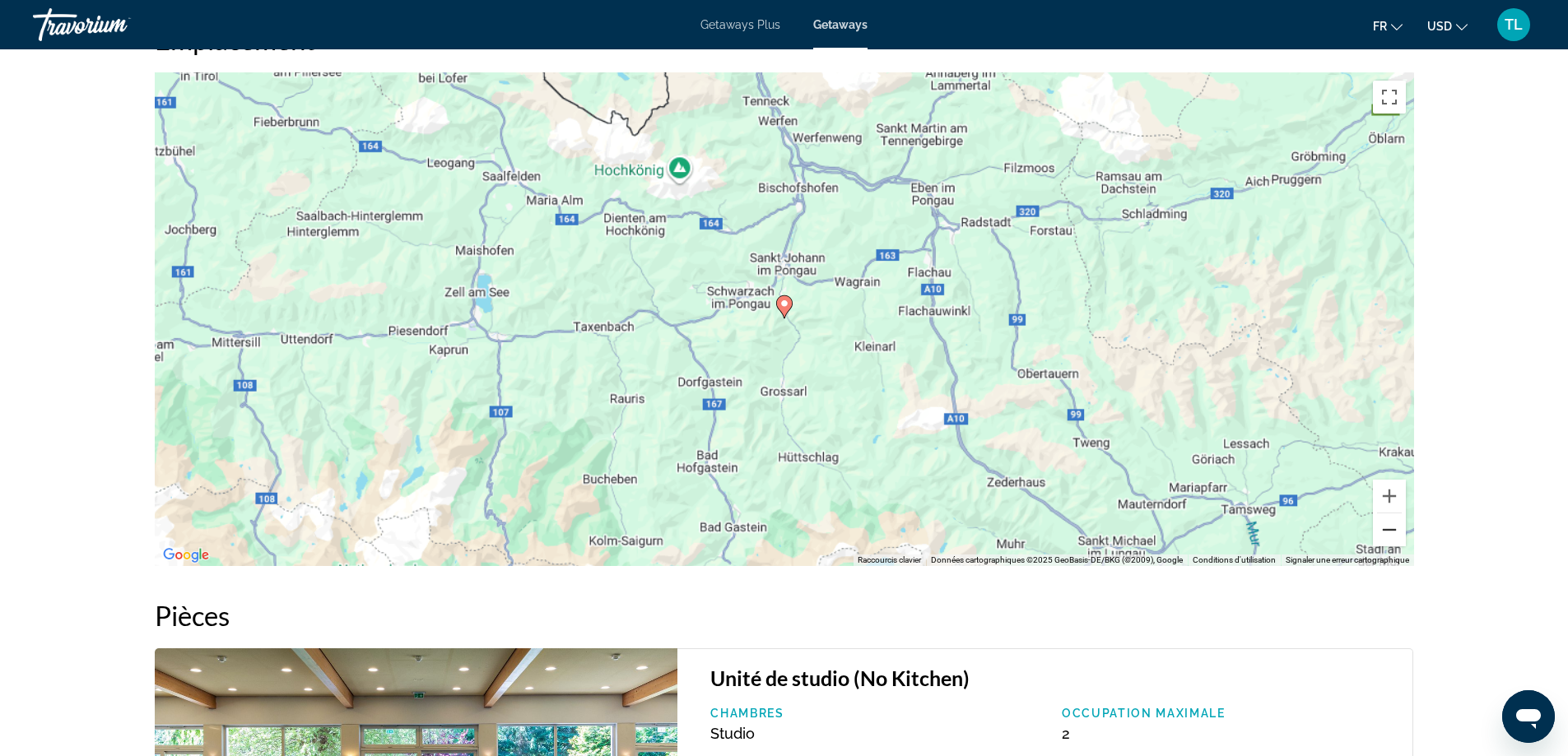
click at [1383, 521] on button "Zoom arrière" at bounding box center [1389, 529] width 33 height 33
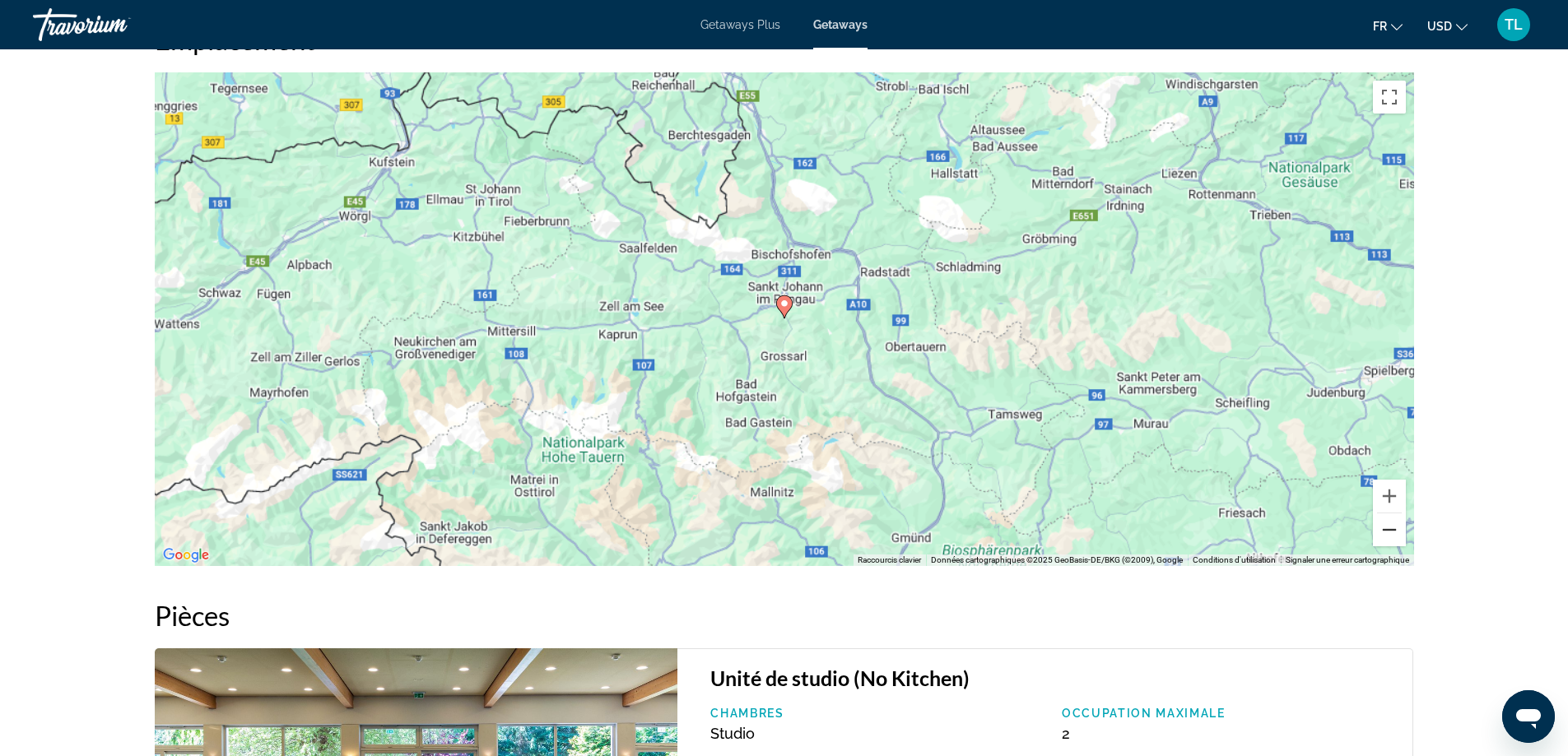
click at [1383, 521] on button "Zoom arrière" at bounding box center [1389, 529] width 33 height 33
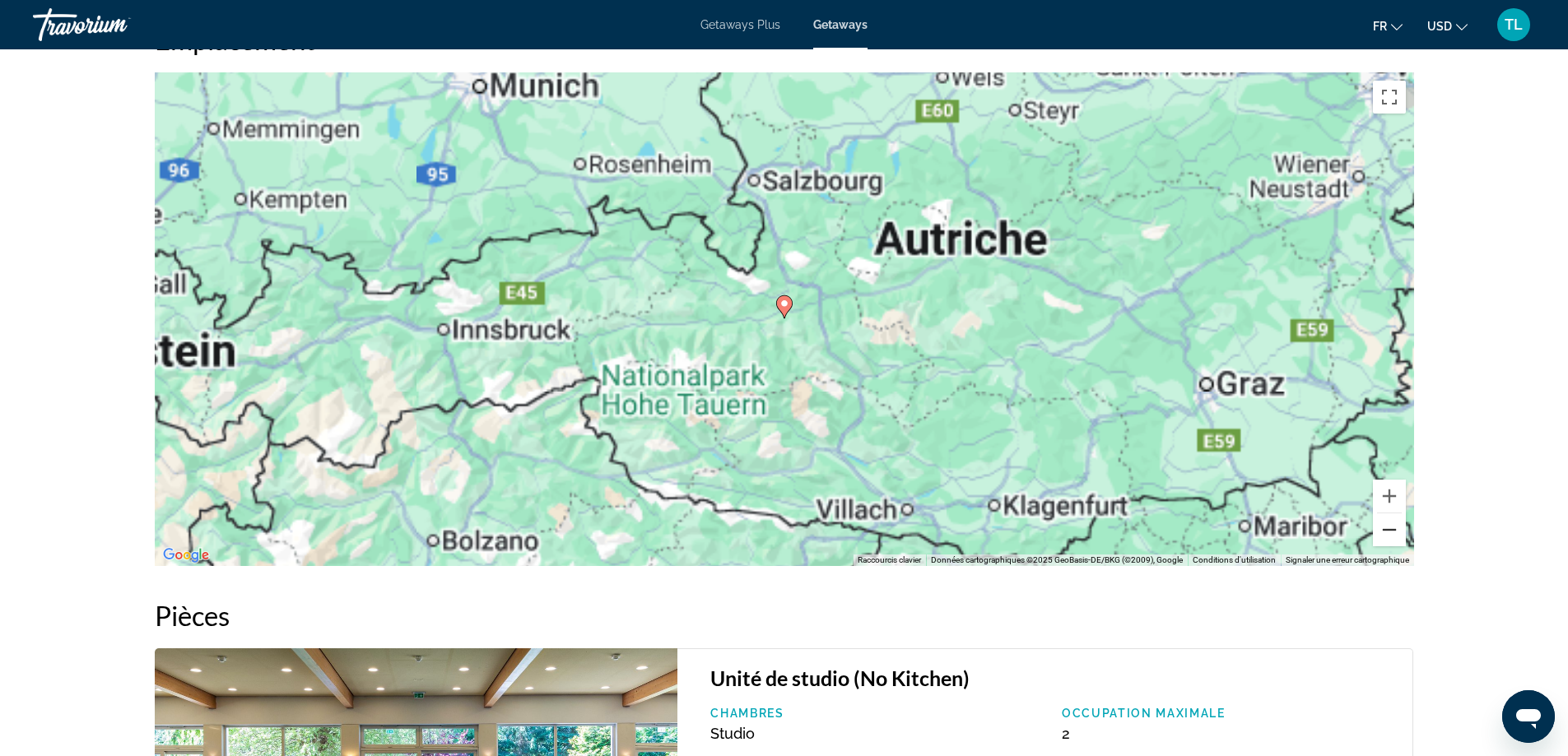
click at [1383, 521] on button "Zoom arrière" at bounding box center [1389, 529] width 33 height 33
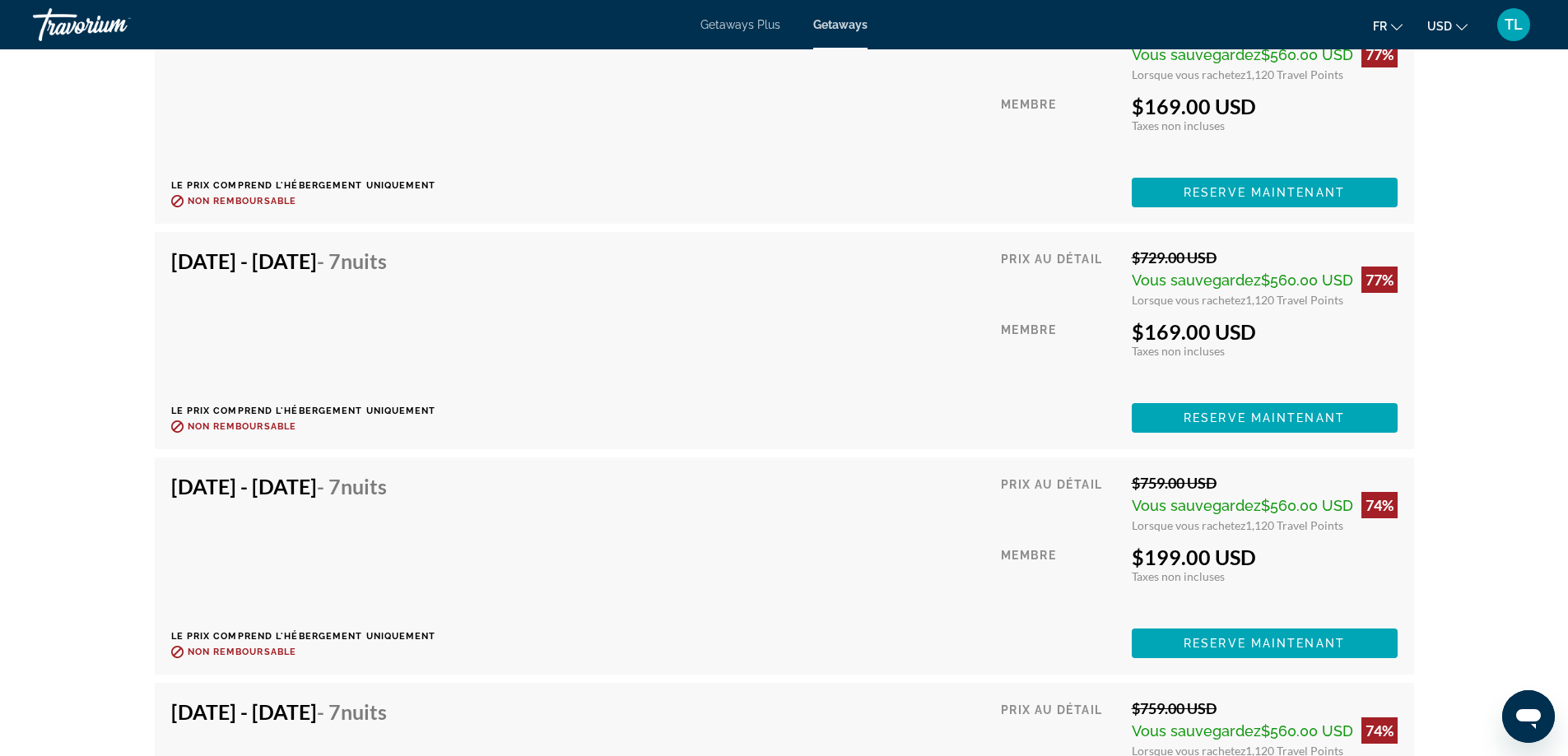
scroll to position [3703, 0]
